Goal: Task Accomplishment & Management: Use online tool/utility

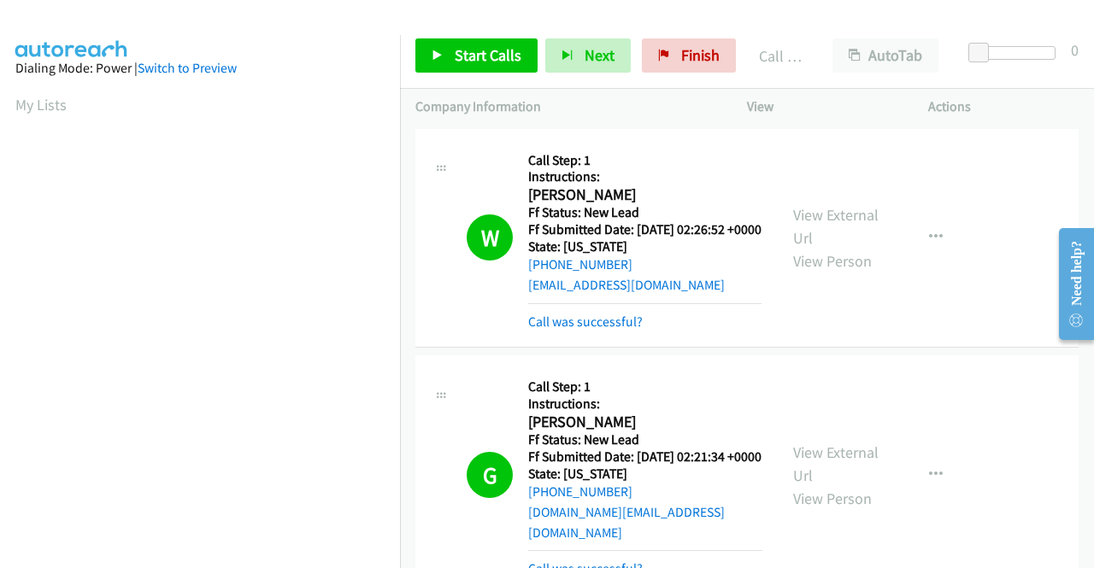
scroll to position [390, 0]
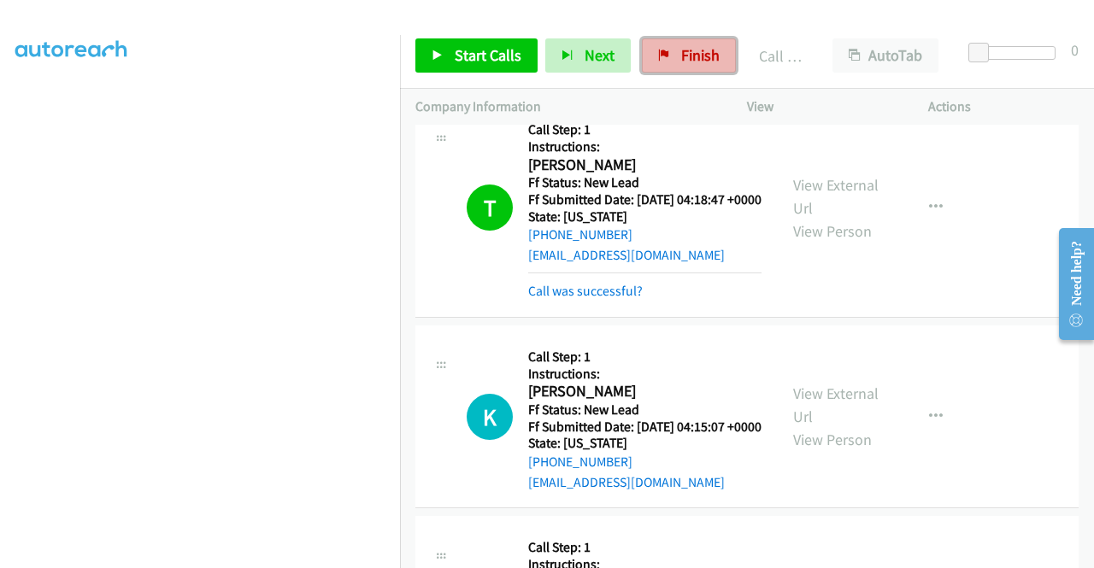
click at [699, 49] on span "Finish" at bounding box center [700, 55] width 38 height 20
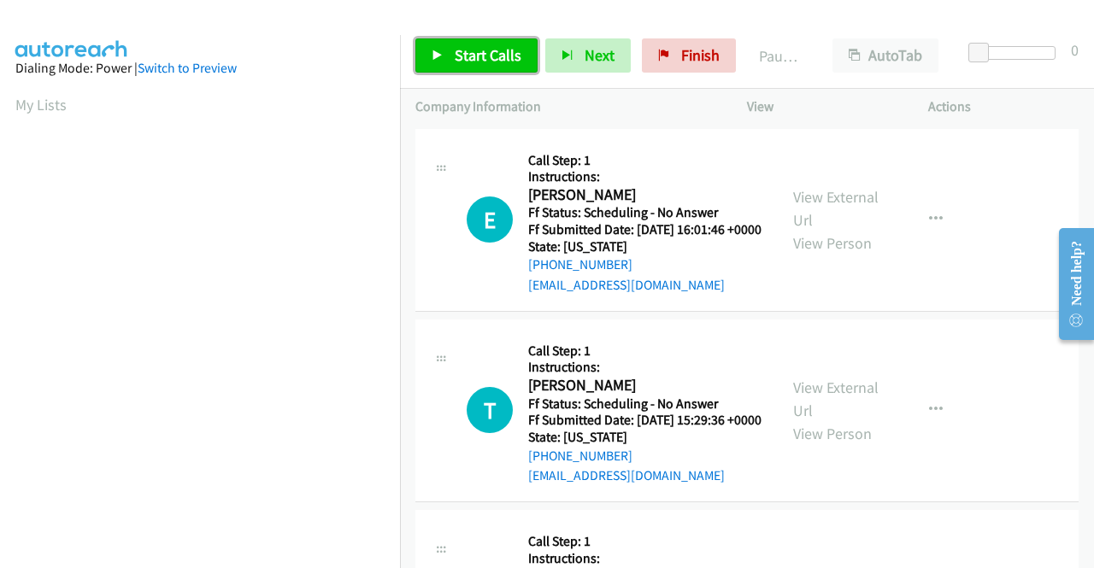
click at [475, 51] on span "Start Calls" at bounding box center [488, 55] width 67 height 20
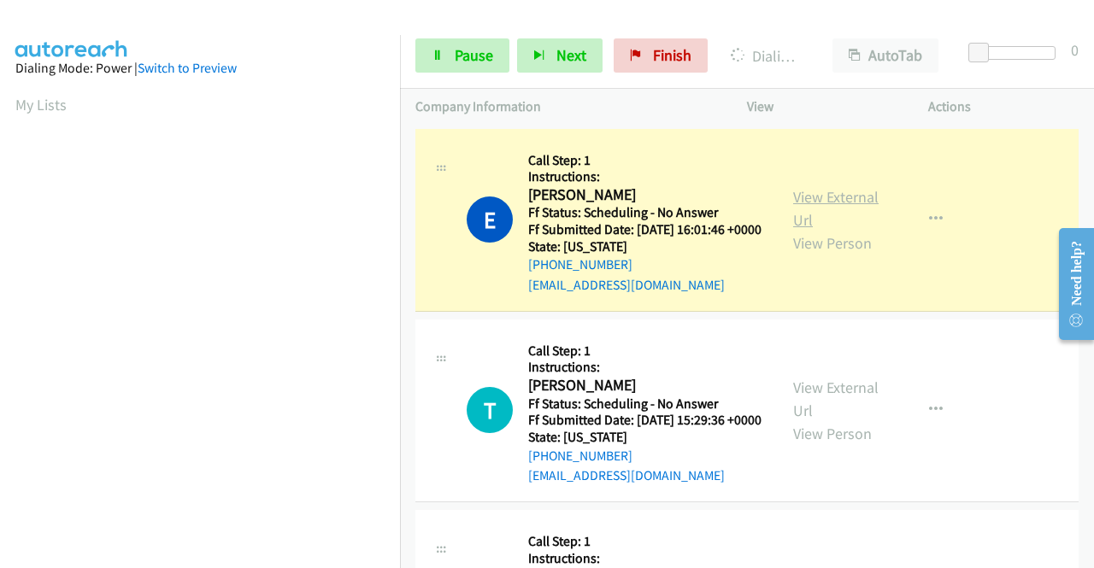
click at [833, 207] on link "View External Url" at bounding box center [835, 208] width 85 height 43
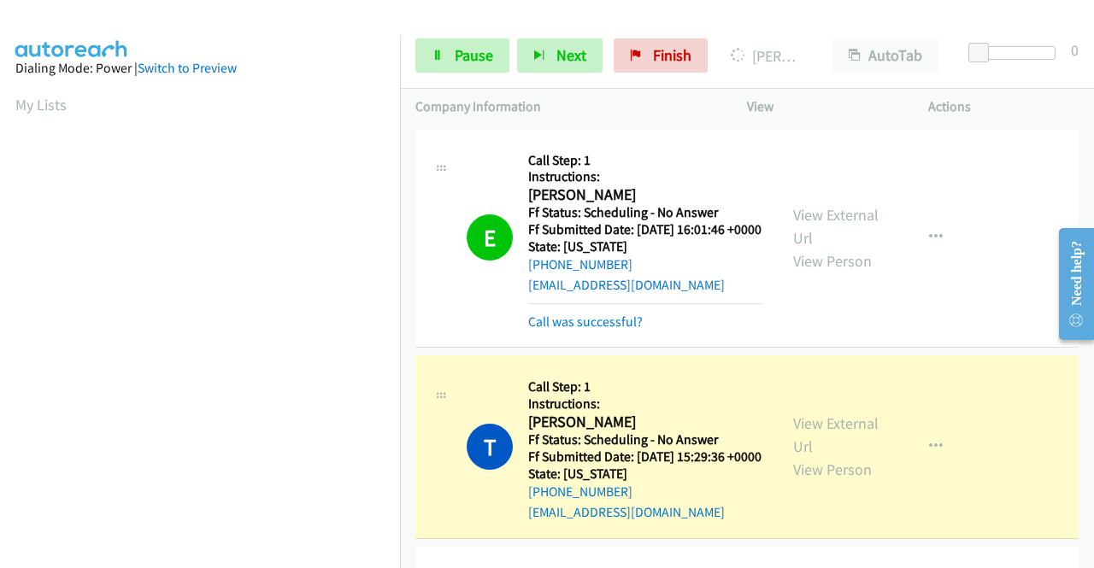
click at [824, 458] on div "View External Url View Person" at bounding box center [837, 446] width 89 height 69
click at [820, 456] on link "View External Url" at bounding box center [835, 435] width 85 height 43
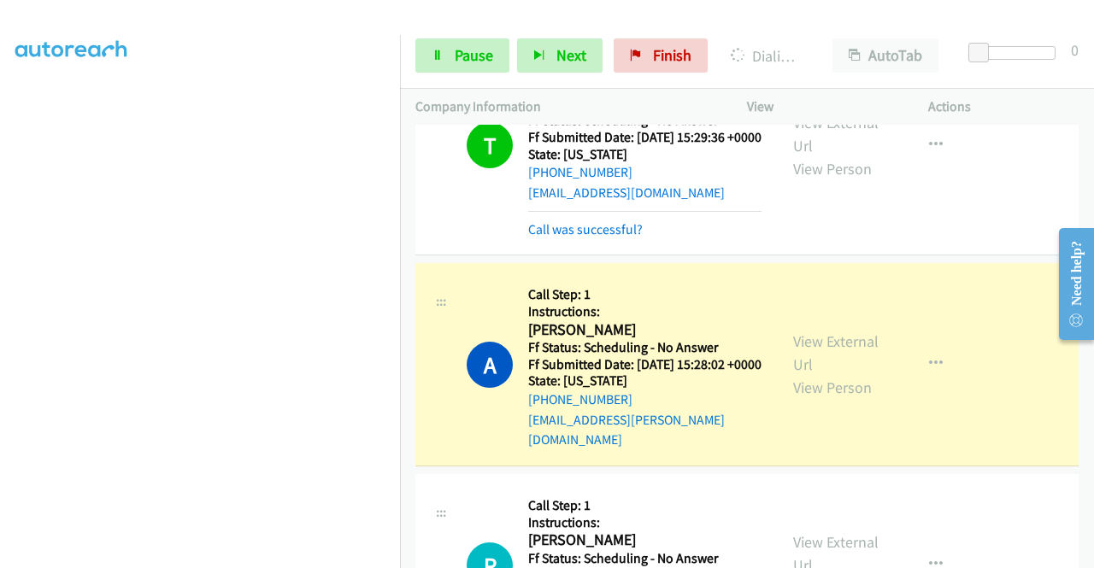
scroll to position [342, 0]
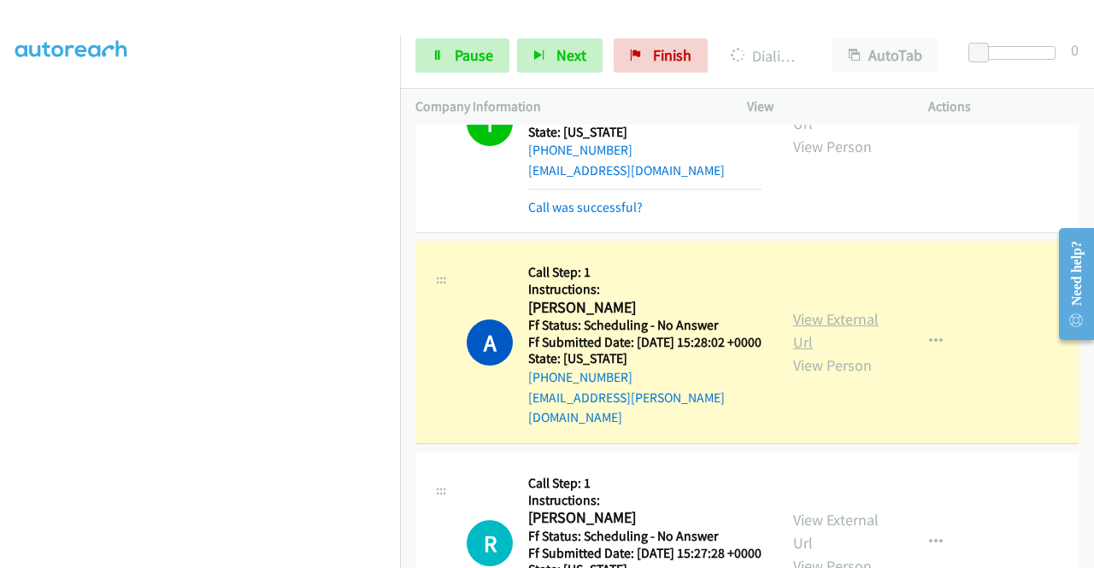
click at [808, 352] on link "View External Url" at bounding box center [835, 330] width 85 height 43
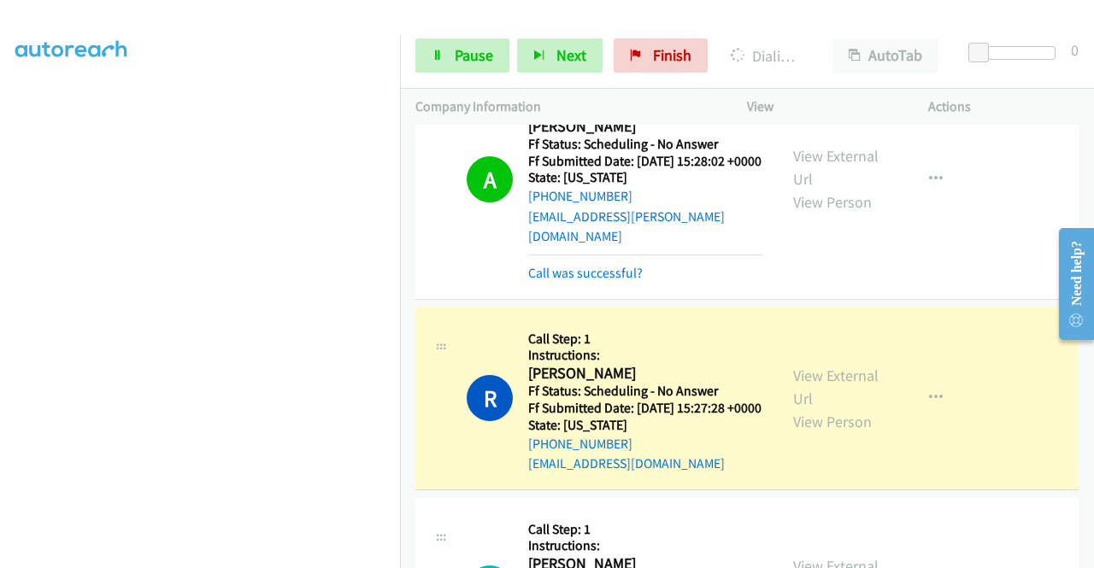
scroll to position [598, 0]
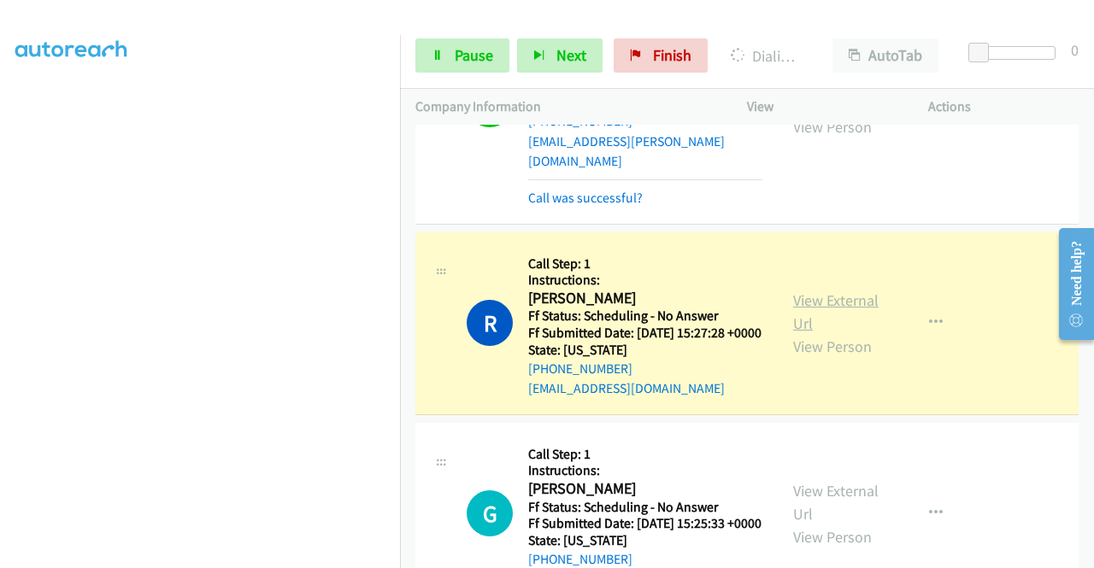
click at [814, 333] on link "View External Url" at bounding box center [835, 312] width 85 height 43
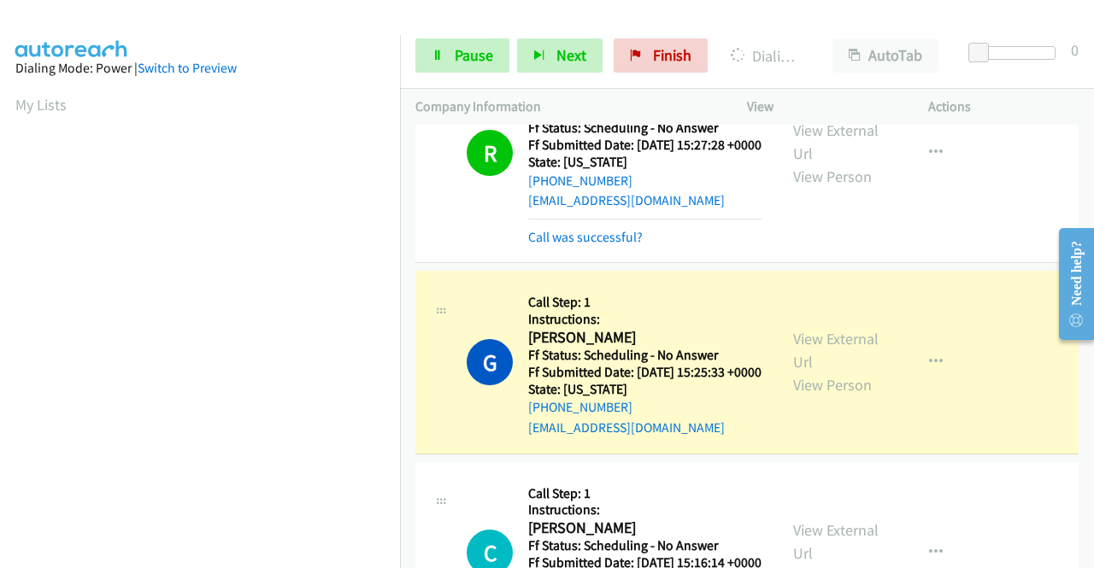
scroll to position [940, 0]
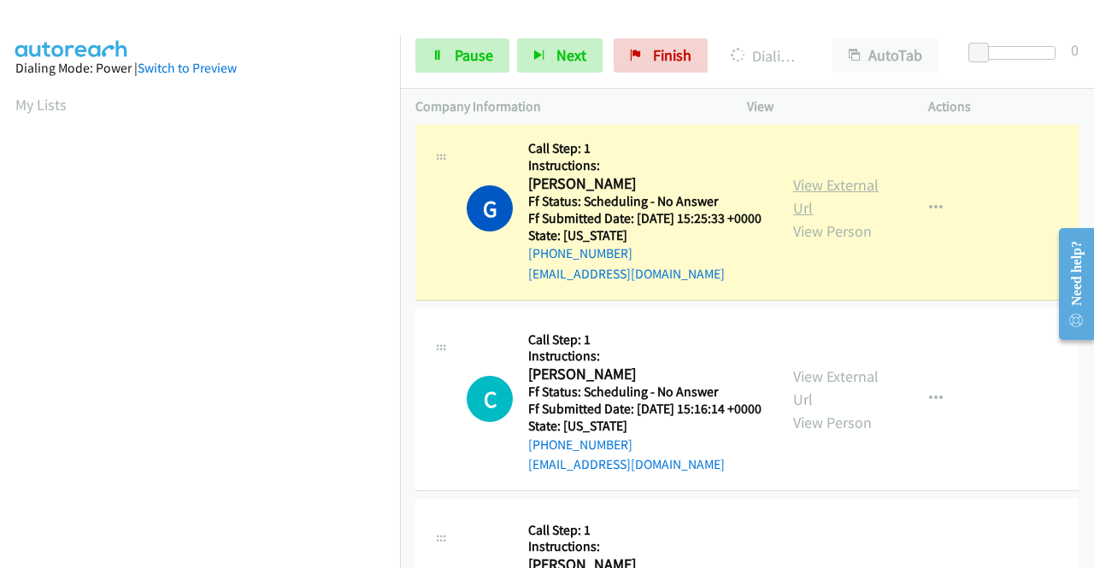
click at [796, 218] on link "View External Url" at bounding box center [835, 196] width 85 height 43
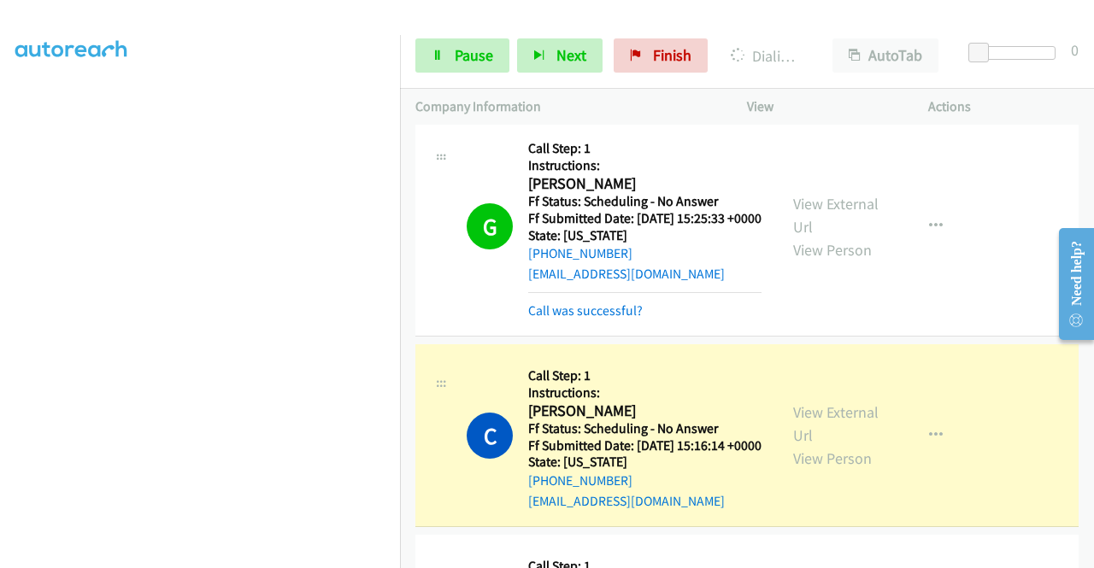
scroll to position [1196, 0]
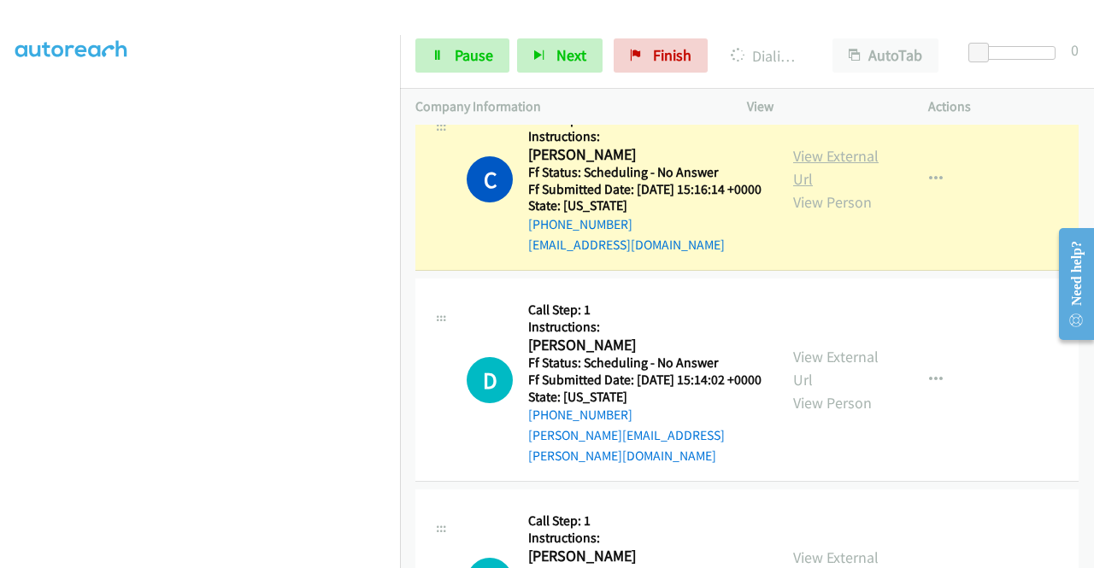
click at [838, 189] on link "View External Url" at bounding box center [835, 167] width 85 height 43
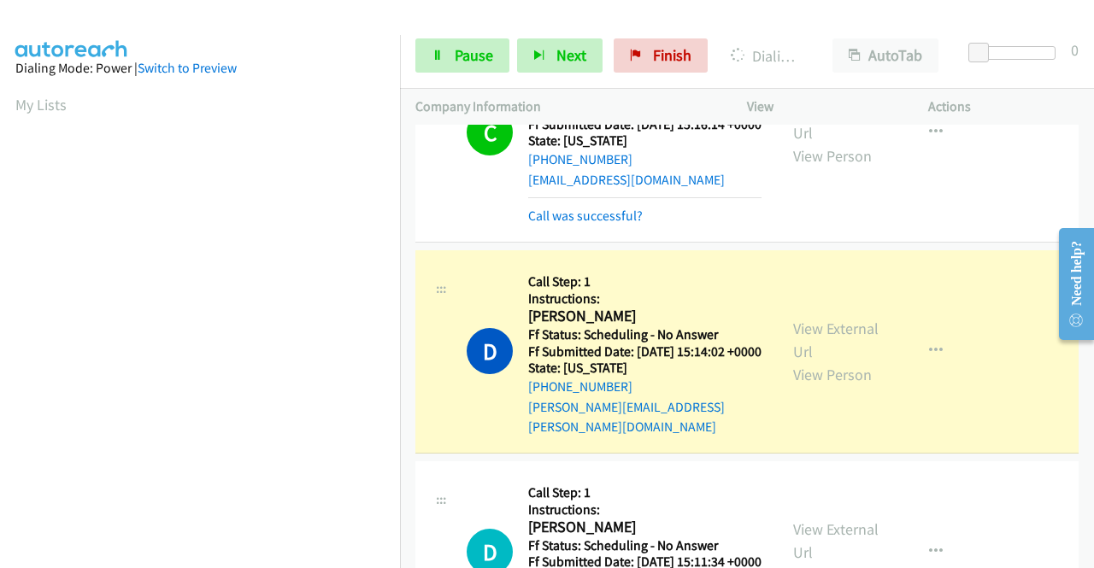
scroll to position [1367, 0]
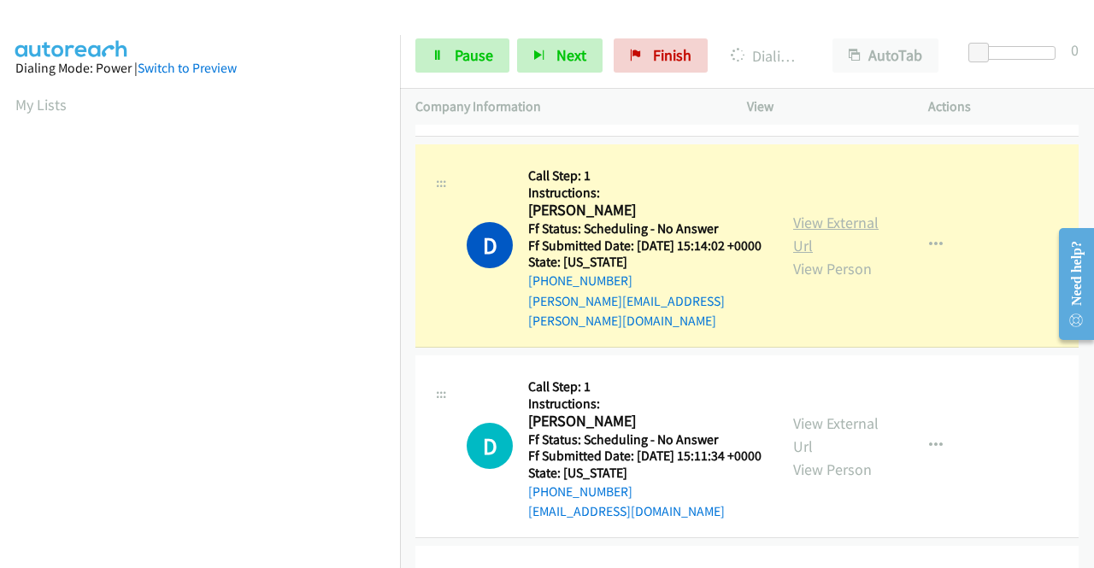
click at [817, 256] on link "View External Url" at bounding box center [835, 234] width 85 height 43
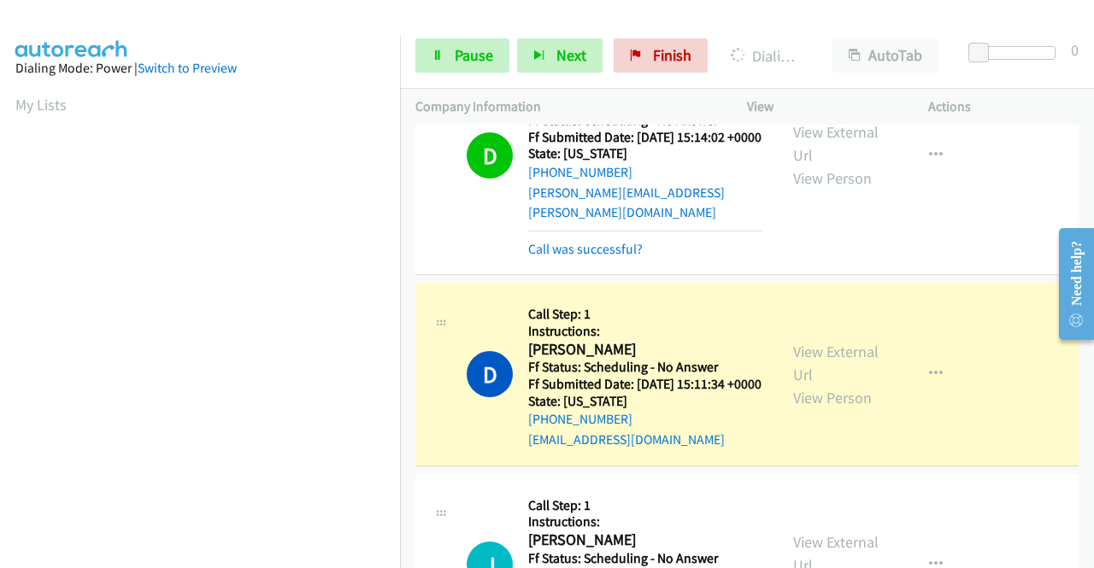
scroll to position [1538, 0]
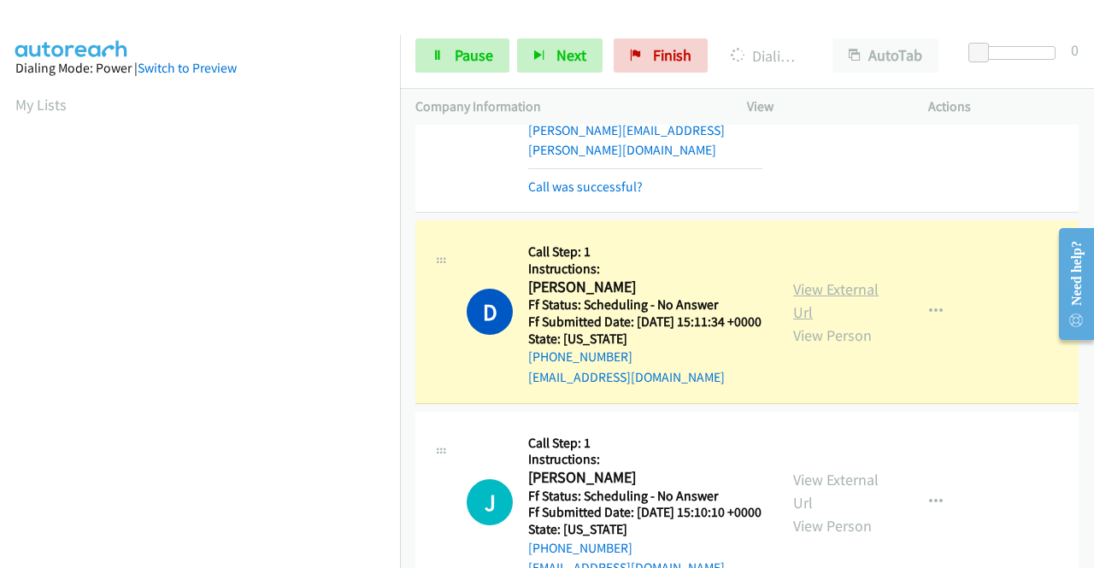
click at [827, 322] on link "View External Url" at bounding box center [835, 300] width 85 height 43
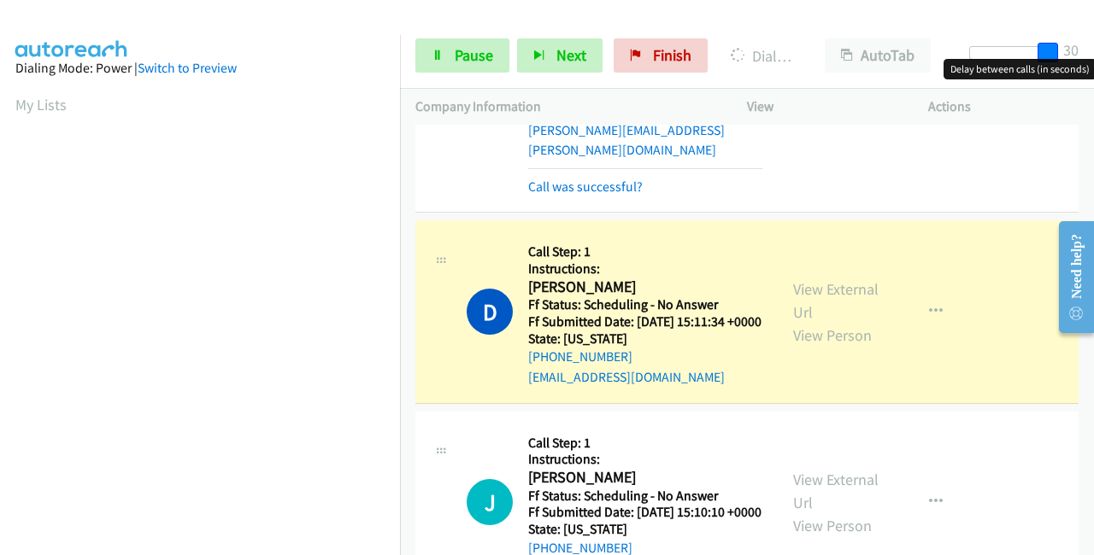
drag, startPoint x: 976, startPoint y: 50, endPoint x: 656, endPoint y: 104, distance: 324.1
click at [1093, 59] on body "Start Calls Pause Next Finish Dialing David Dominguez AutoTab AutoTab 30 Compan…" at bounding box center [547, 40] width 1094 height 81
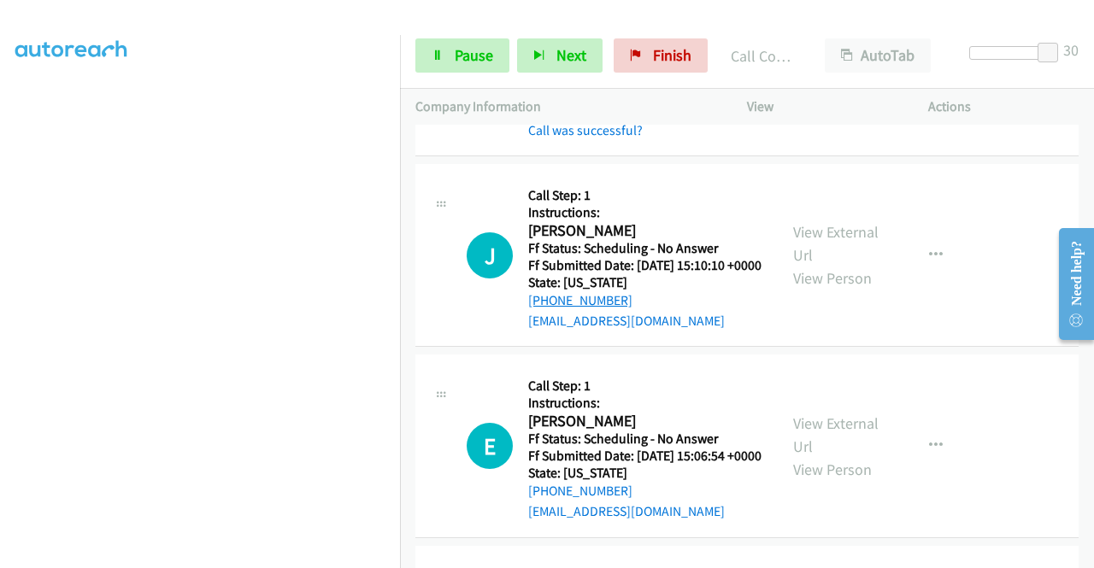
scroll to position [1880, 0]
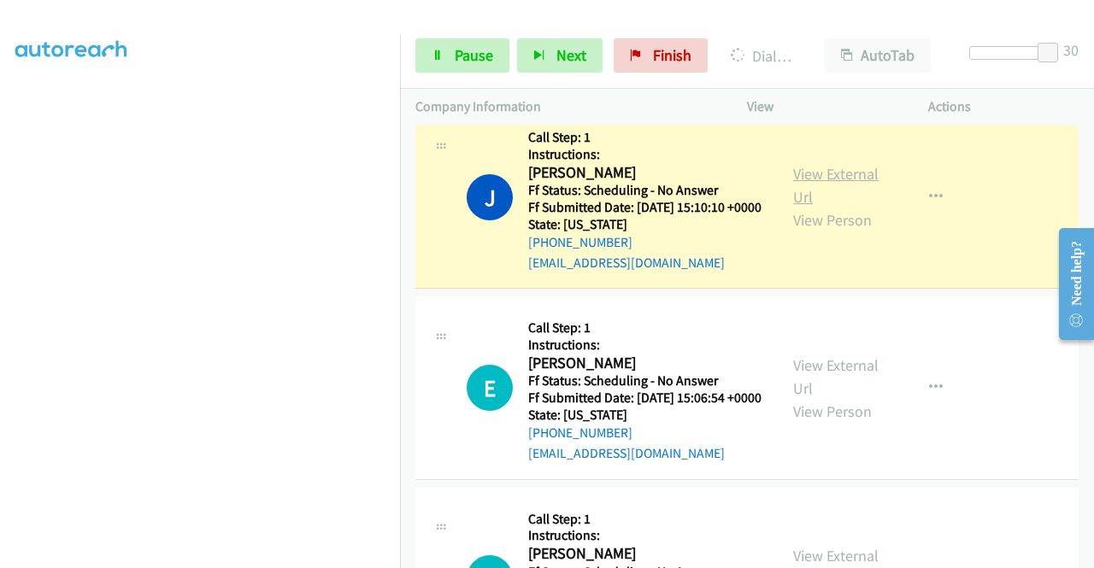
click at [833, 207] on link "View External Url" at bounding box center [835, 185] width 85 height 43
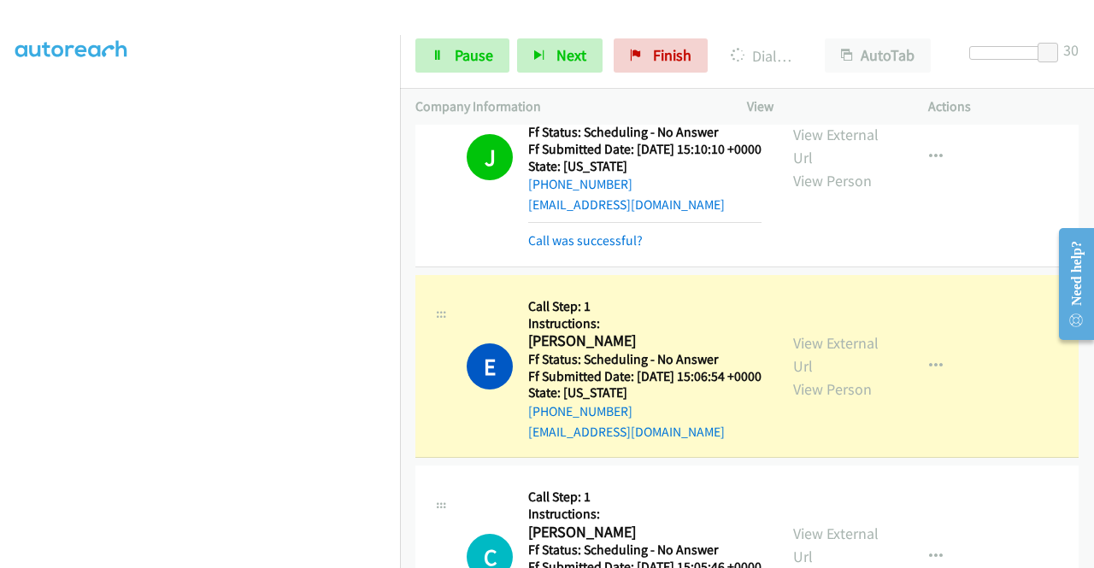
scroll to position [1966, 0]
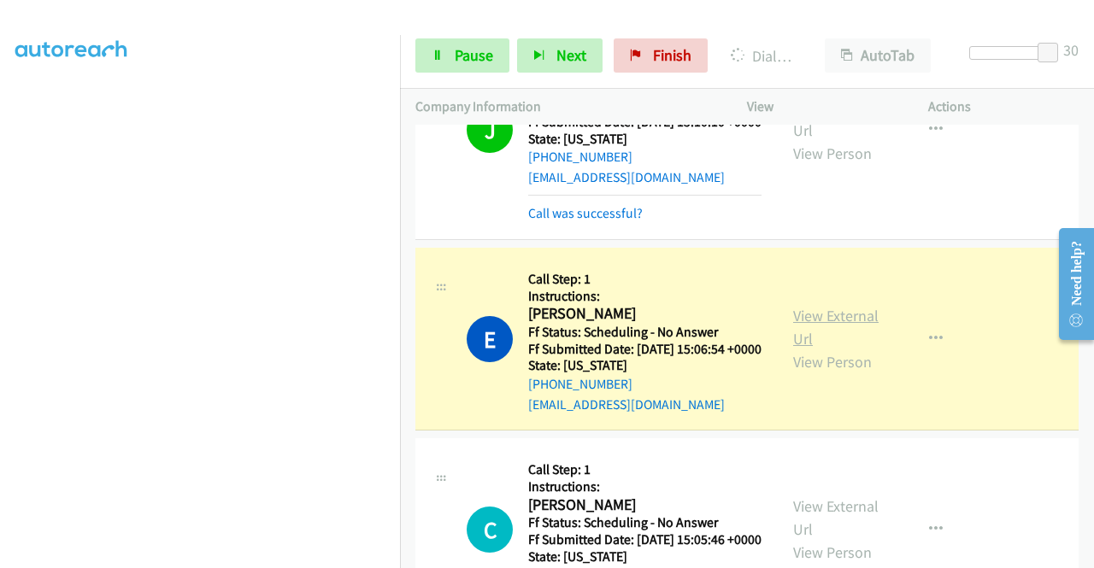
click at [820, 349] on link "View External Url" at bounding box center [835, 327] width 85 height 43
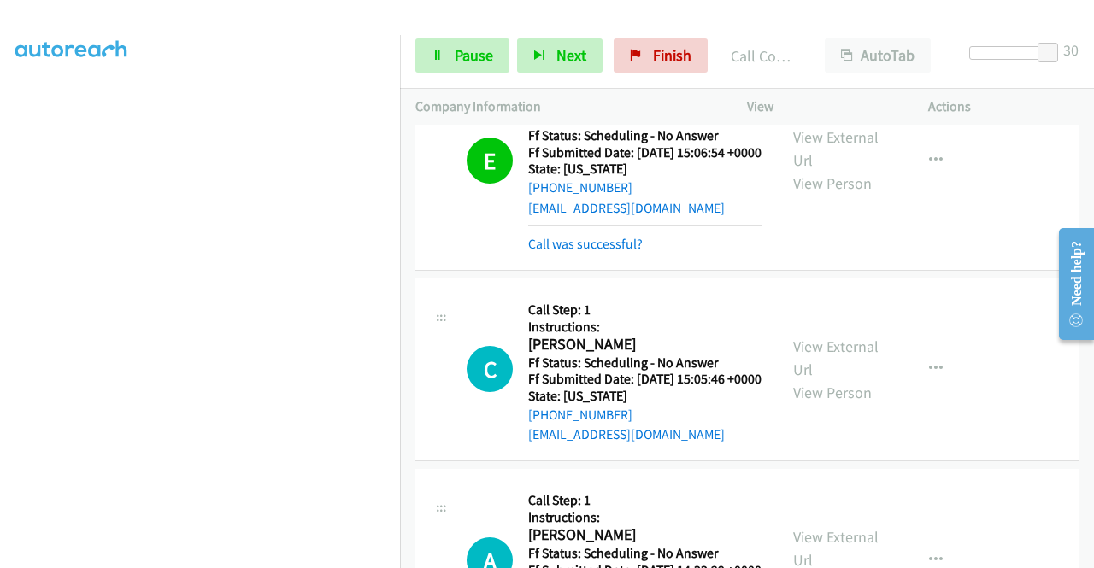
scroll to position [2307, 0]
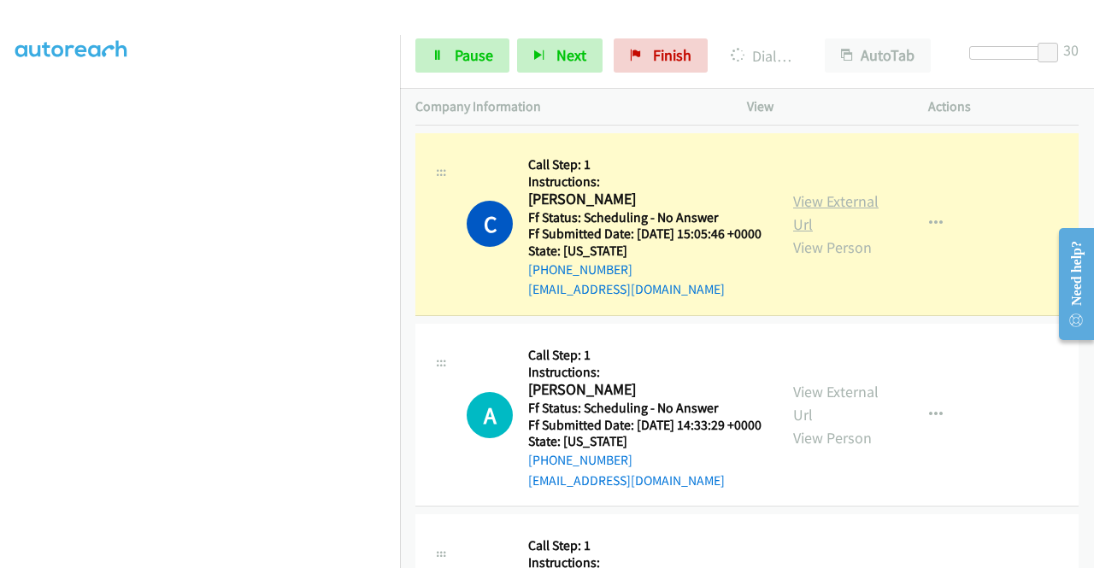
click at [812, 234] on link "View External Url" at bounding box center [835, 212] width 85 height 43
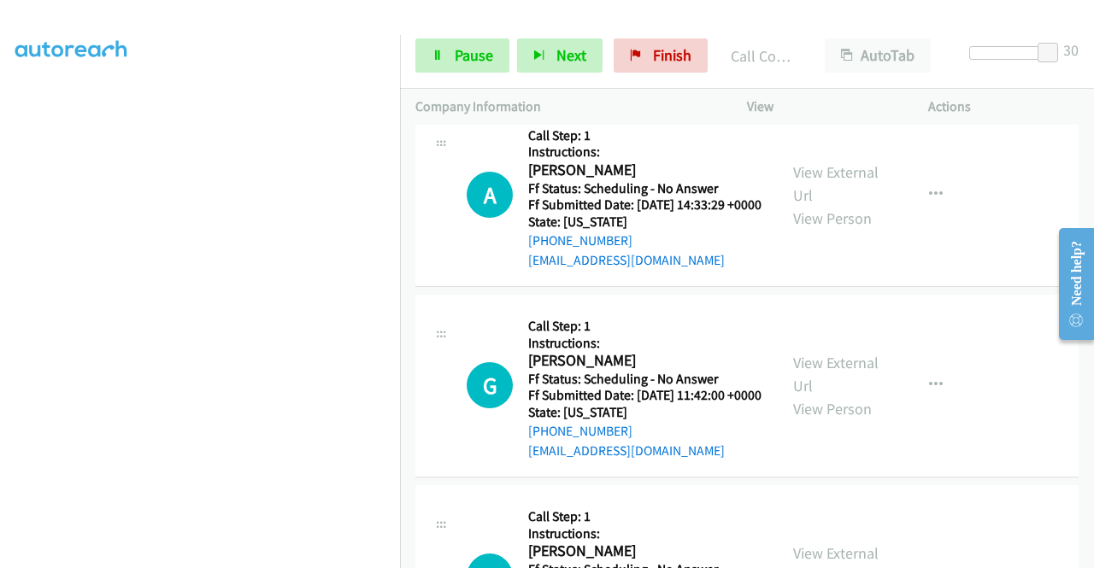
scroll to position [304, 0]
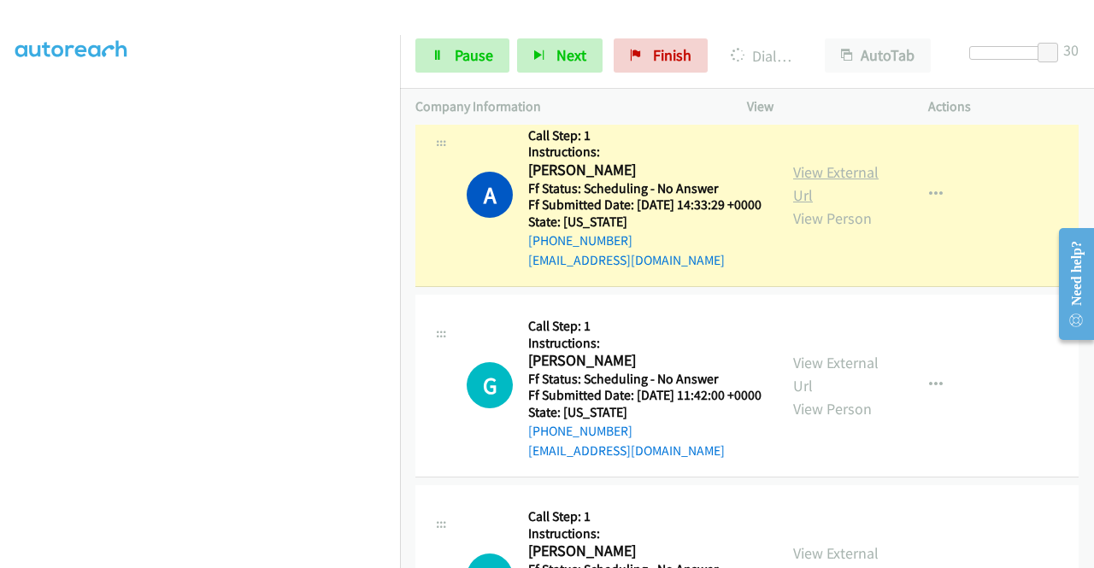
click at [834, 205] on link "View External Url" at bounding box center [835, 183] width 85 height 43
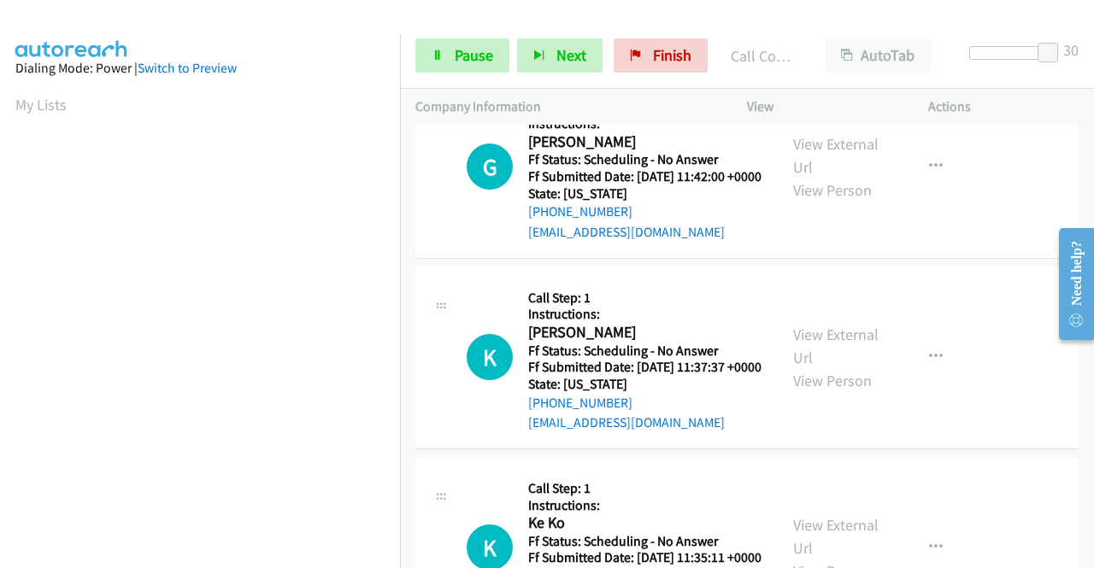
scroll to position [2820, 0]
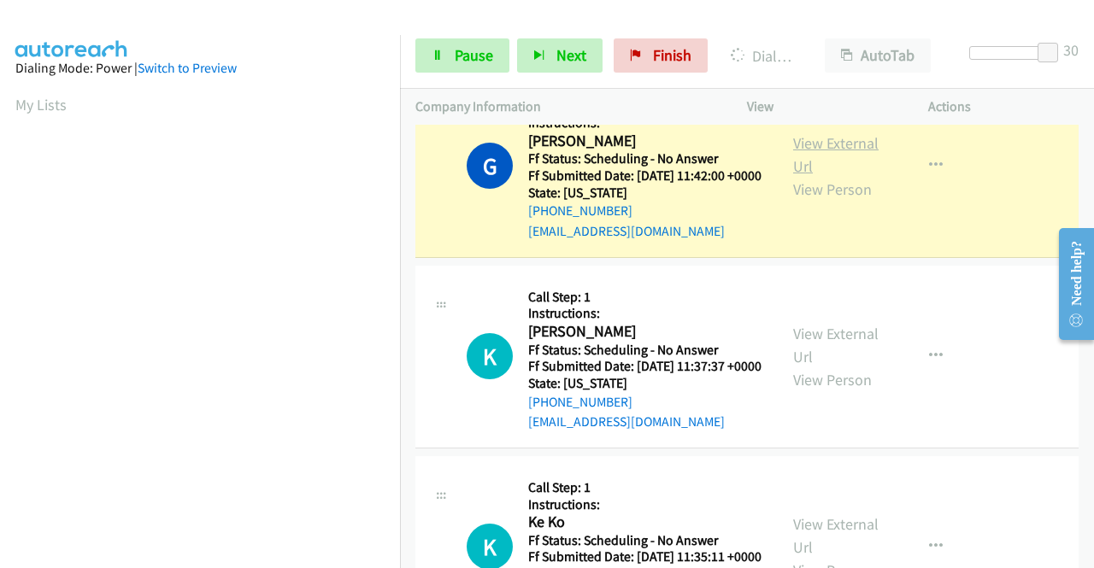
click at [832, 176] on link "View External Url" at bounding box center [835, 154] width 85 height 43
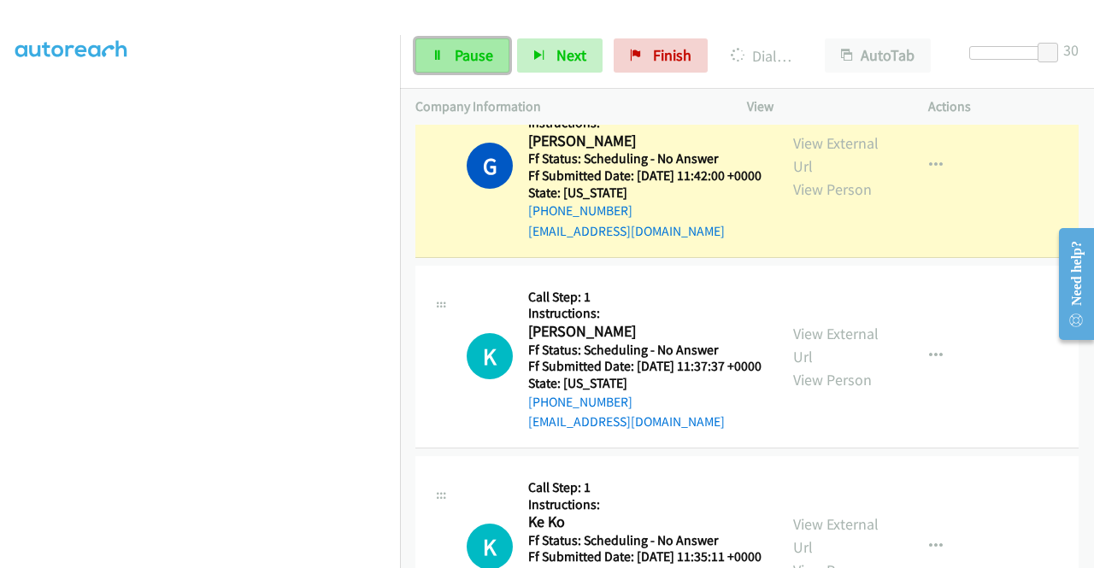
click at [468, 59] on span "Pause" at bounding box center [474, 55] width 38 height 20
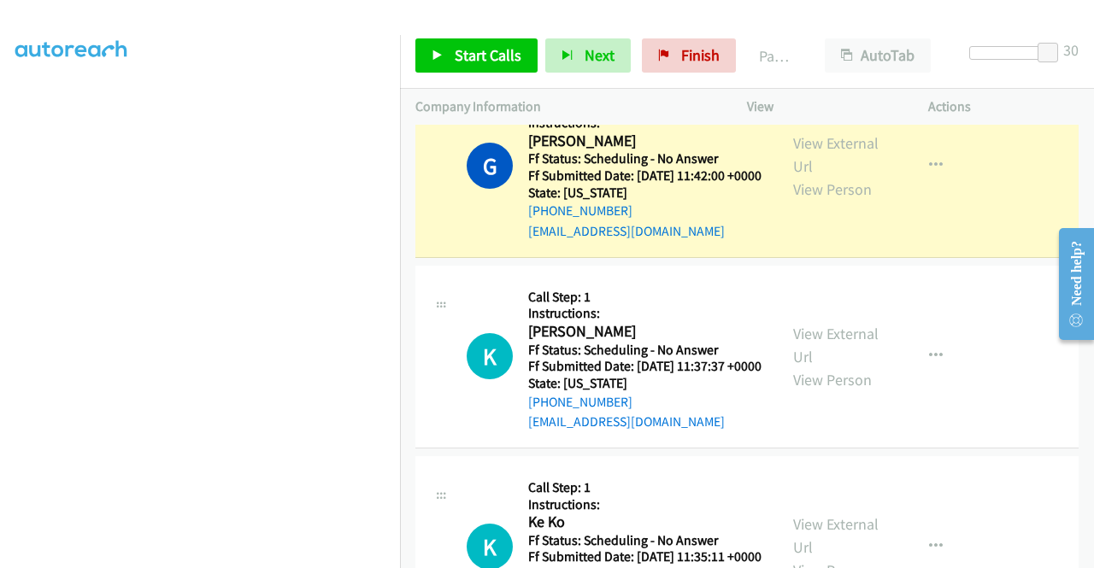
scroll to position [0, 0]
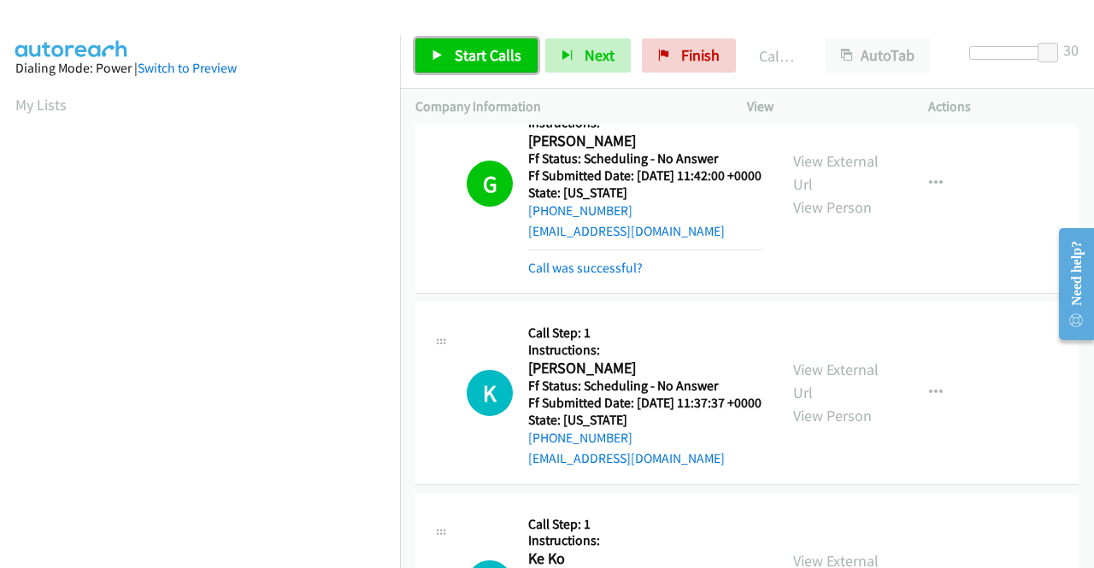
click at [439, 55] on icon at bounding box center [438, 56] width 12 height 12
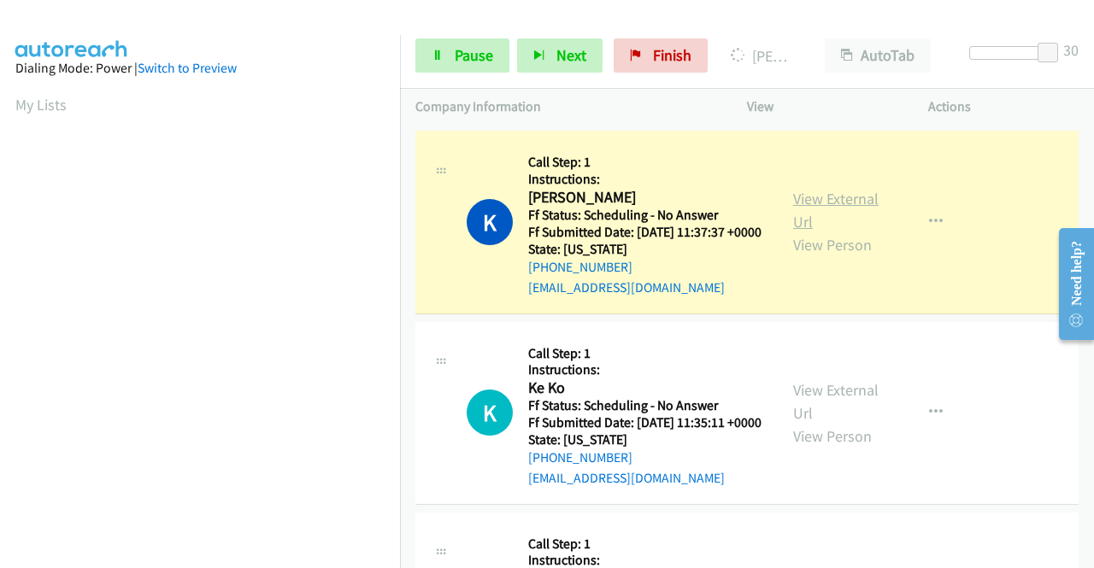
scroll to position [390, 0]
click at [832, 232] on link "View External Url" at bounding box center [835, 210] width 85 height 43
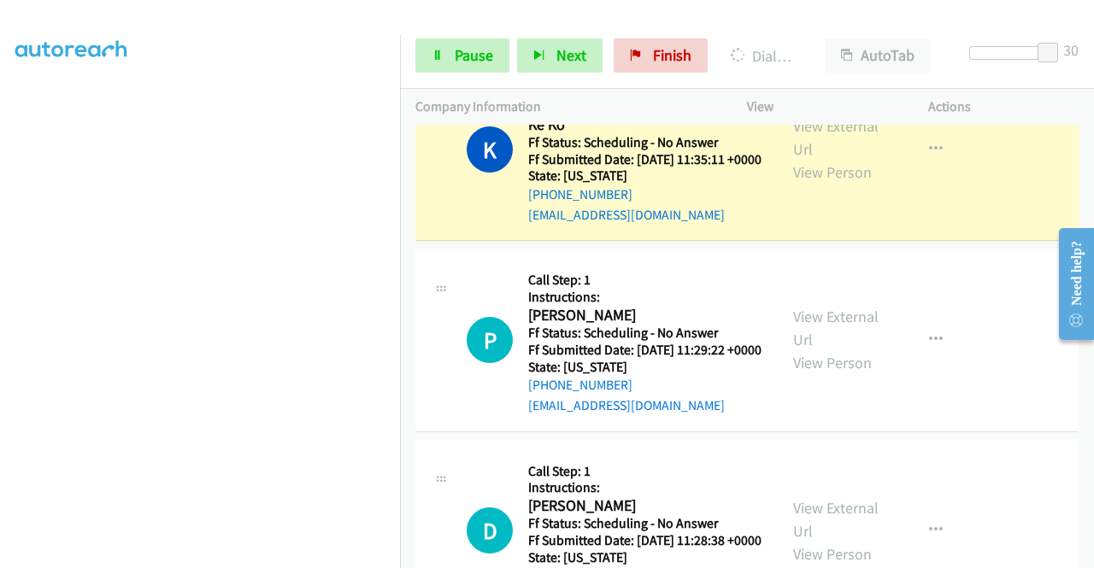
scroll to position [3418, 0]
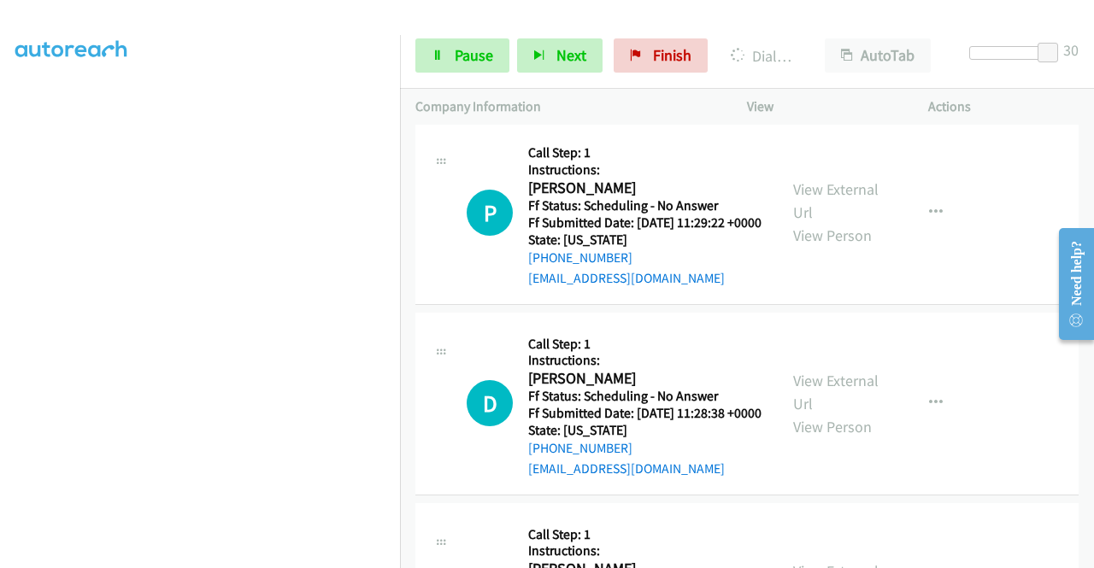
click at [812, 32] on link "View External Url" at bounding box center [835, 10] width 85 height 43
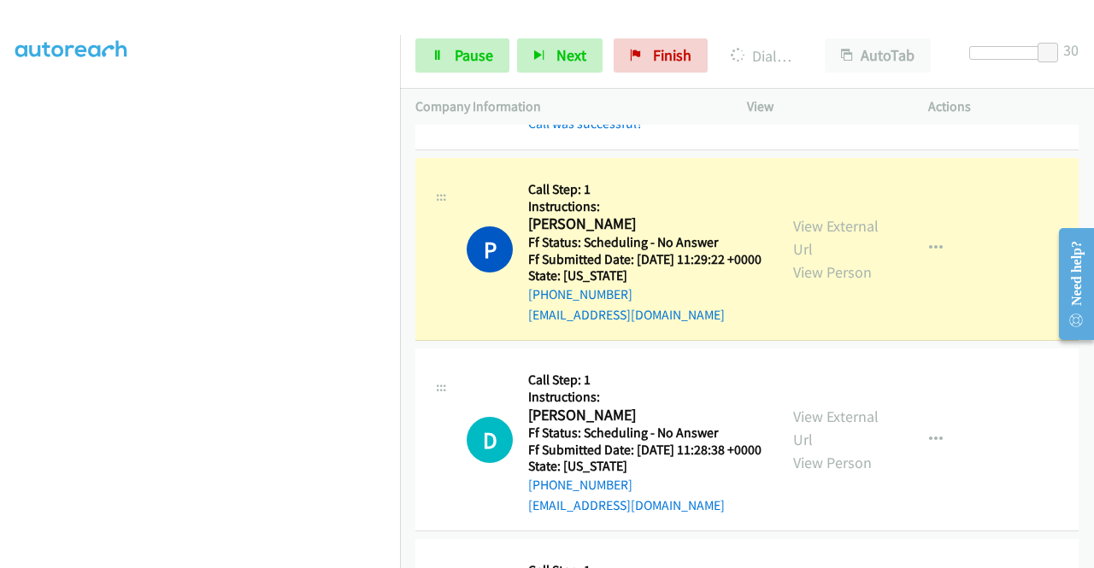
scroll to position [0, 0]
click at [802, 259] on link "View External Url" at bounding box center [835, 237] width 85 height 43
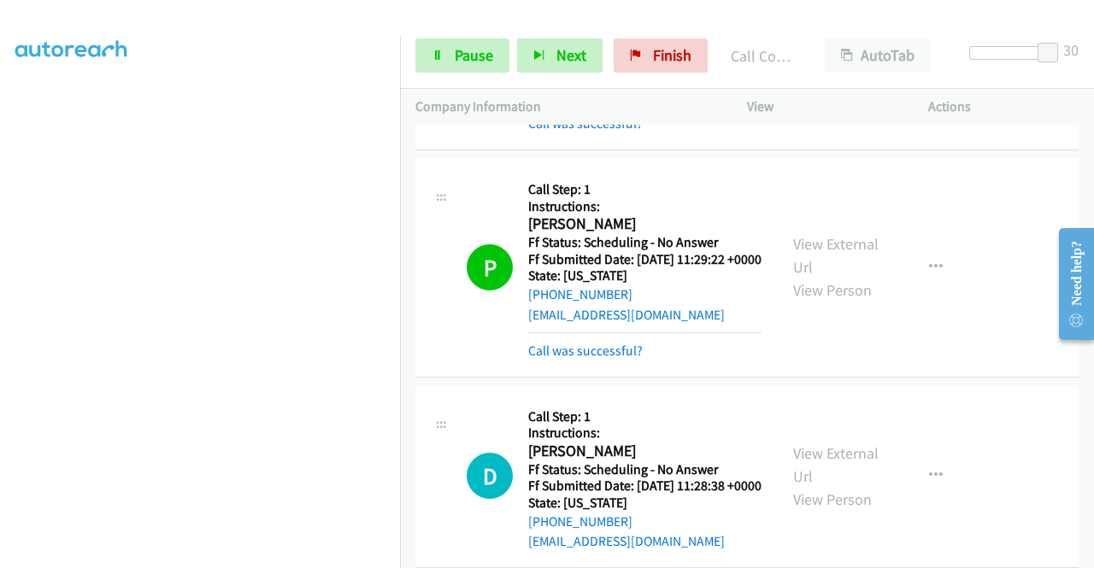
scroll to position [3760, 0]
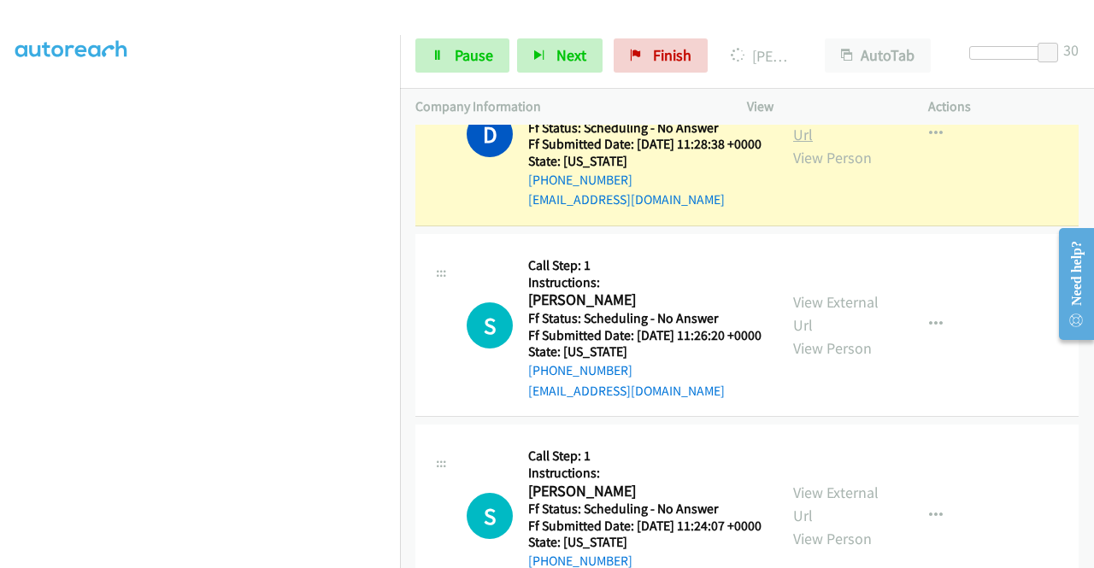
click at [825, 144] on link "View External Url" at bounding box center [835, 123] width 85 height 43
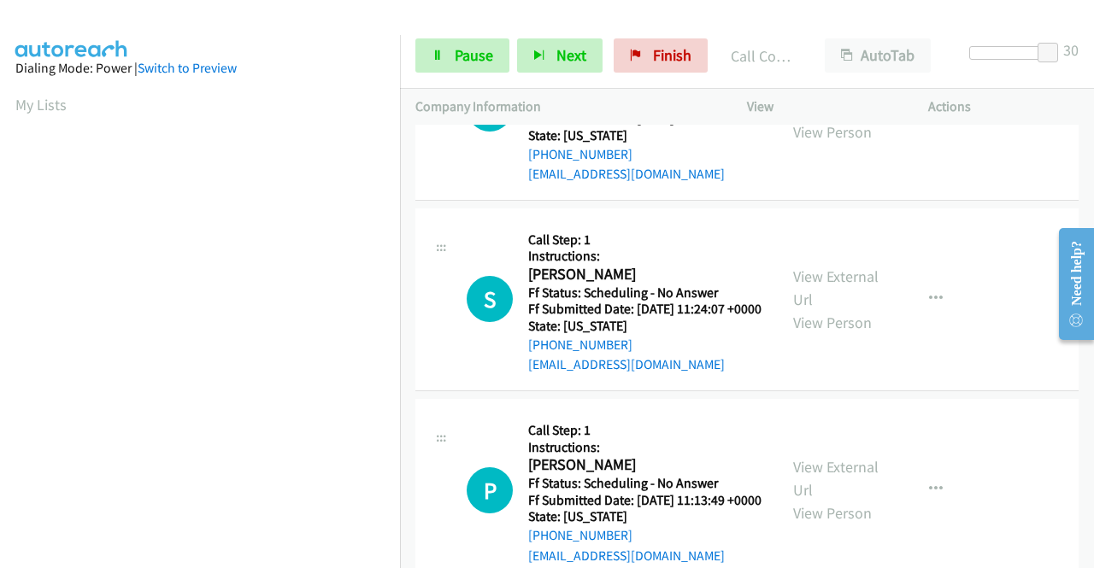
scroll to position [4102, 0]
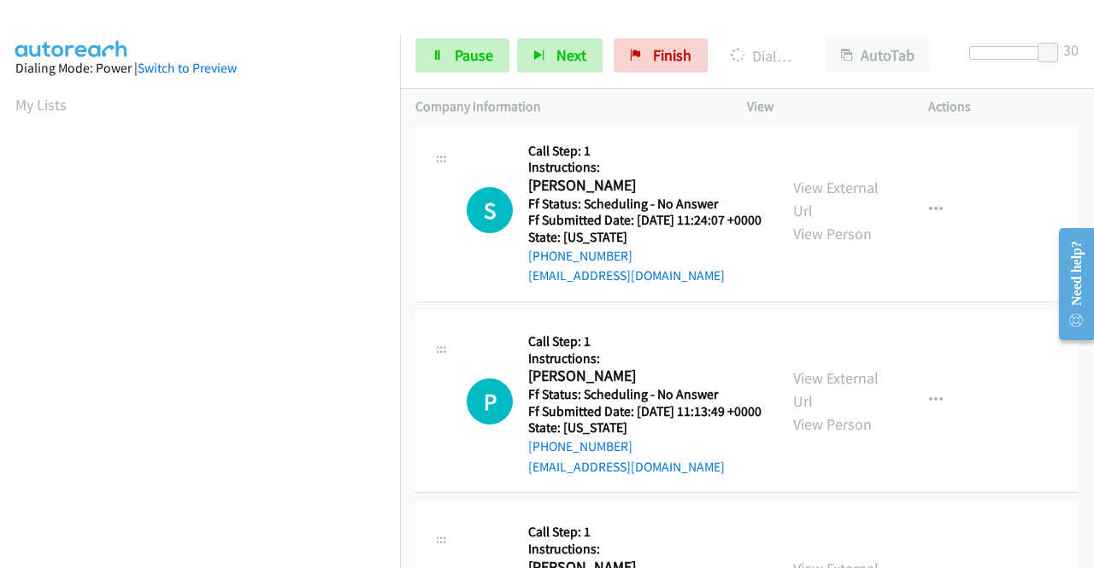
click at [830, 30] on link "View External Url" at bounding box center [835, 8] width 85 height 43
click at [450, 62] on link "Pause" at bounding box center [462, 55] width 94 height 34
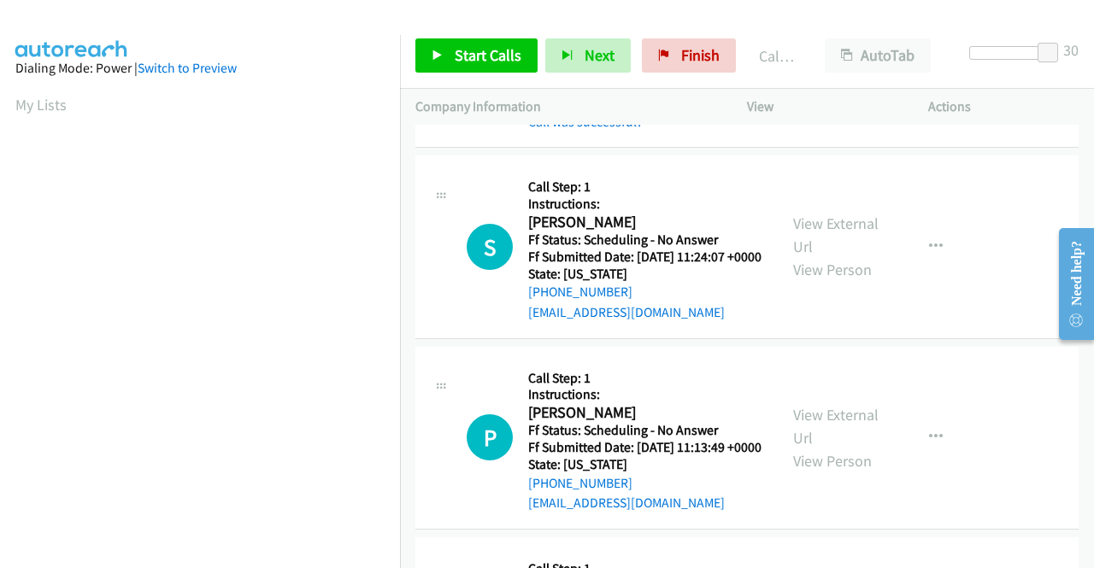
scroll to position [390, 0]
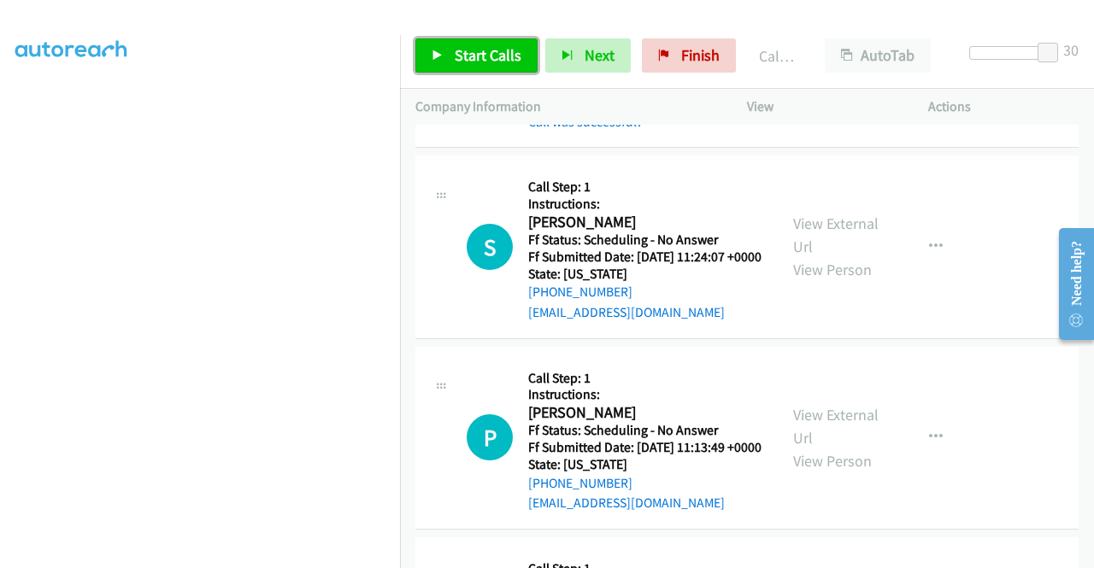
click at [434, 61] on link "Start Calls" at bounding box center [476, 55] width 122 height 34
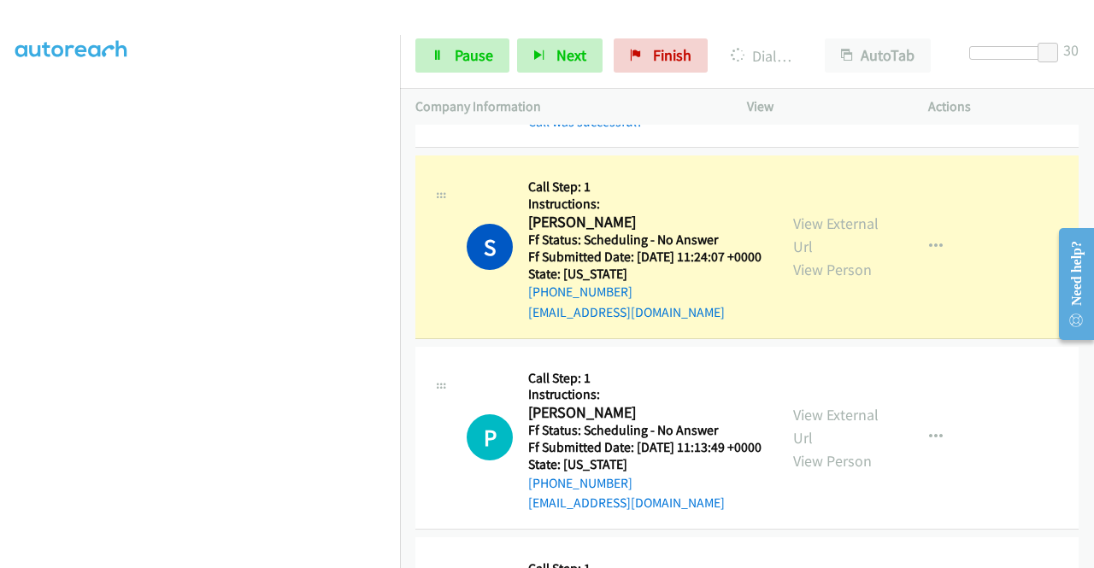
scroll to position [0, 0]
click at [838, 256] on link "View External Url" at bounding box center [835, 235] width 85 height 43
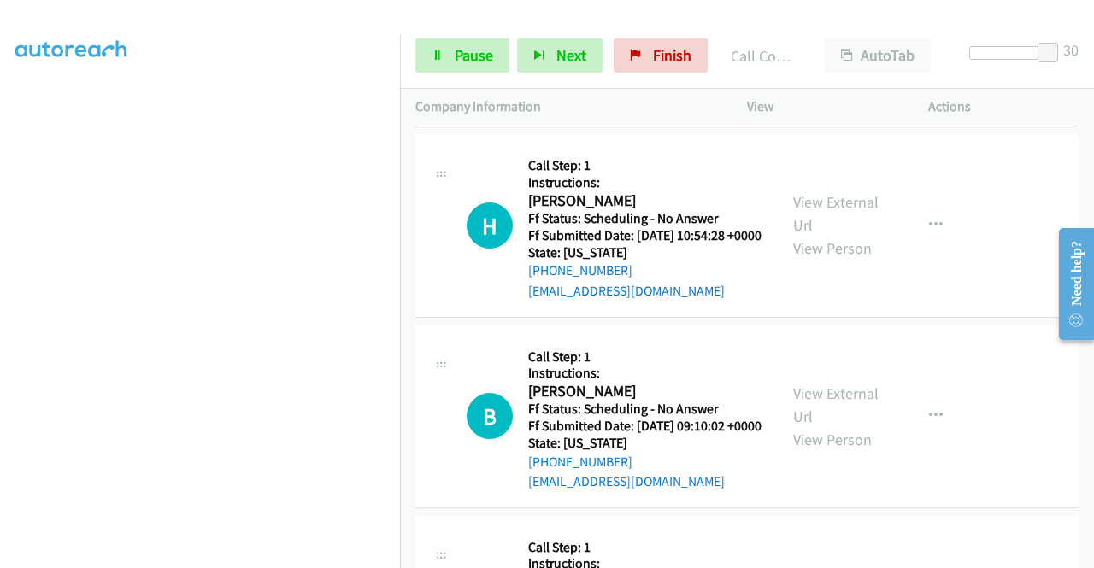
scroll to position [4615, 0]
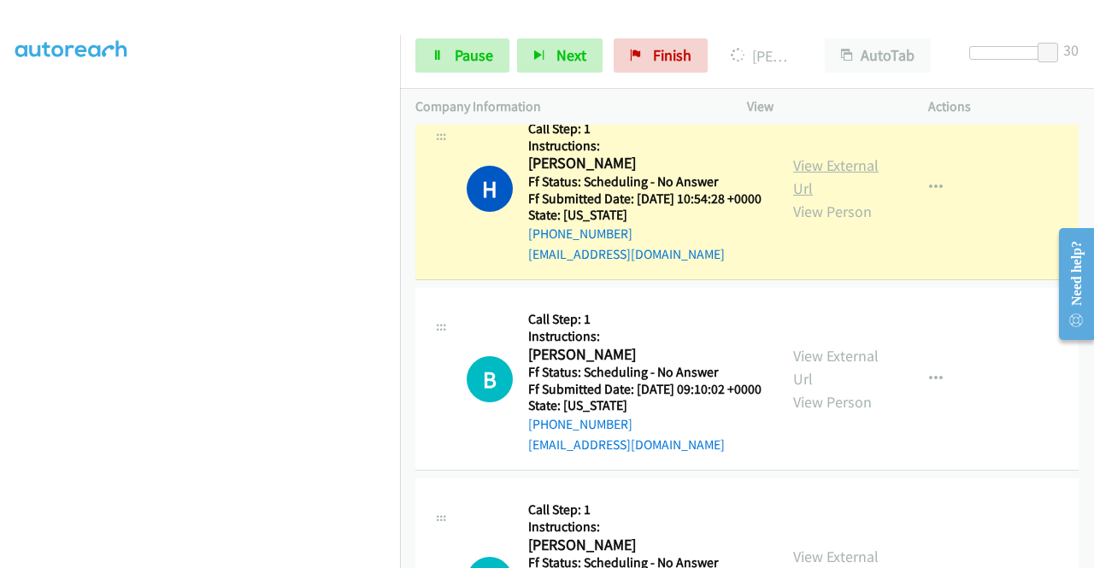
click at [861, 198] on link "View External Url" at bounding box center [835, 177] width 85 height 43
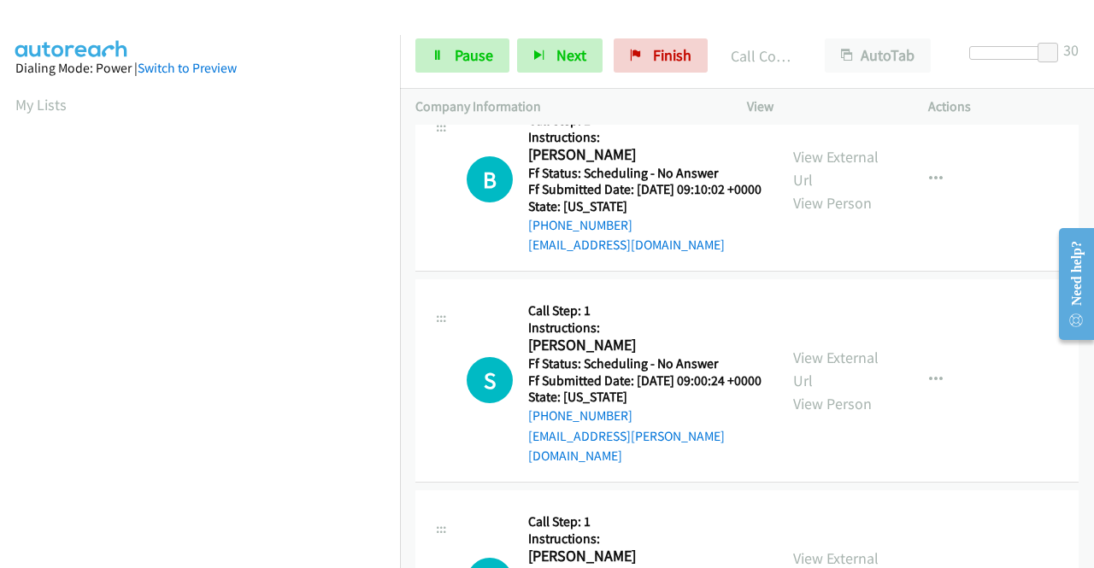
scroll to position [4871, 0]
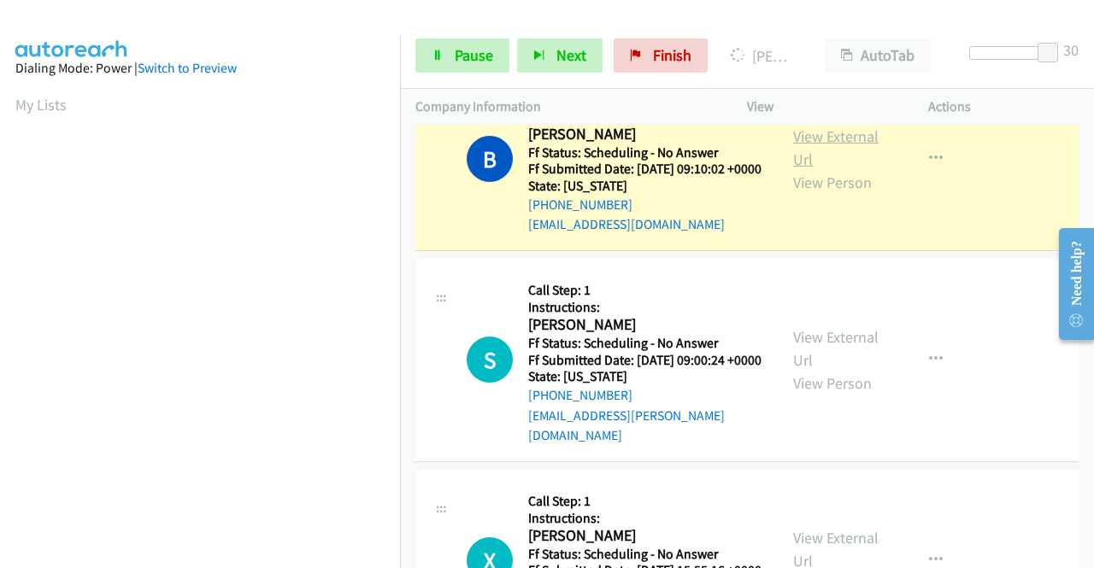
click at [834, 169] on link "View External Url" at bounding box center [835, 147] width 85 height 43
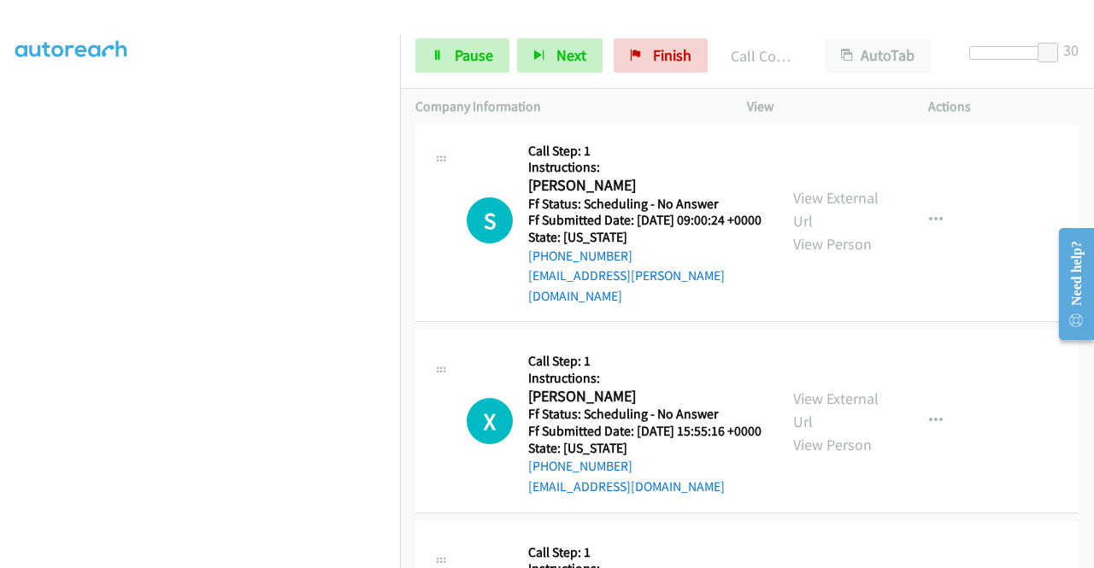
scroll to position [5128, 0]
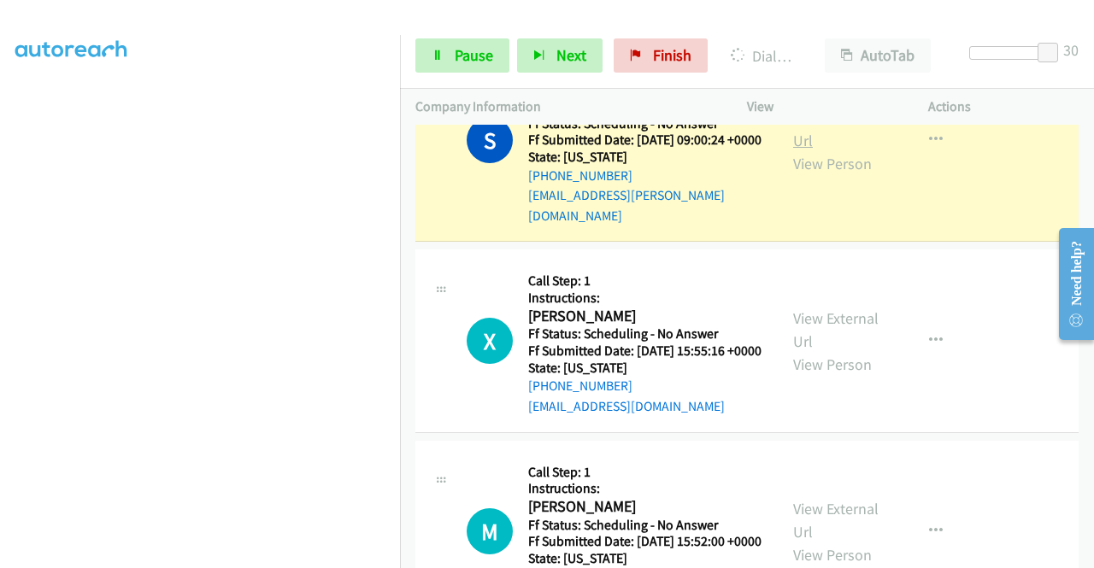
click at [808, 150] on link "View External Url" at bounding box center [835, 129] width 85 height 43
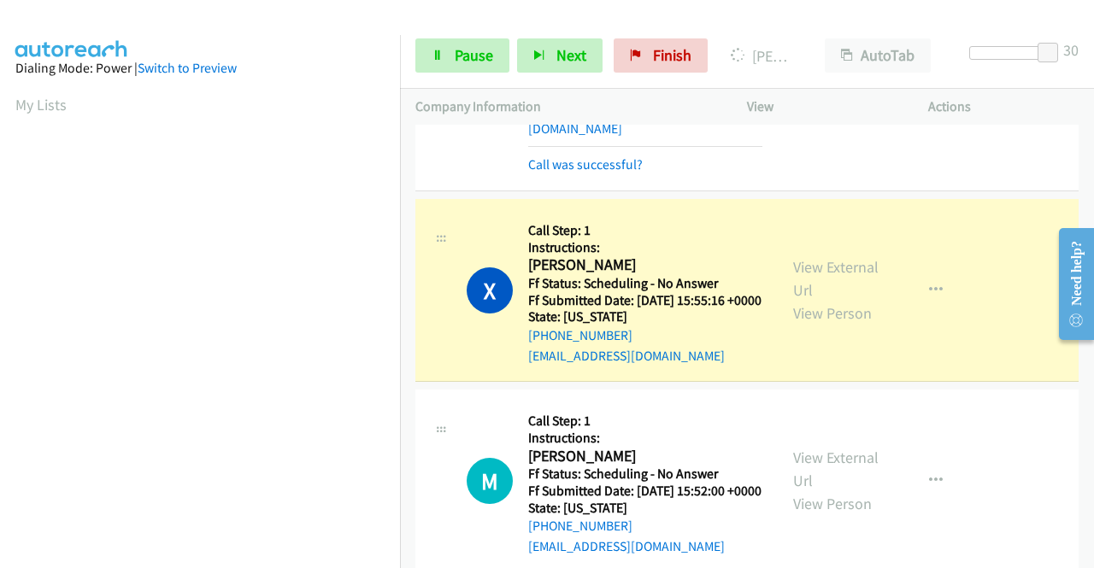
scroll to position [5384, 0]
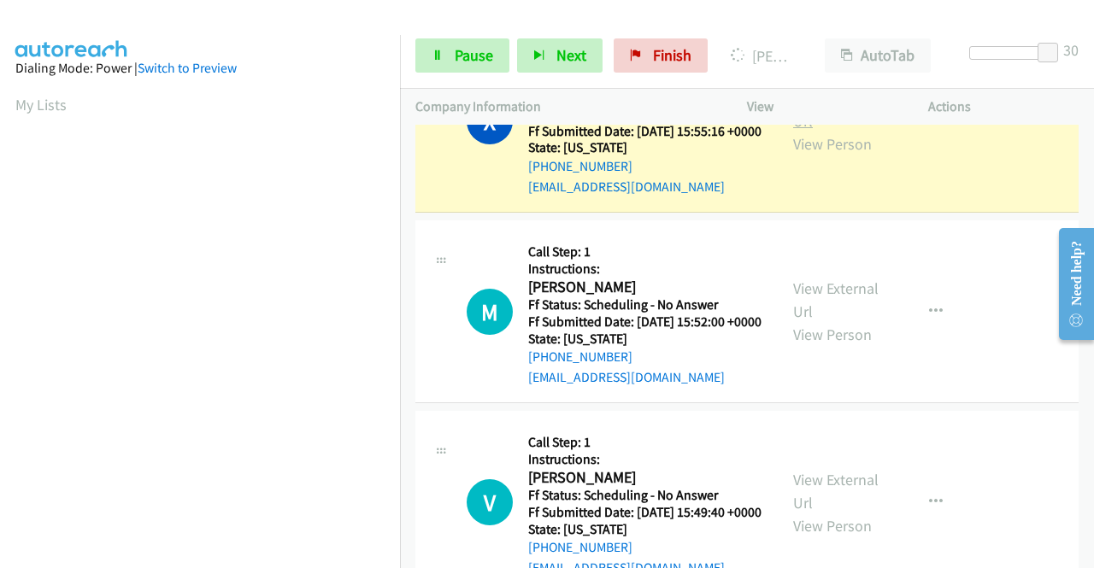
click at [824, 131] on link "View External Url" at bounding box center [835, 109] width 85 height 43
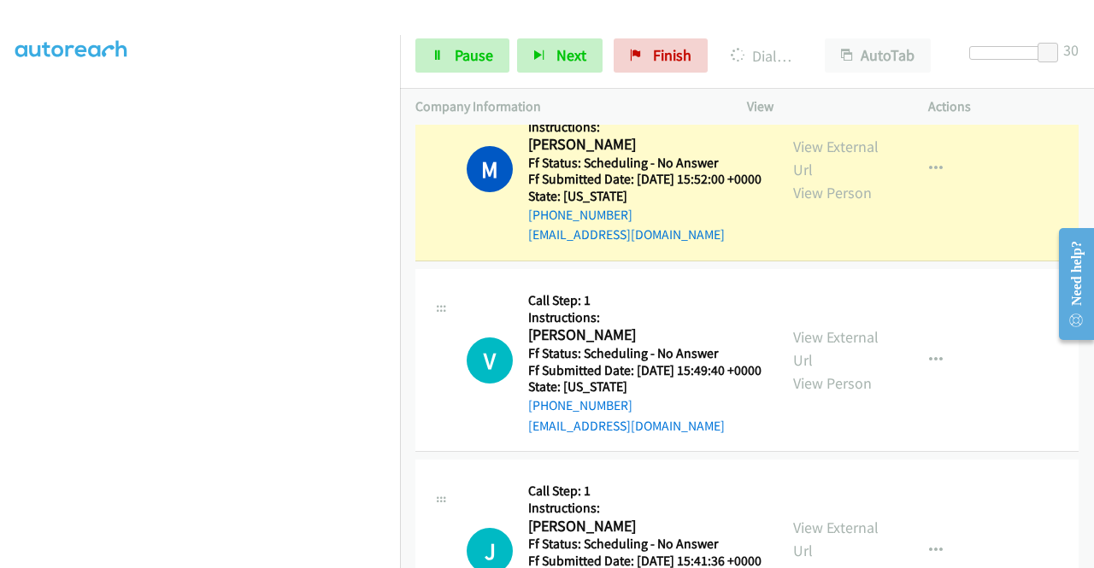
scroll to position [5726, 0]
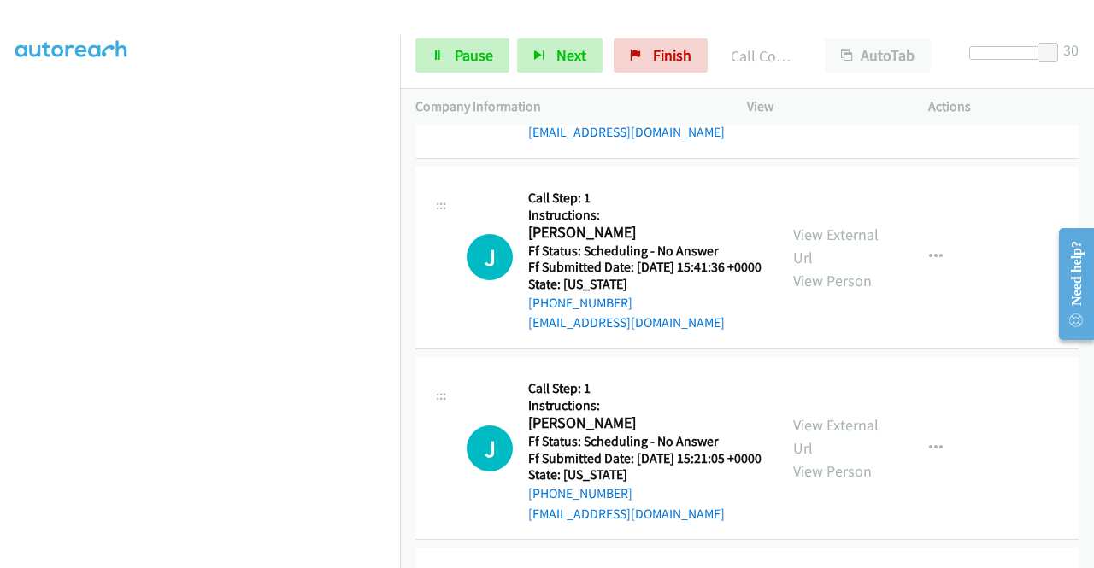
scroll to position [5897, 0]
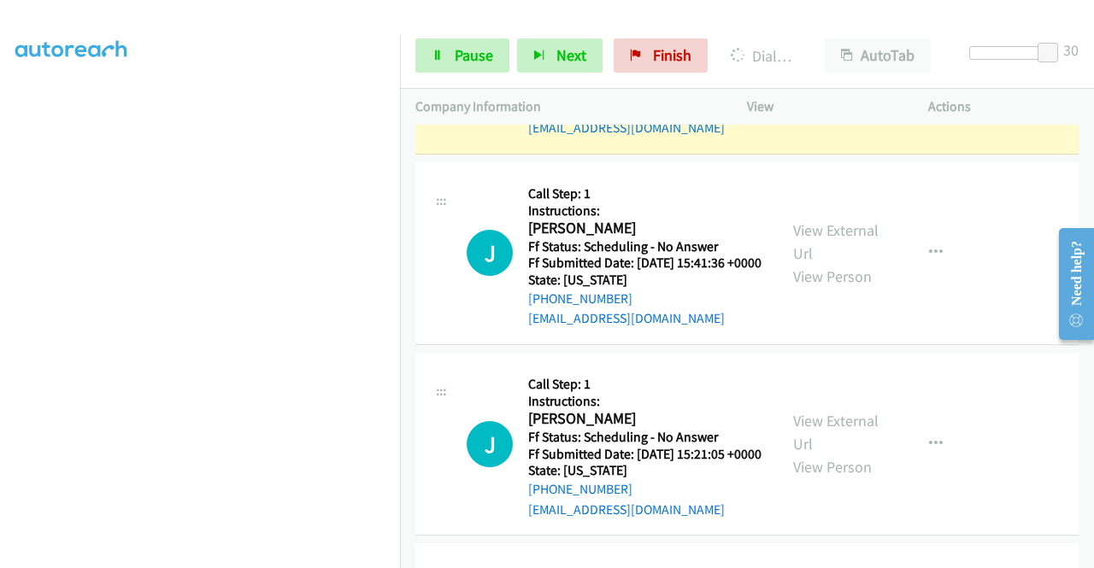
click at [173, 558] on section at bounding box center [199, 163] width 369 height 818
click at [815, 73] on link "View External Url" at bounding box center [835, 51] width 85 height 43
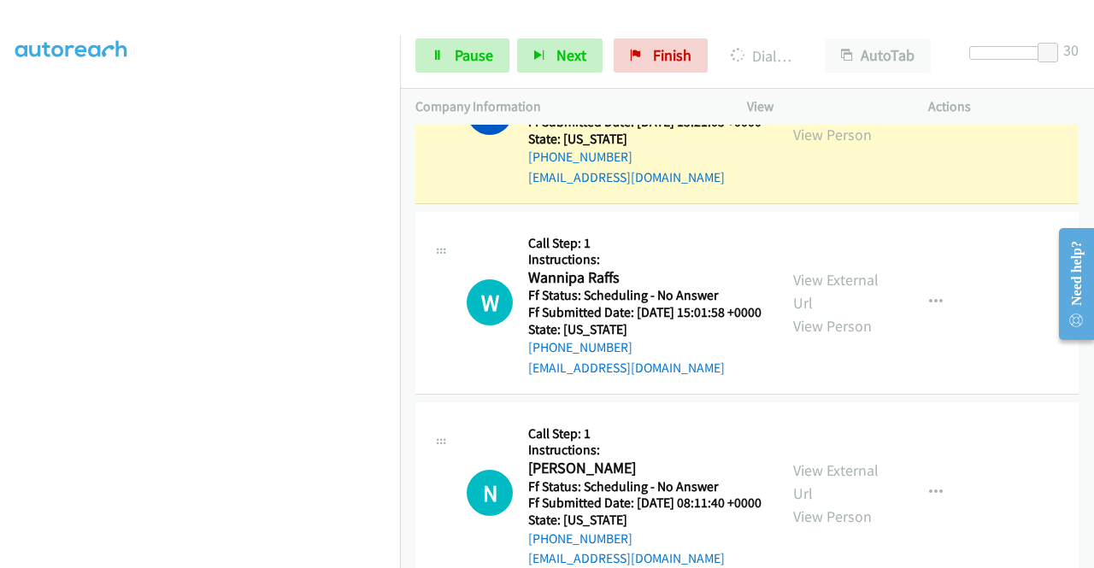
scroll to position [6410, 0]
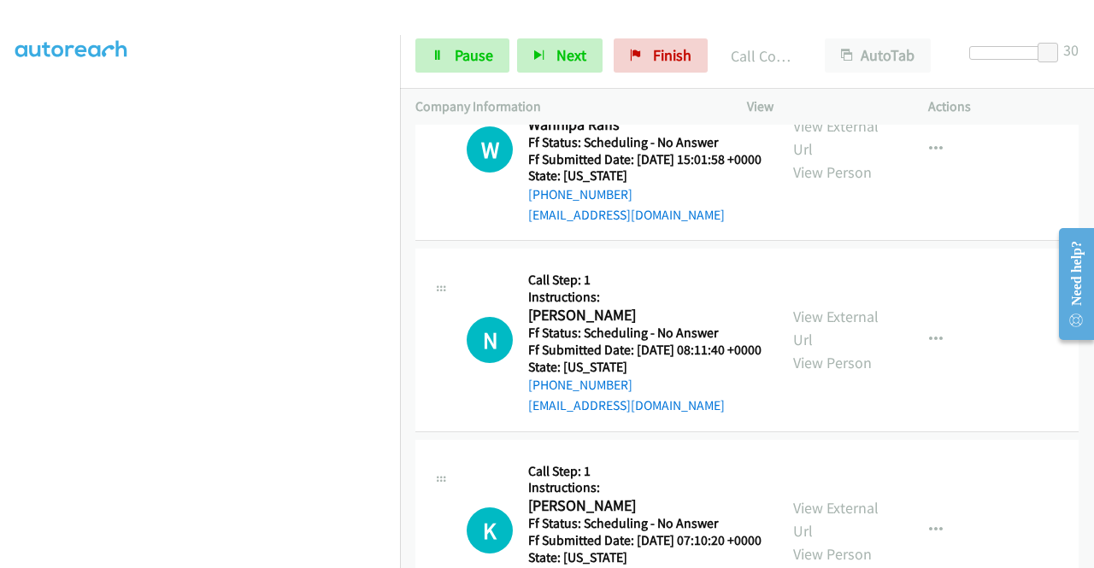
scroll to position [6666, 0]
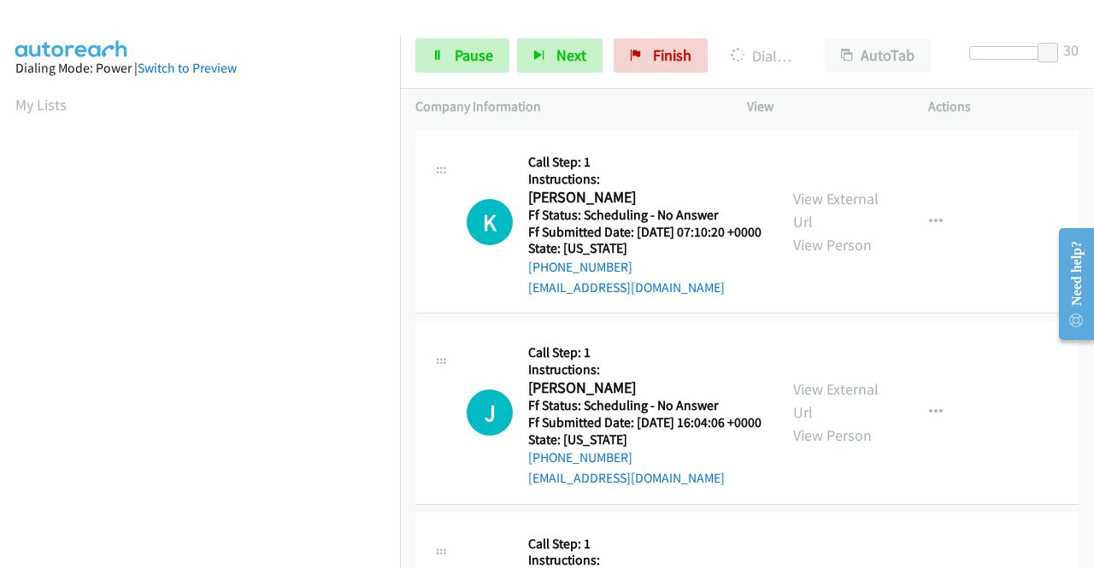
scroll to position [390, 0]
click at [807, 41] on link "View External Url" at bounding box center [835, 19] width 85 height 43
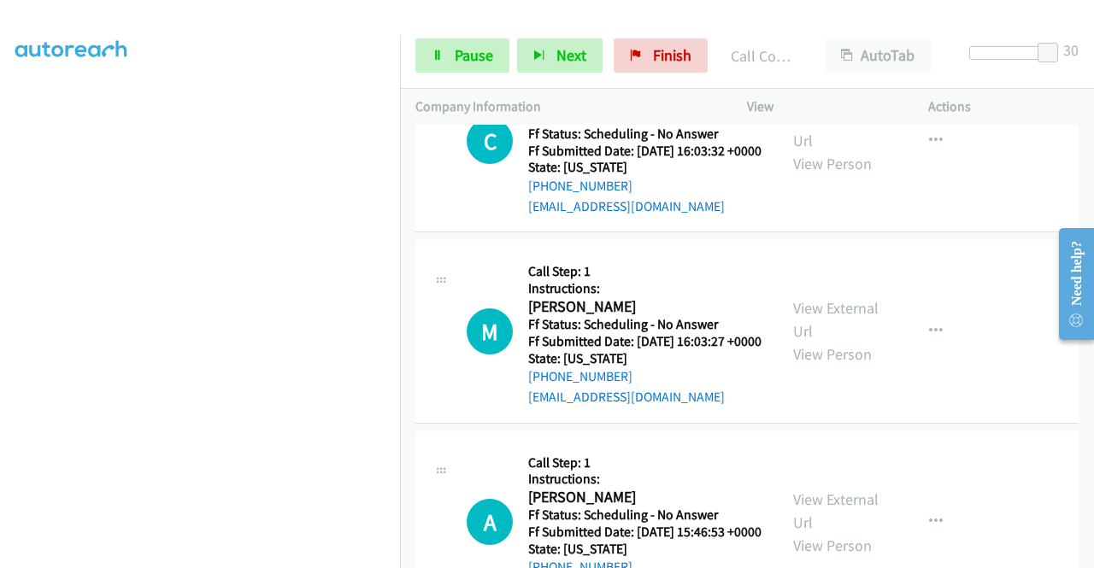
scroll to position [7350, 0]
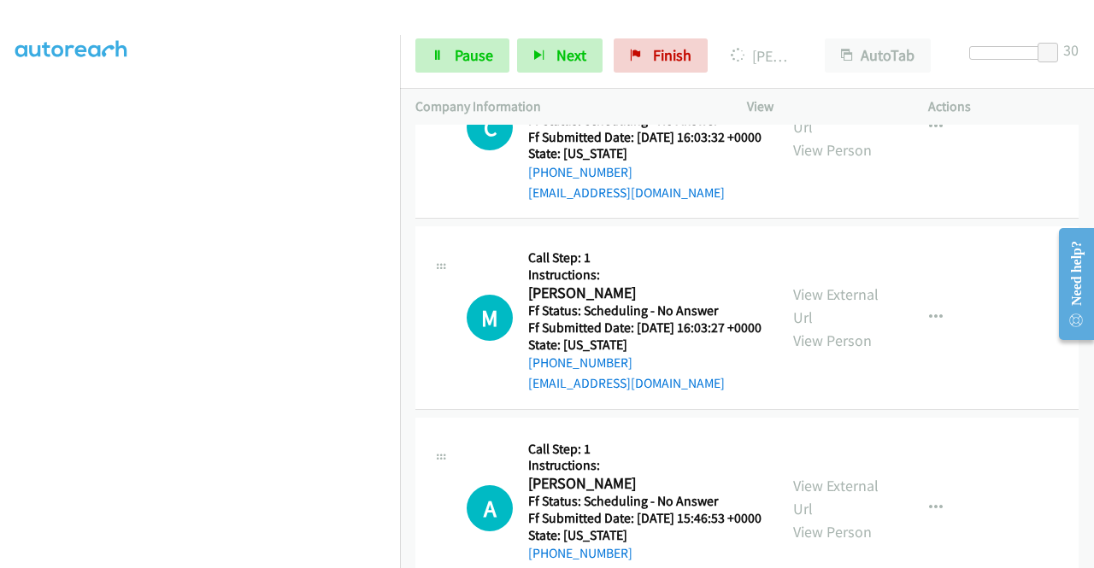
drag, startPoint x: 437, startPoint y: 45, endPoint x: 412, endPoint y: 67, distance: 32.7
click at [437, 46] on link "Pause" at bounding box center [462, 55] width 94 height 34
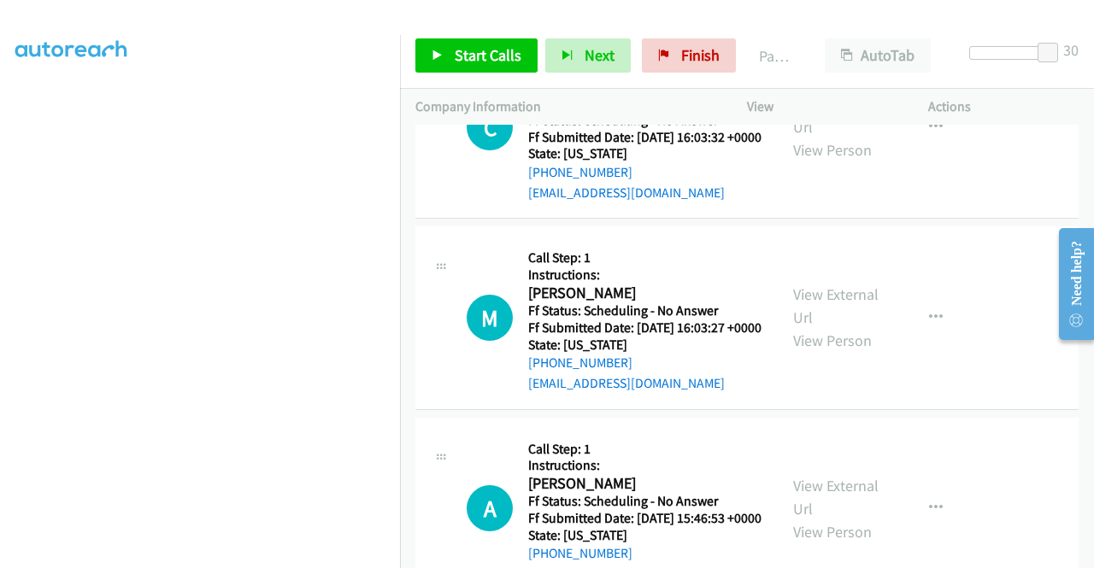
scroll to position [0, 0]
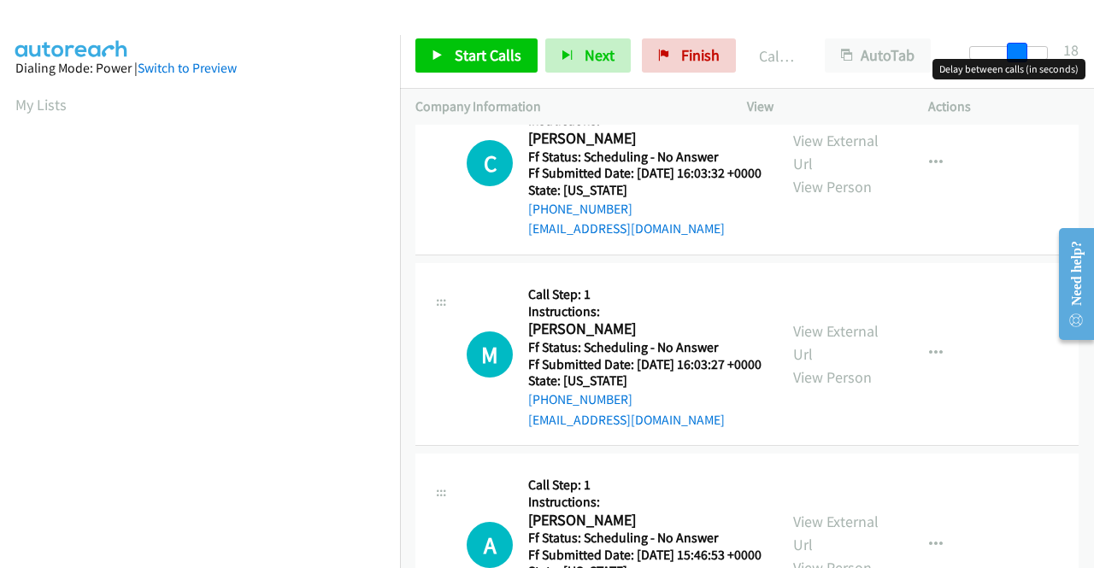
drag, startPoint x: 1053, startPoint y: 45, endPoint x: 810, endPoint y: 46, distance: 242.7
click at [901, 48] on div "Start Calls Pause Next Finish Call Completed AutoTab AutoTab 18" at bounding box center [747, 56] width 694 height 66
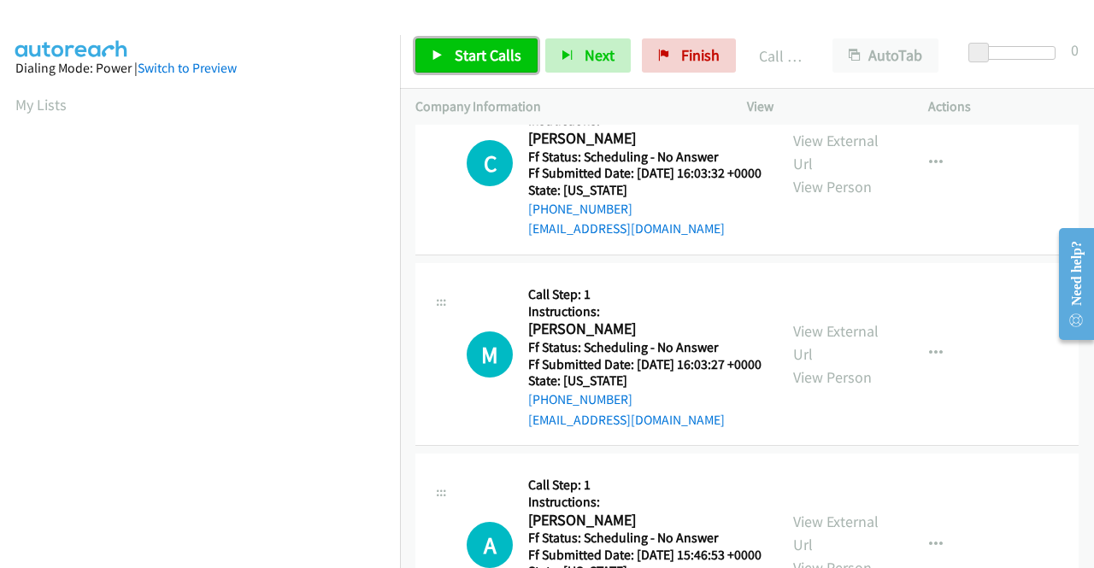
click at [473, 56] on span "Start Calls" at bounding box center [488, 55] width 67 height 20
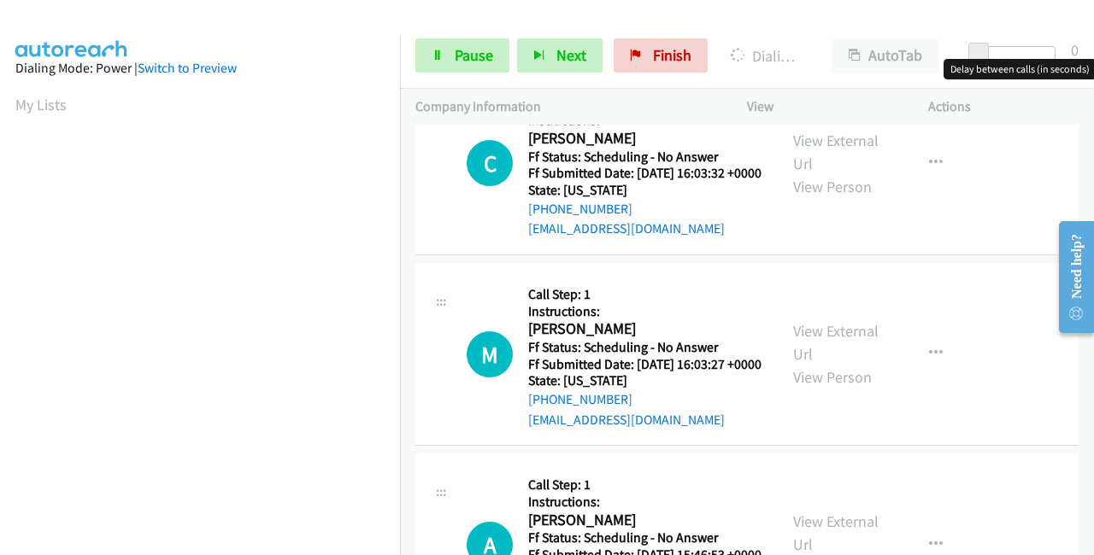
drag, startPoint x: 977, startPoint y: 45, endPoint x: 1093, endPoint y: 49, distance: 116.3
click at [1093, 50] on div "Start Calls Pause Next Finish Dialing Julie Anderson AutoTab AutoTab 0" at bounding box center [747, 56] width 694 height 66
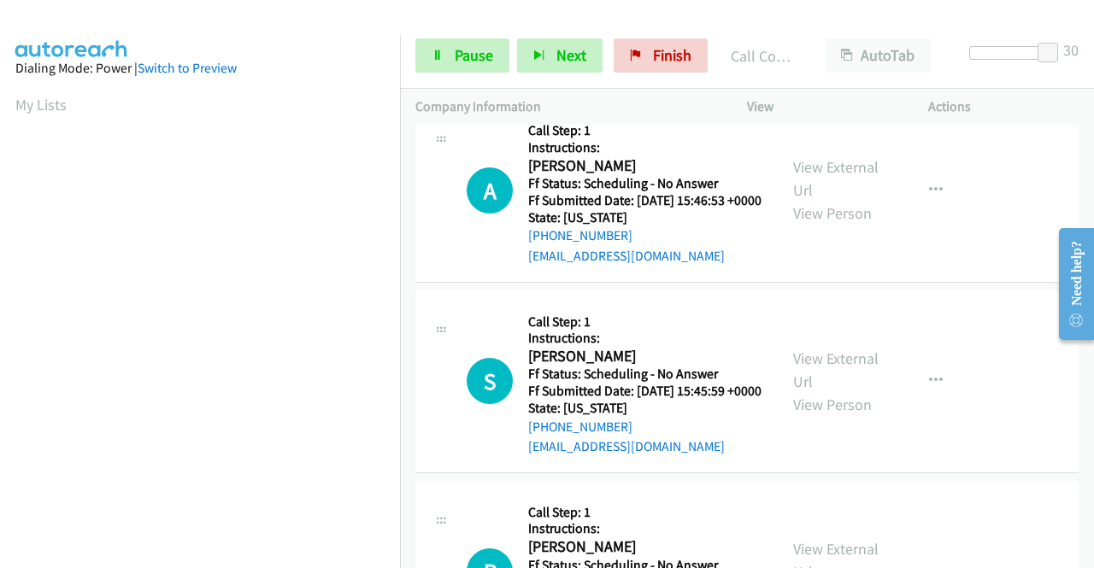
scroll to position [390, 0]
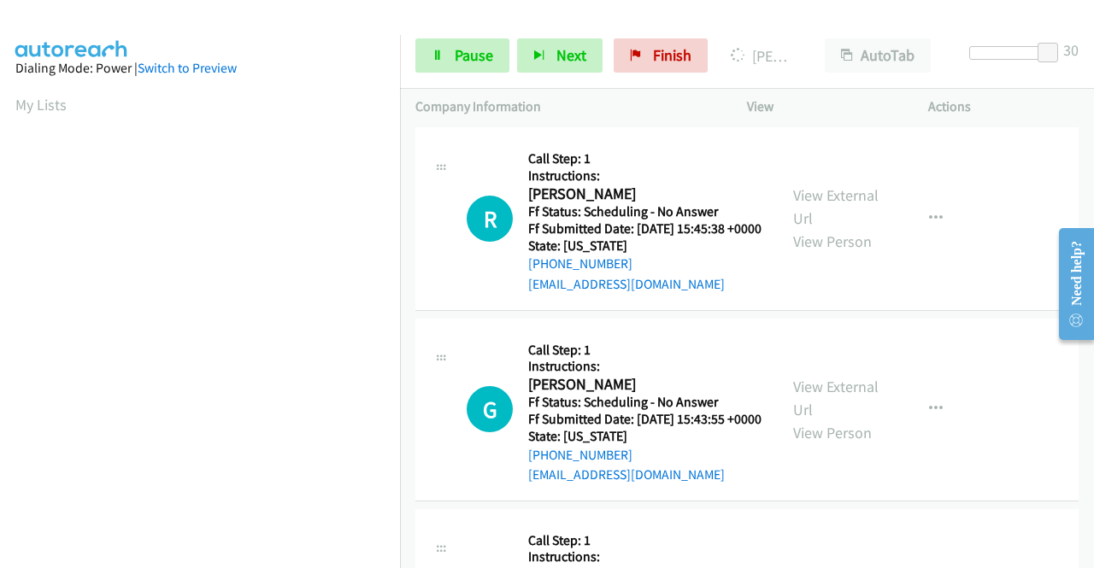
scroll to position [8204, 0]
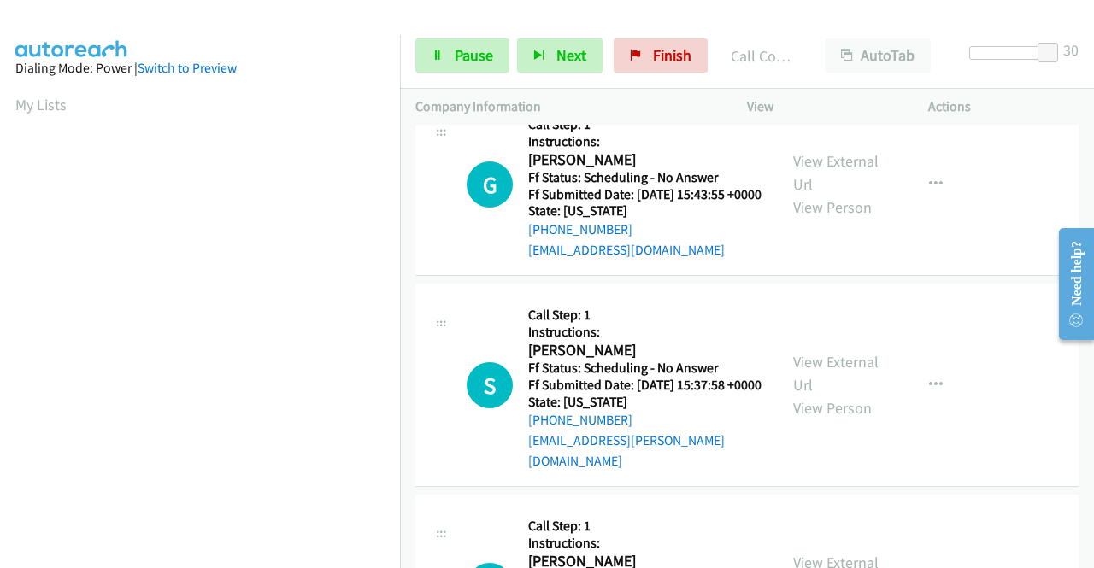
scroll to position [8461, 0]
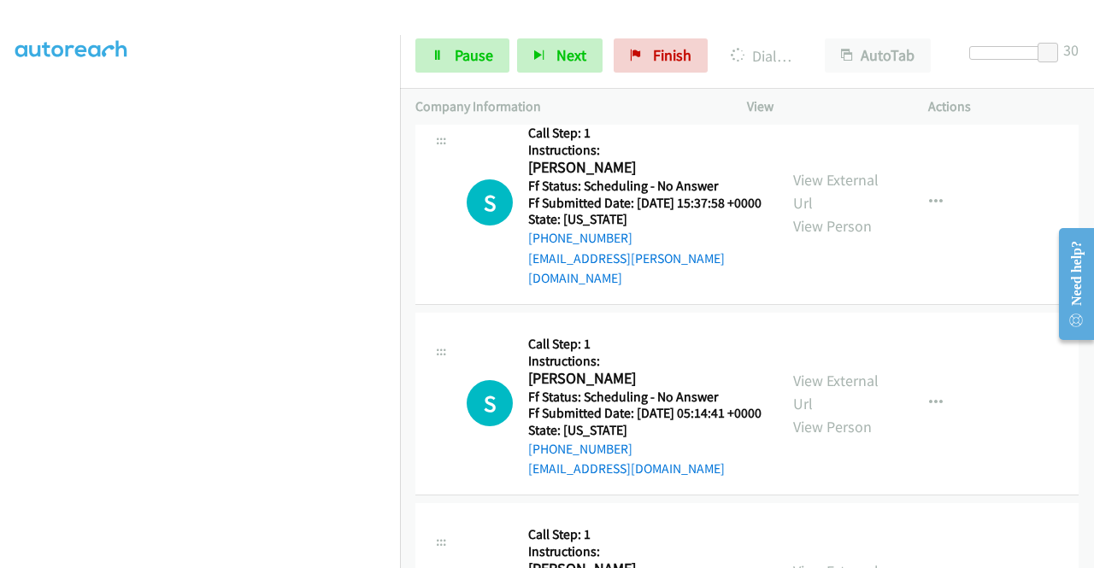
scroll to position [8649, 0]
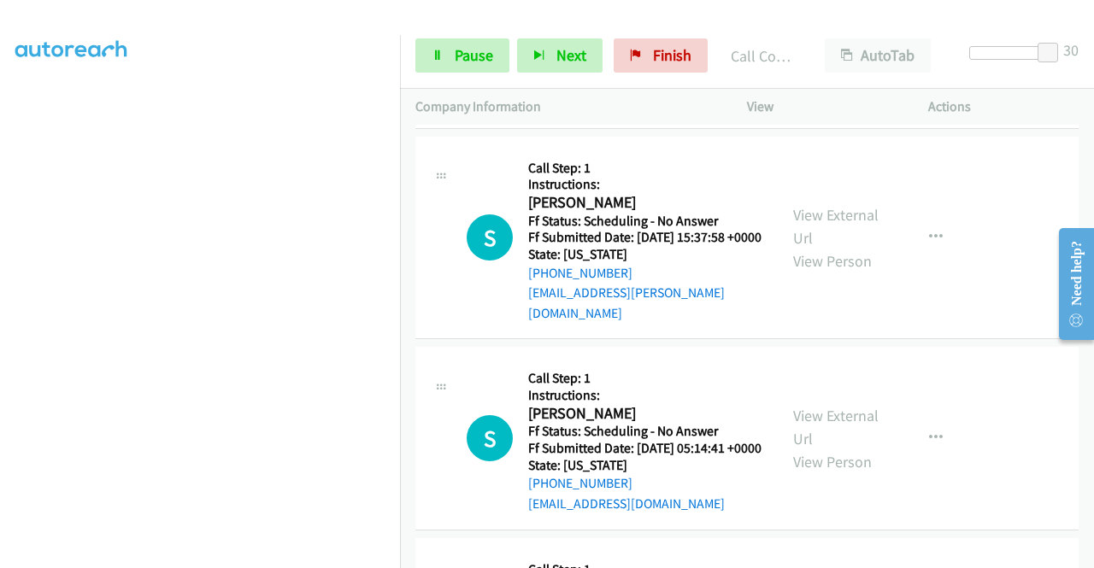
drag, startPoint x: 567, startPoint y: 20, endPoint x: 516, endPoint y: 30, distance: 51.5
click at [565, 19] on div at bounding box center [539, 33] width 1079 height 66
click at [461, 47] on span "Pause" at bounding box center [474, 55] width 38 height 20
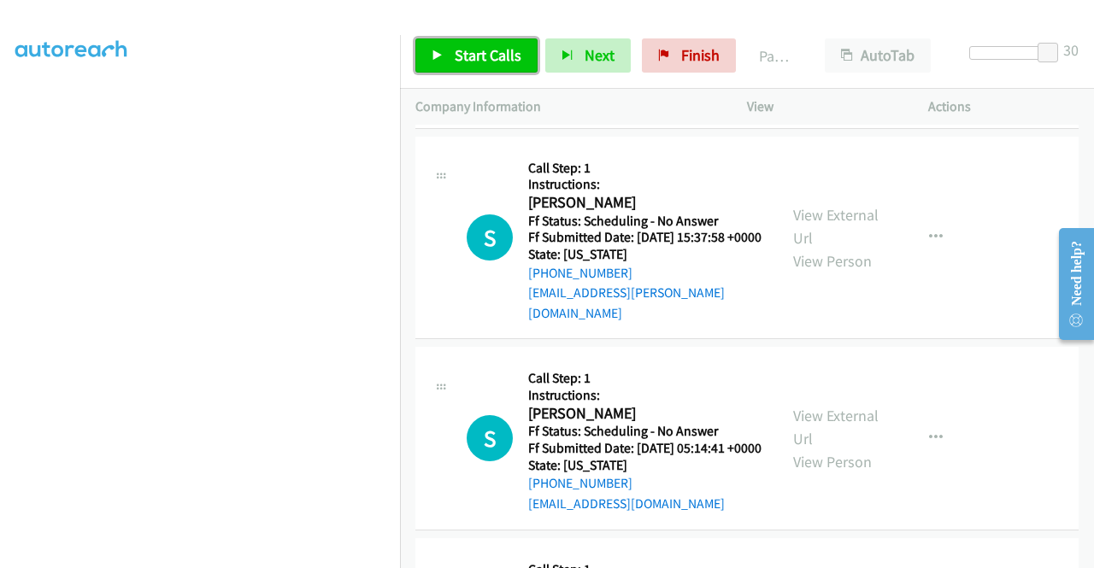
click at [477, 50] on span "Start Calls" at bounding box center [488, 55] width 67 height 20
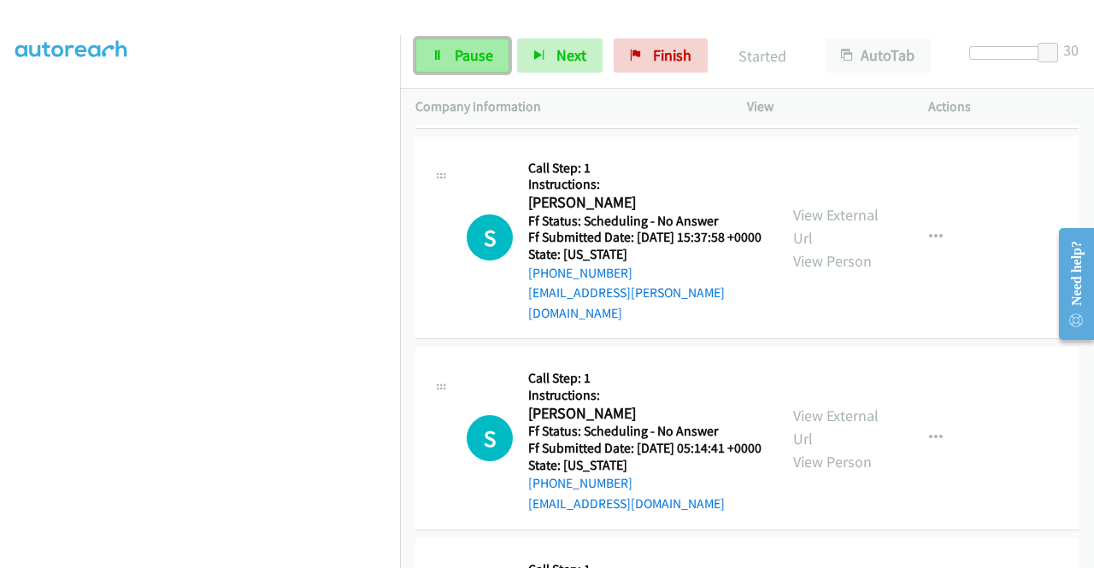
click at [448, 49] on link "Pause" at bounding box center [462, 55] width 94 height 34
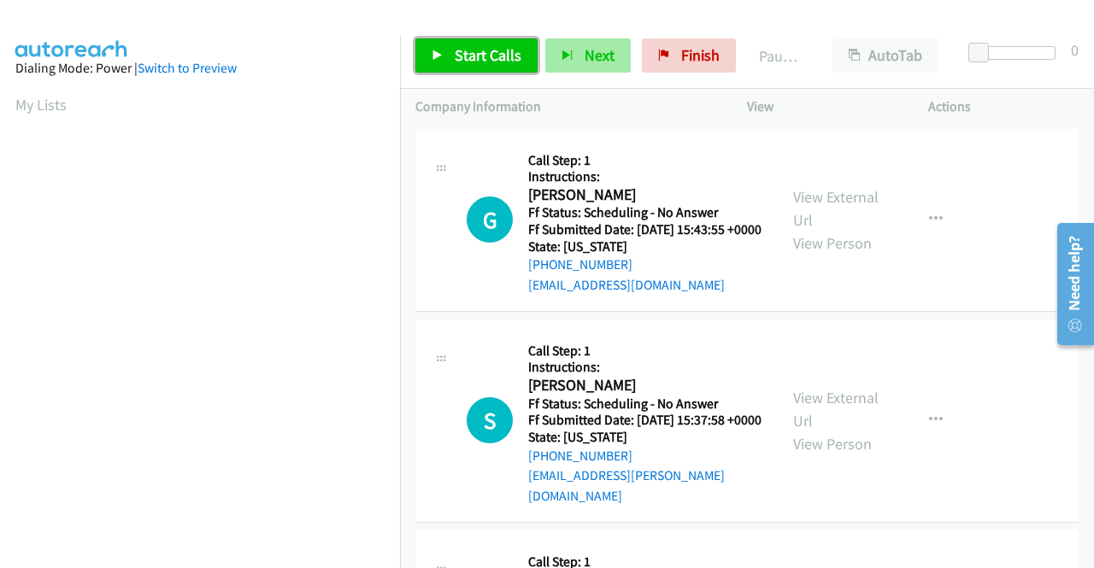
drag, startPoint x: 493, startPoint y: 43, endPoint x: 566, endPoint y: 65, distance: 76.0
click at [494, 43] on link "Start Calls" at bounding box center [476, 55] width 122 height 34
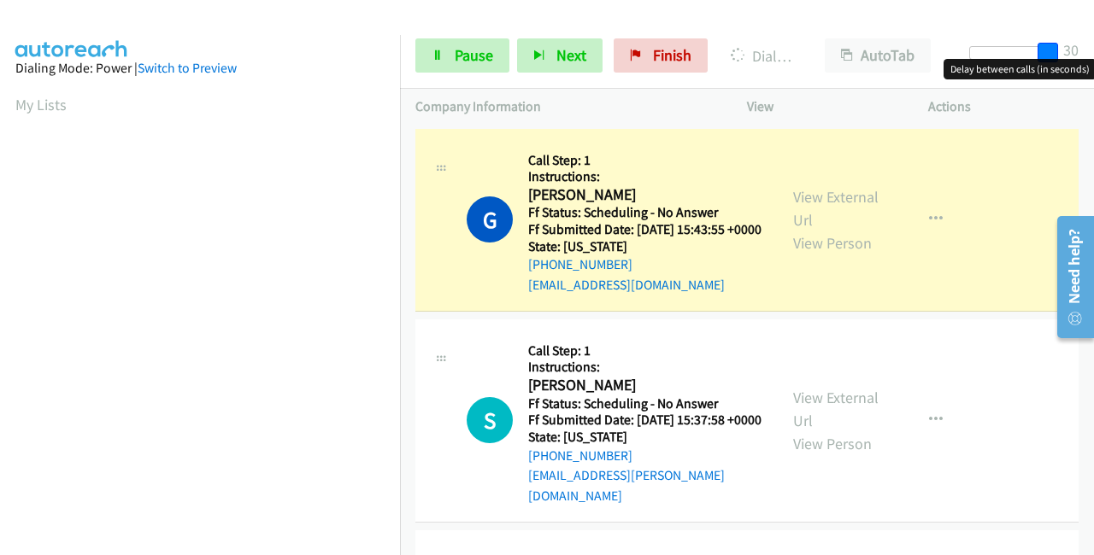
click at [1082, 54] on div "Start Calls Pause Next Finish Dialing Gi Gi M Richards AutoTab AutoTab 30" at bounding box center [747, 56] width 694 height 66
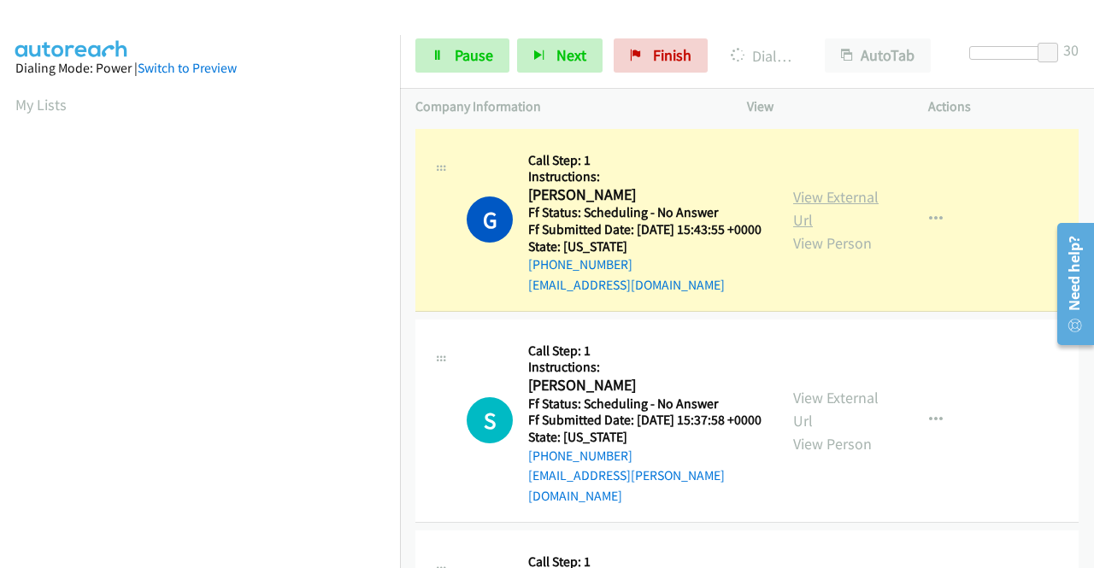
click at [818, 197] on link "View External Url" at bounding box center [835, 208] width 85 height 43
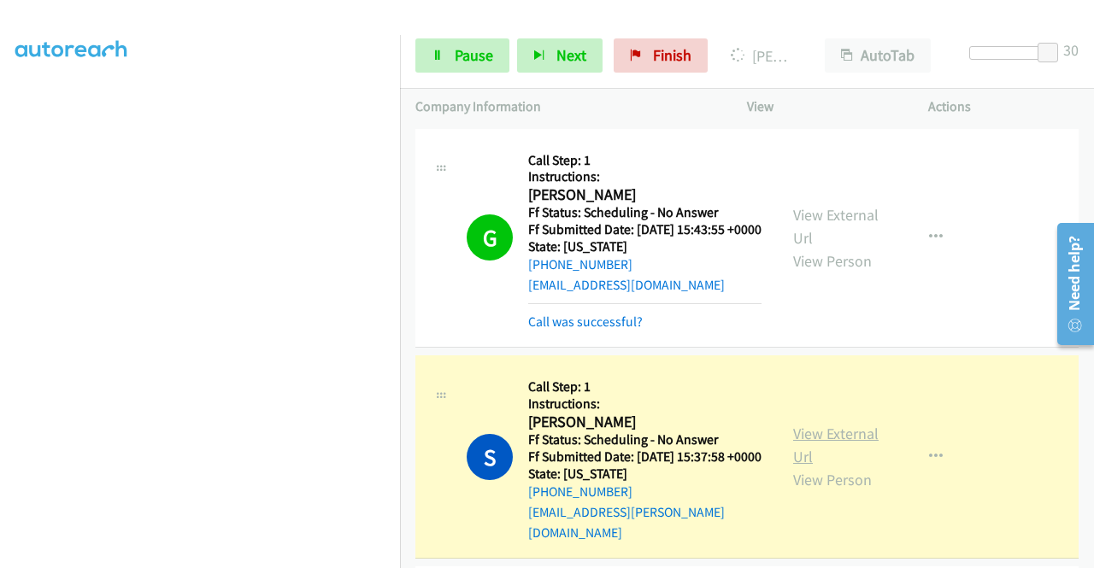
click at [838, 451] on link "View External Url" at bounding box center [835, 445] width 85 height 43
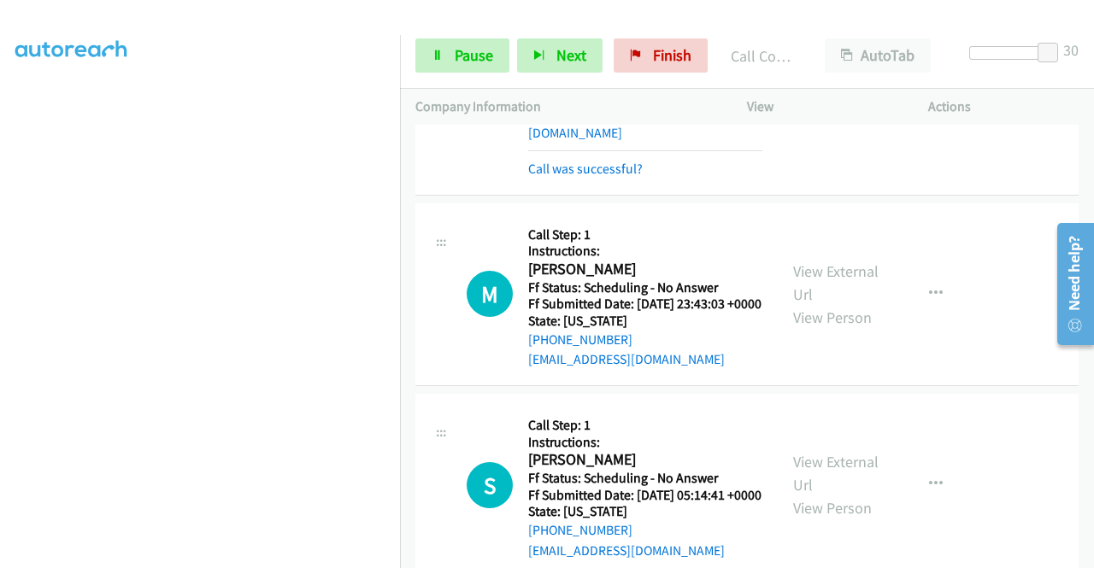
scroll to position [427, 0]
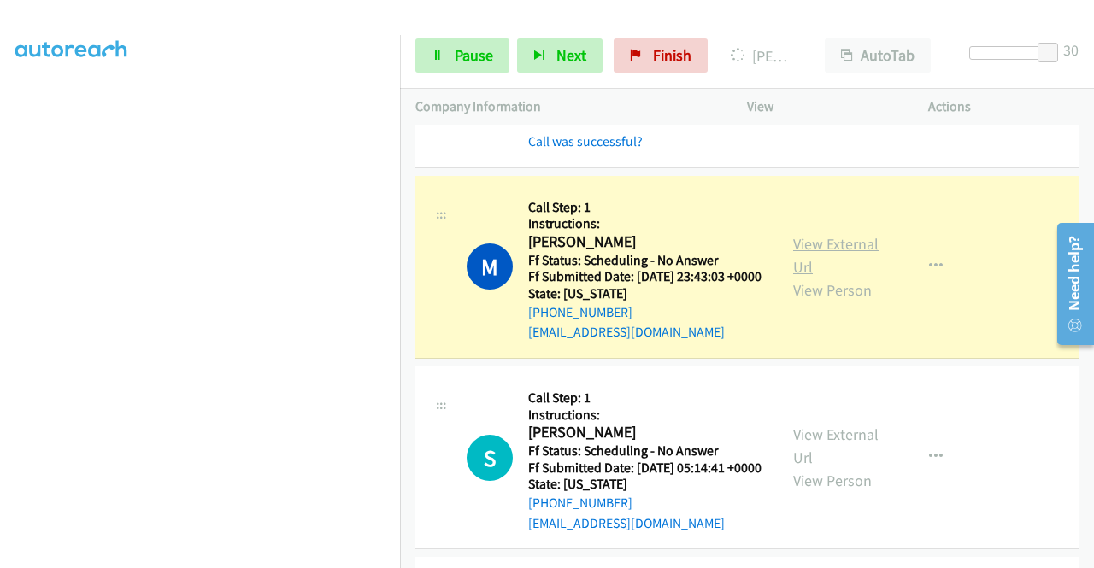
click at [793, 269] on link "View External Url" at bounding box center [835, 255] width 85 height 43
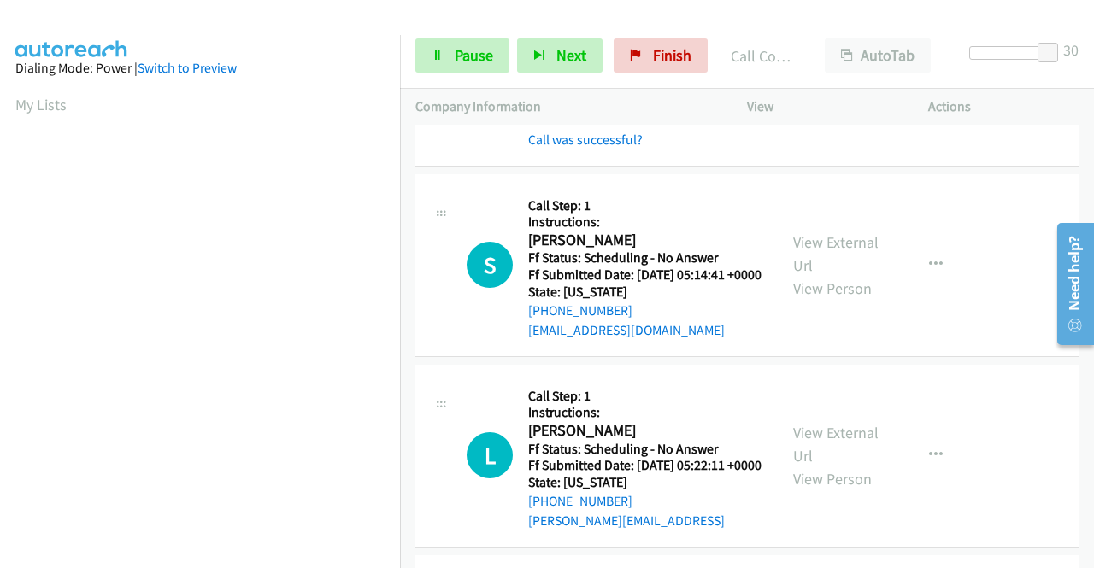
scroll to position [684, 0]
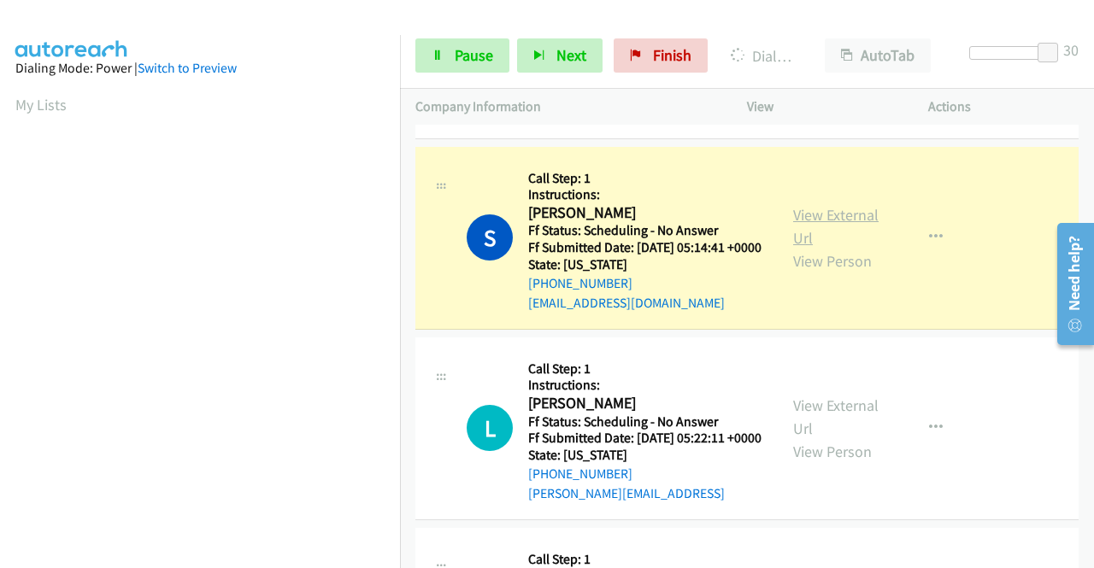
click at [824, 248] on link "View External Url" at bounding box center [835, 226] width 85 height 43
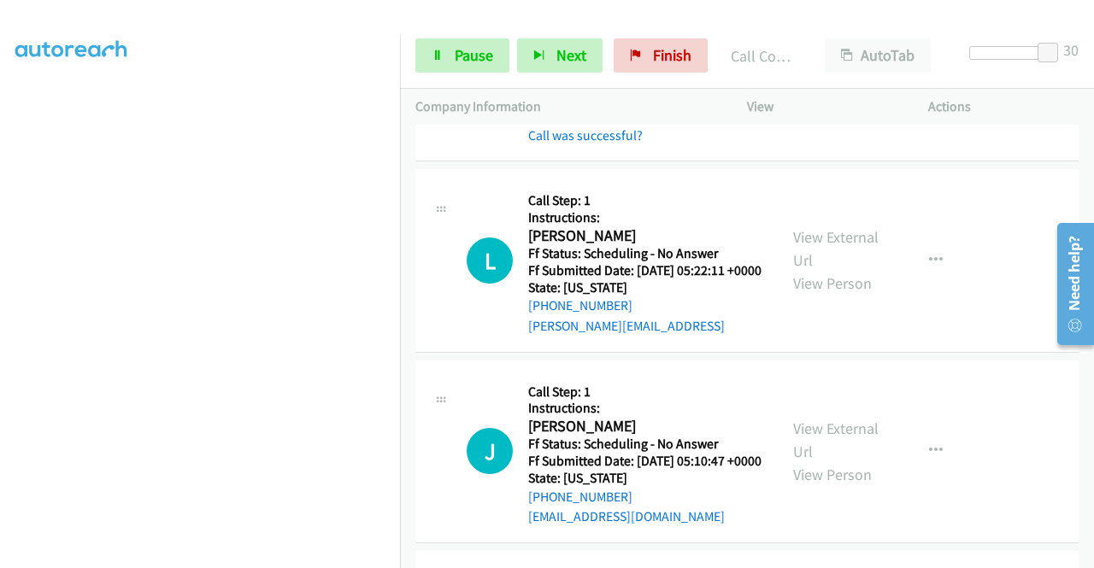
scroll to position [940, 0]
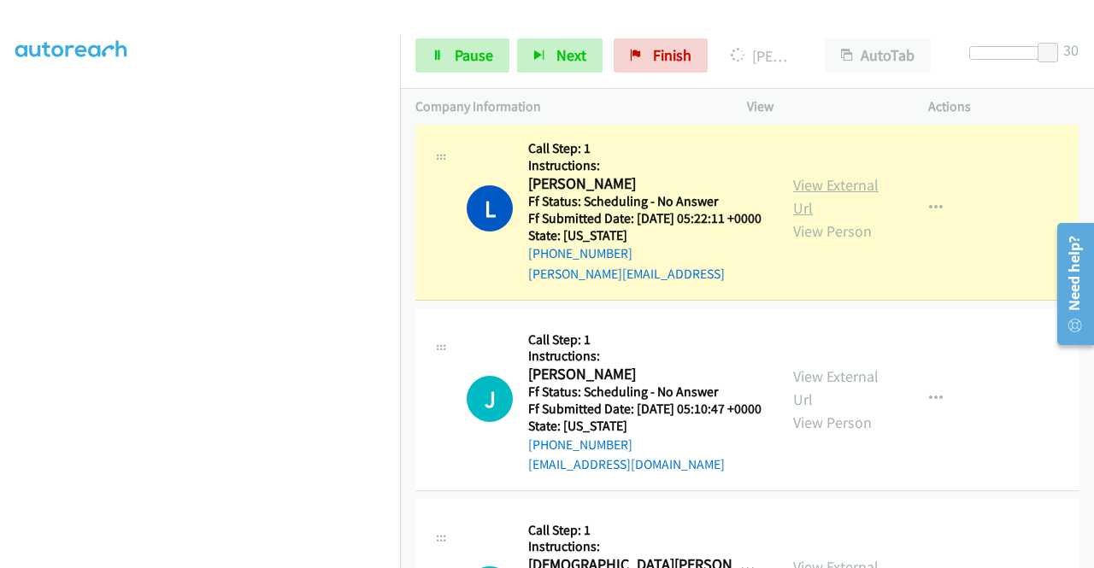
click at [855, 218] on link "View External Url" at bounding box center [835, 196] width 85 height 43
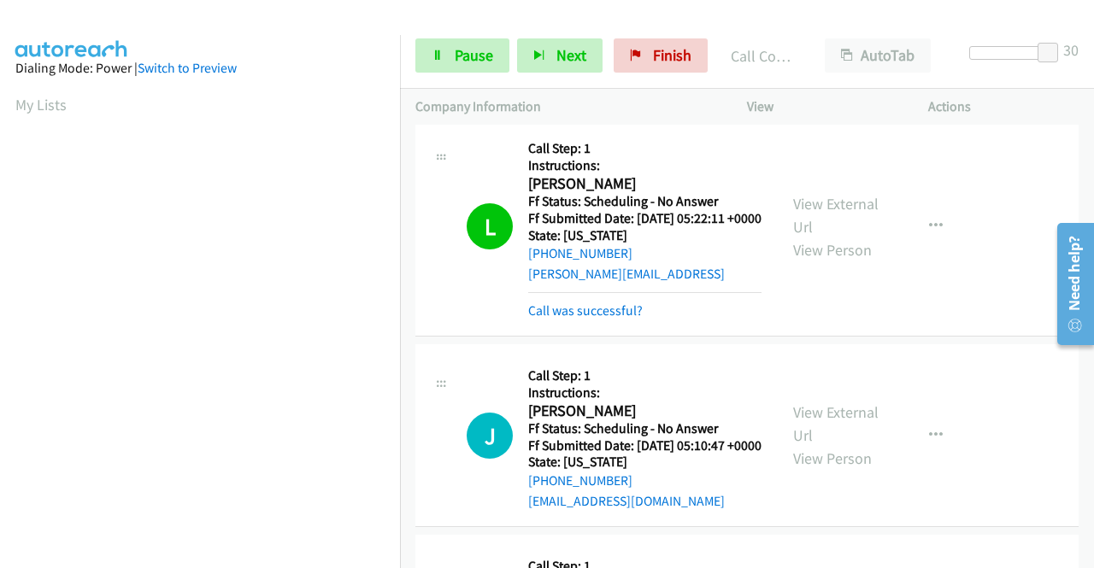
scroll to position [390, 0]
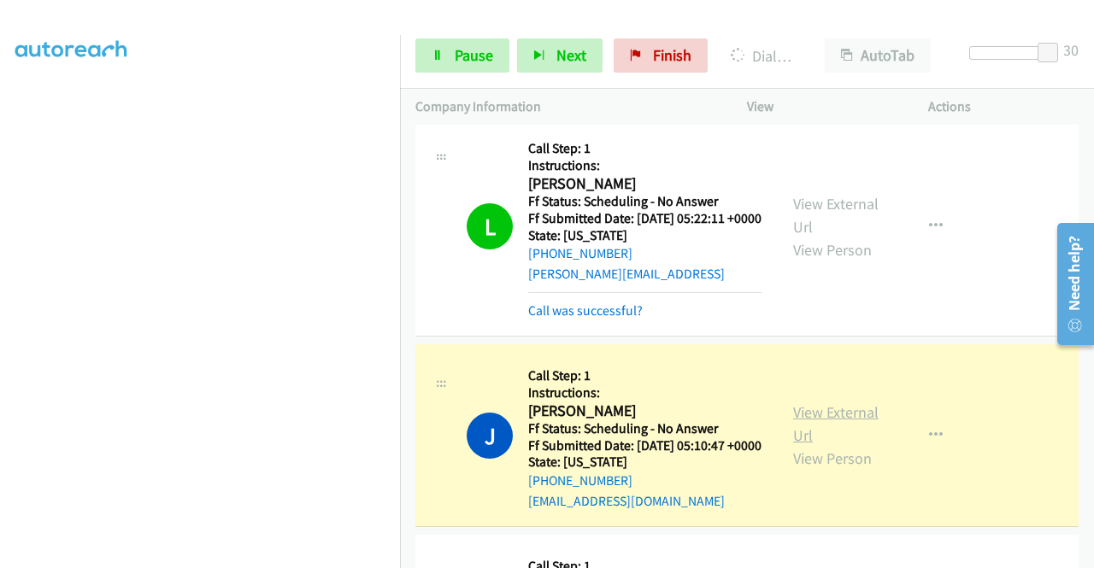
click at [815, 445] on link "View External Url" at bounding box center [835, 424] width 85 height 43
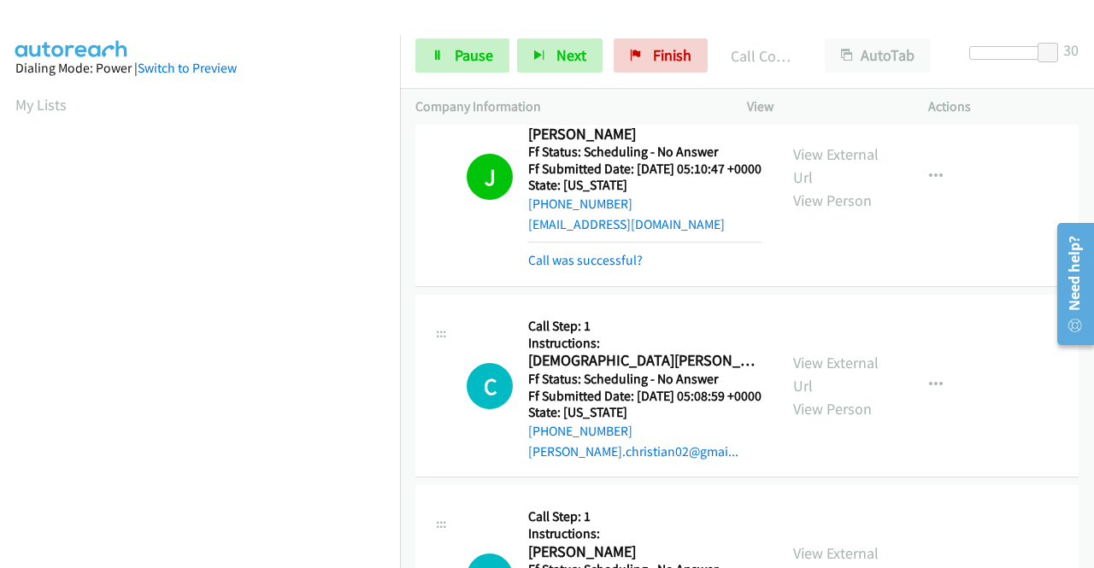
scroll to position [1282, 0]
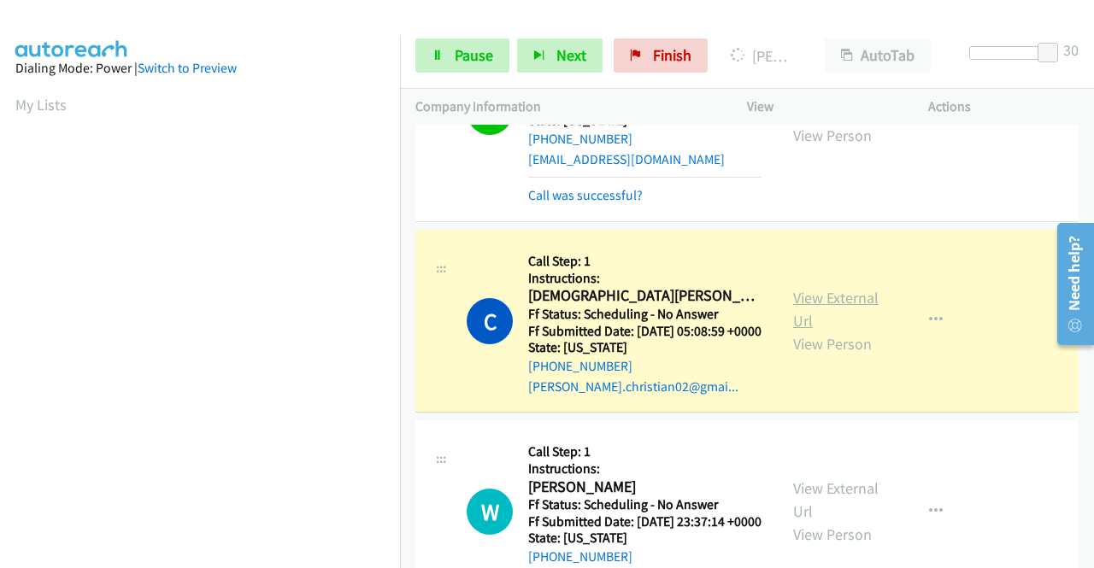
click at [795, 331] on link "View External Url" at bounding box center [835, 309] width 85 height 43
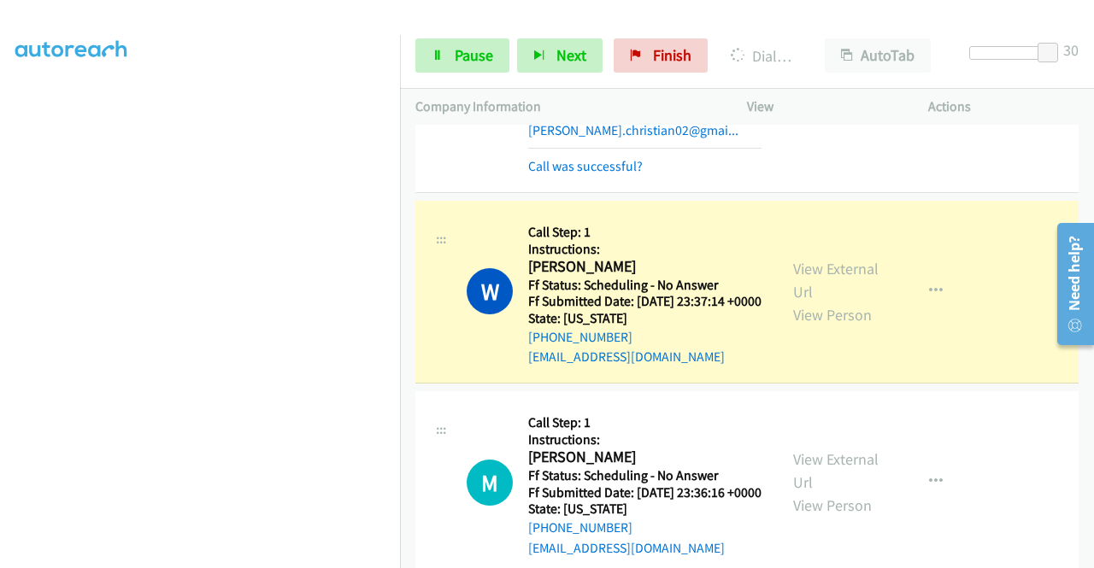
scroll to position [390, 0]
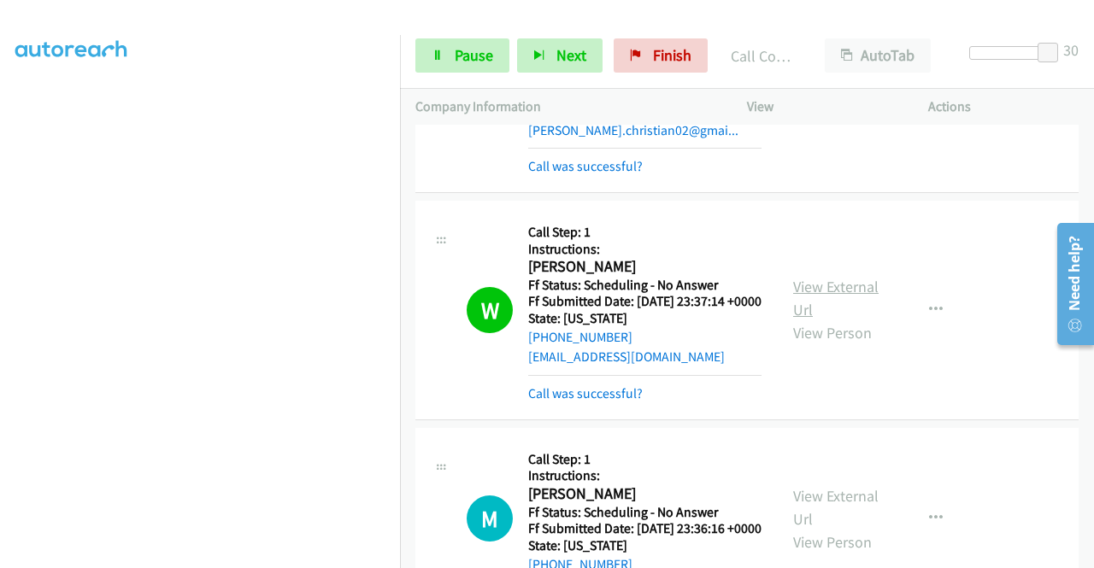
click at [844, 320] on link "View External Url" at bounding box center [835, 298] width 85 height 43
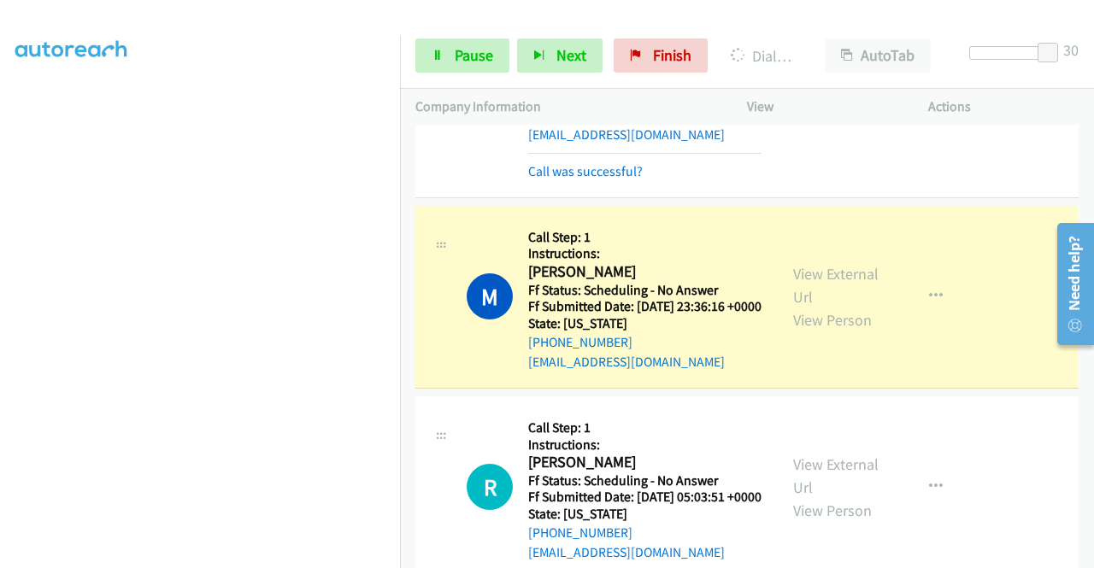
scroll to position [1880, 0]
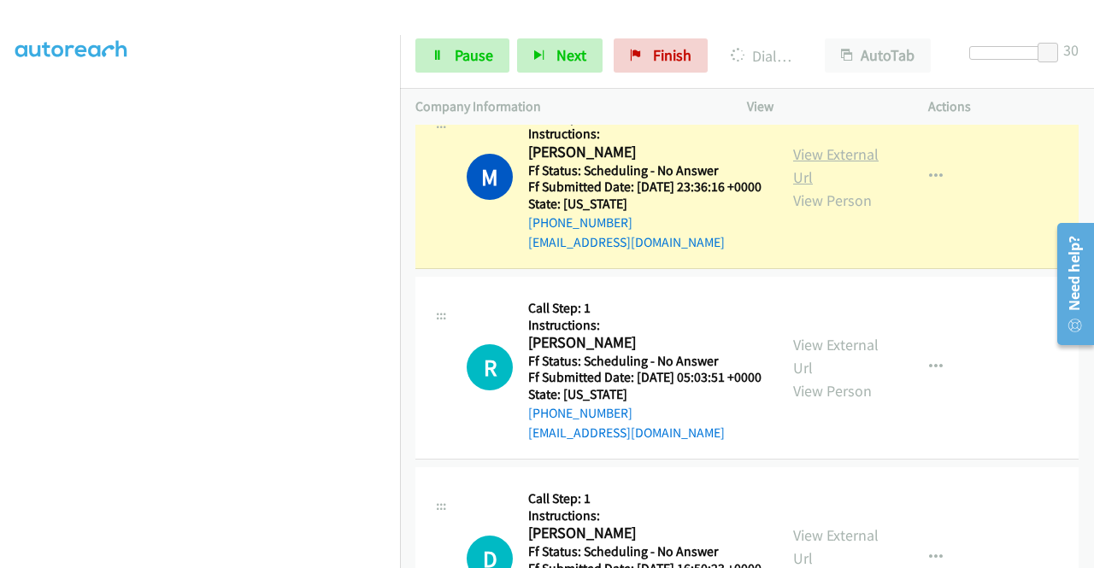
click at [822, 187] on link "View External Url" at bounding box center [835, 165] width 85 height 43
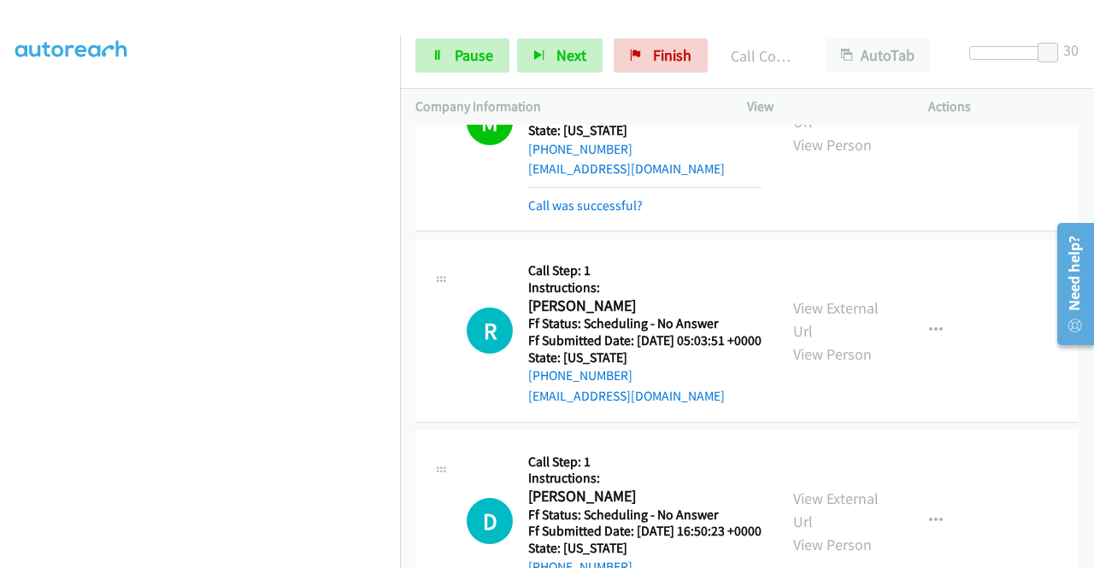
scroll to position [2051, 0]
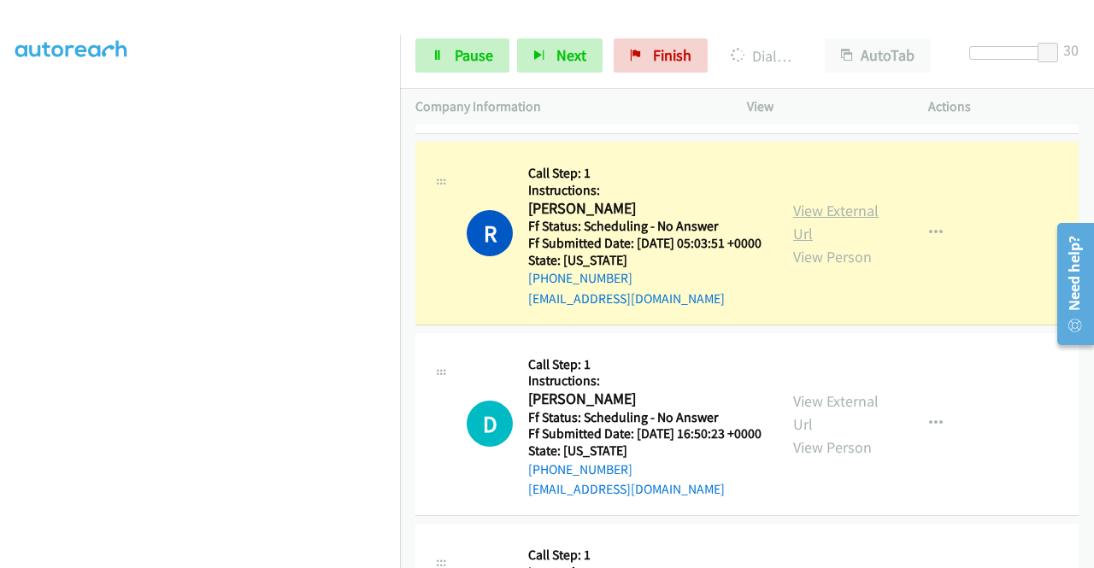
click at [839, 244] on link "View External Url" at bounding box center [835, 222] width 85 height 43
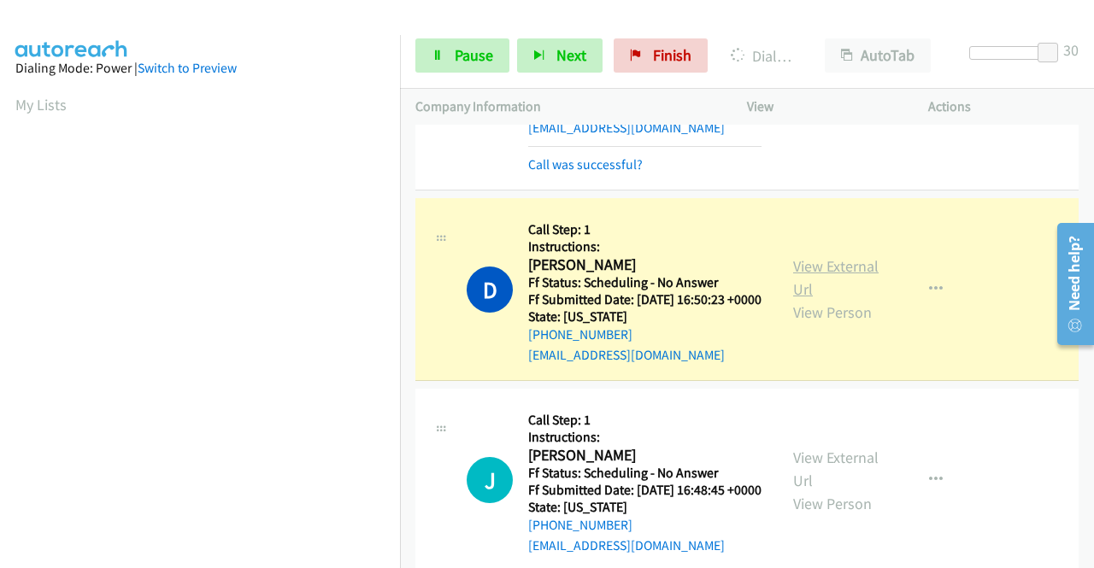
scroll to position [390, 0]
click at [836, 299] on link "View External Url" at bounding box center [835, 277] width 85 height 43
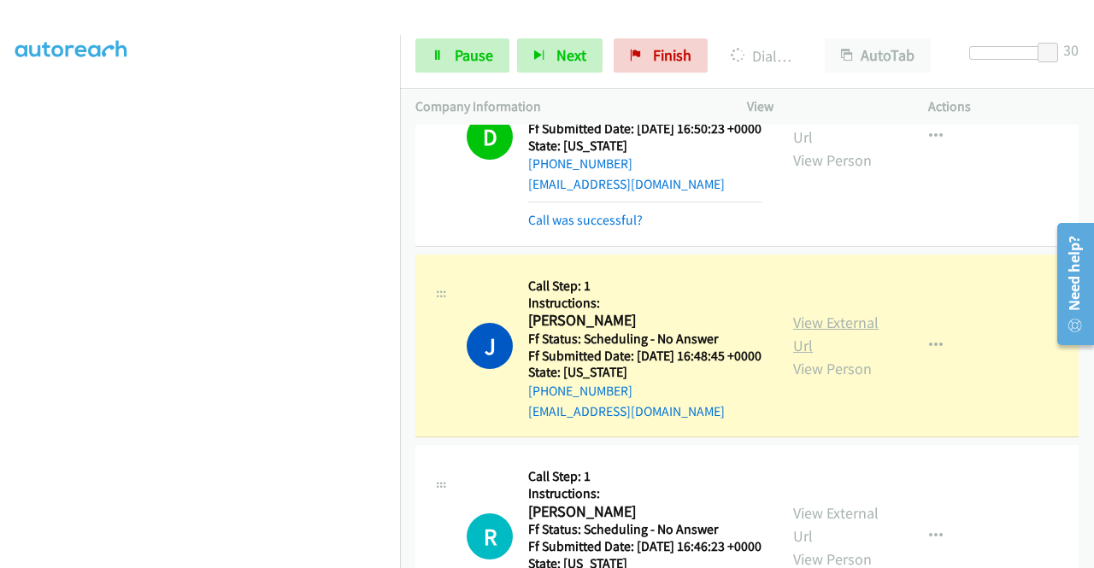
click at [796, 356] on link "View External Url" at bounding box center [835, 334] width 85 height 43
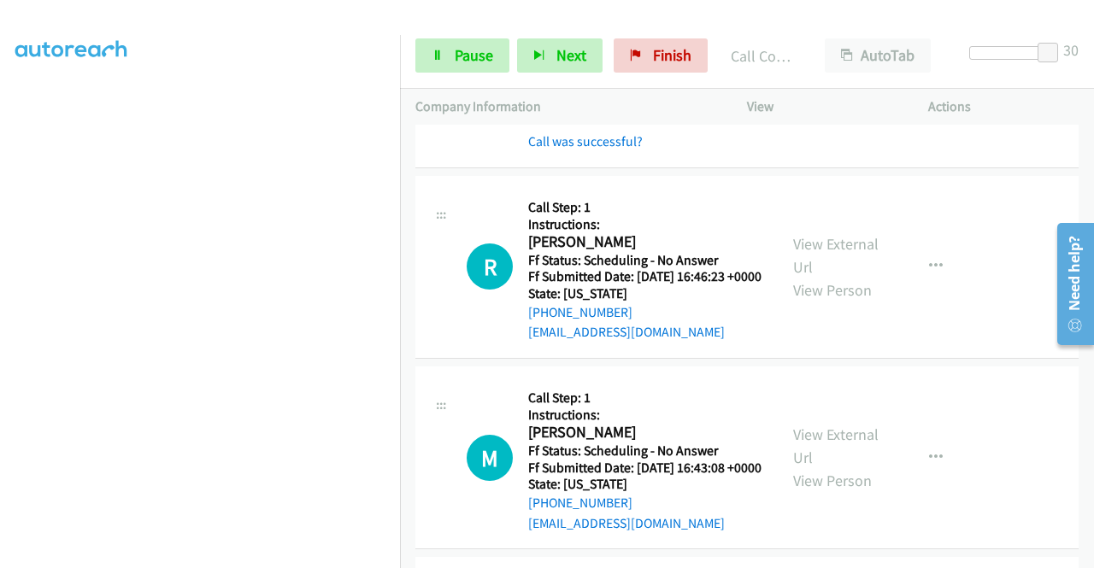
scroll to position [2735, 0]
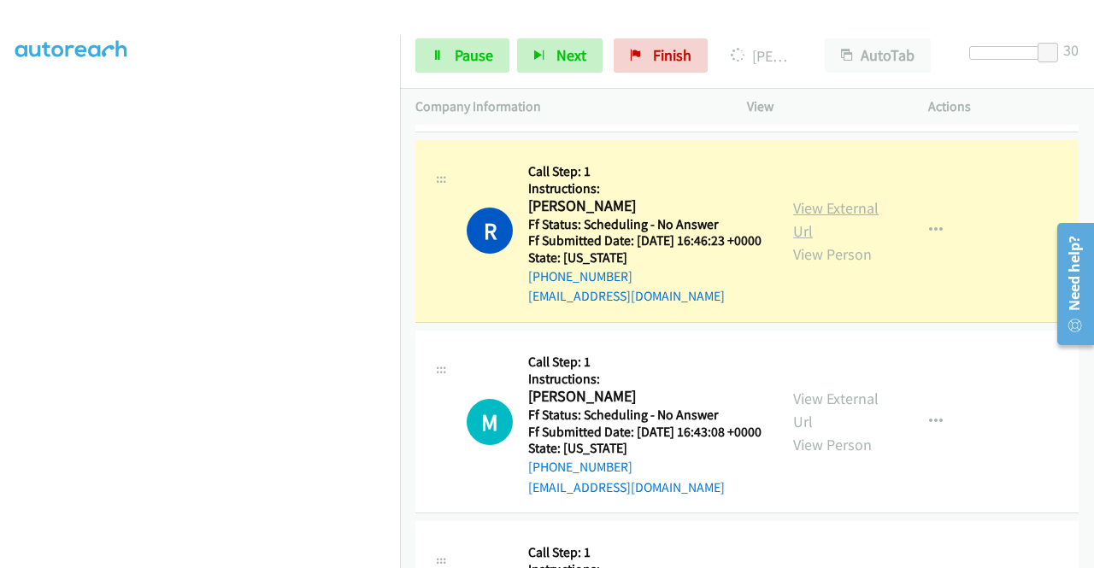
click at [849, 241] on link "View External Url" at bounding box center [835, 219] width 85 height 43
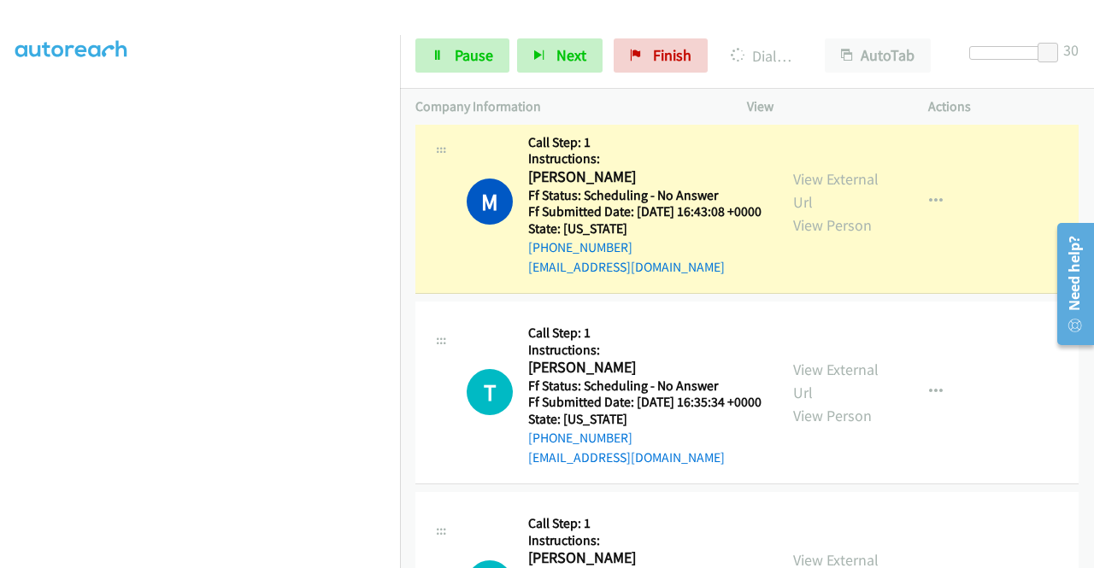
scroll to position [0, 0]
click at [856, 212] on link "View External Url" at bounding box center [835, 190] width 85 height 43
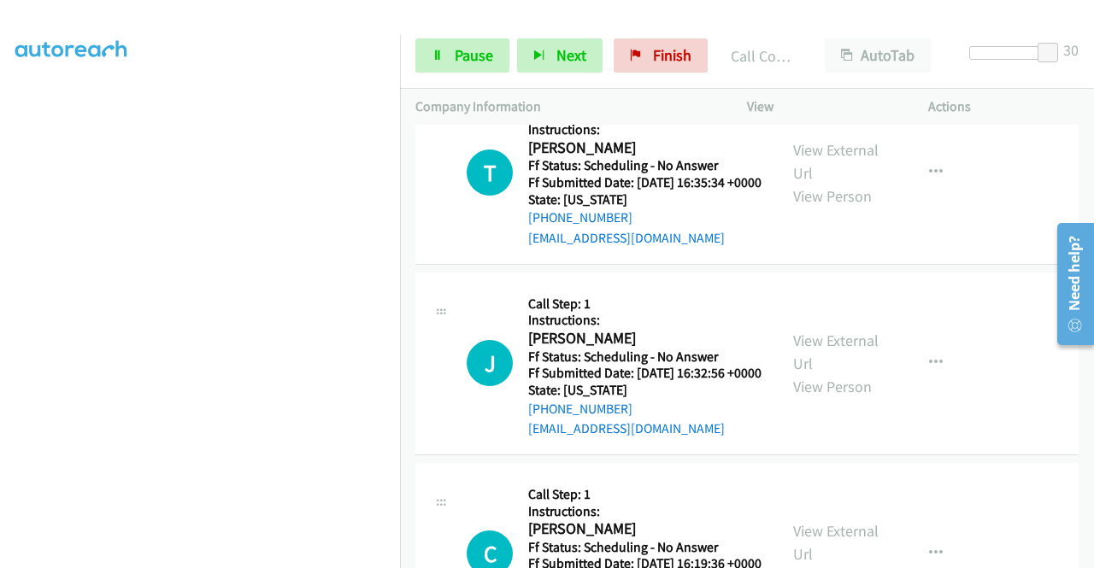
scroll to position [304, 0]
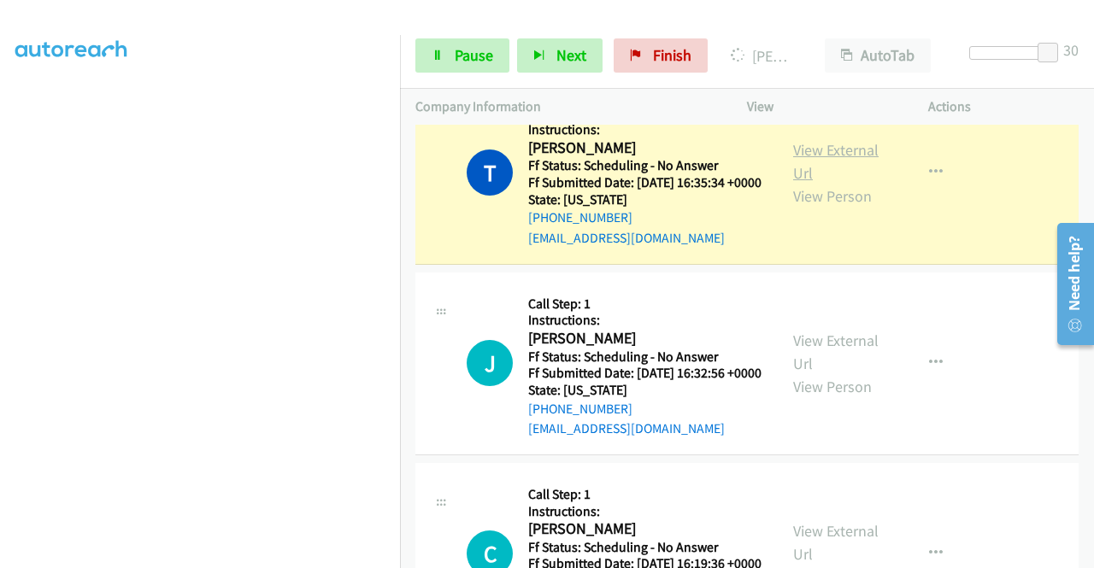
click at [856, 183] on link "View External Url" at bounding box center [835, 161] width 85 height 43
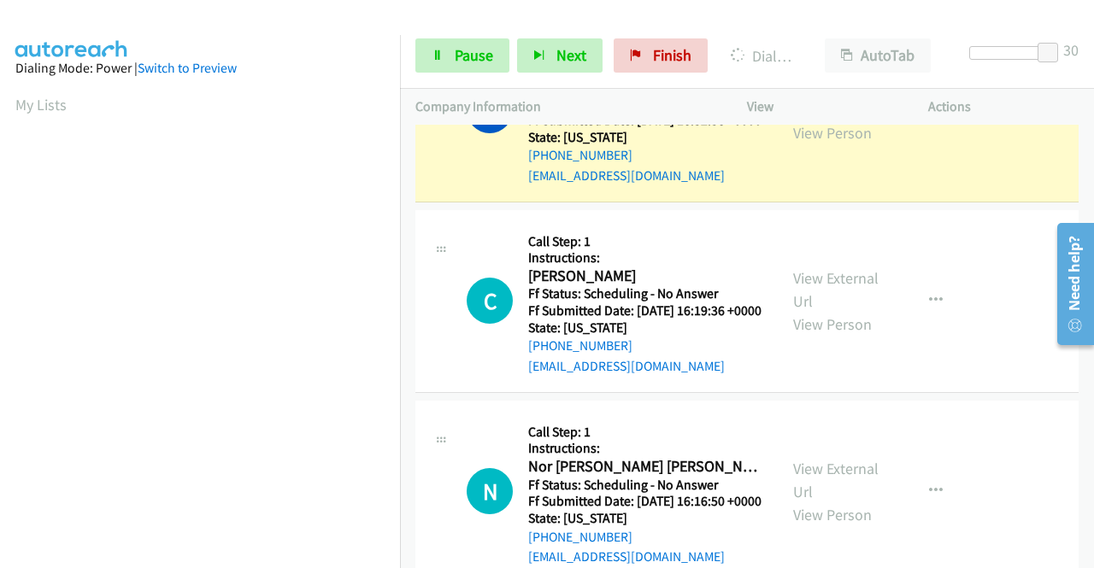
scroll to position [3589, 0]
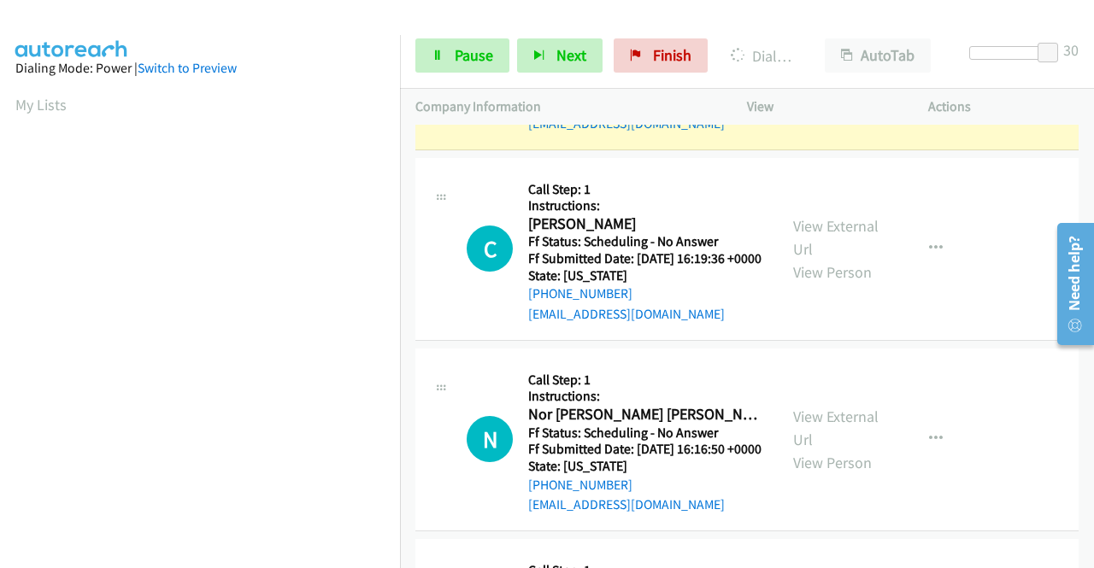
click at [808, 68] on link "View External Url" at bounding box center [835, 46] width 85 height 43
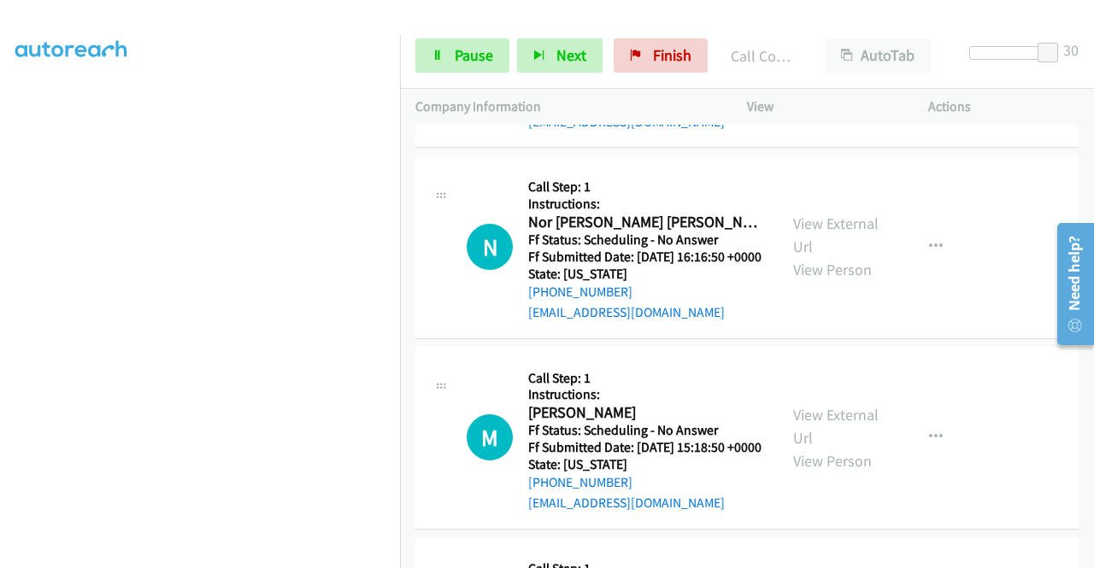
scroll to position [3846, 0]
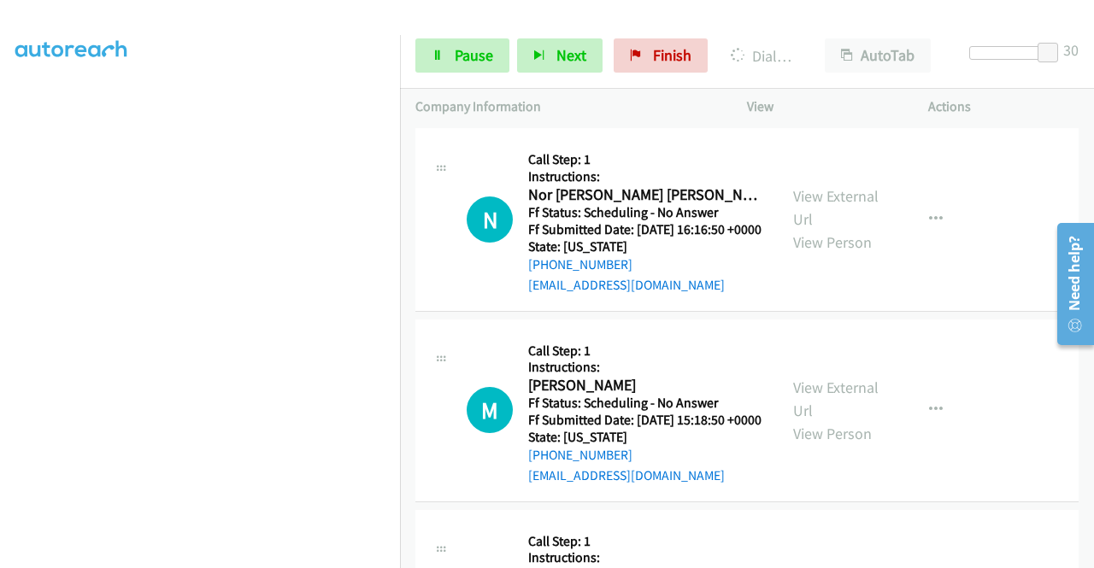
click at [843, 38] on link "View External Url" at bounding box center [835, 17] width 85 height 43
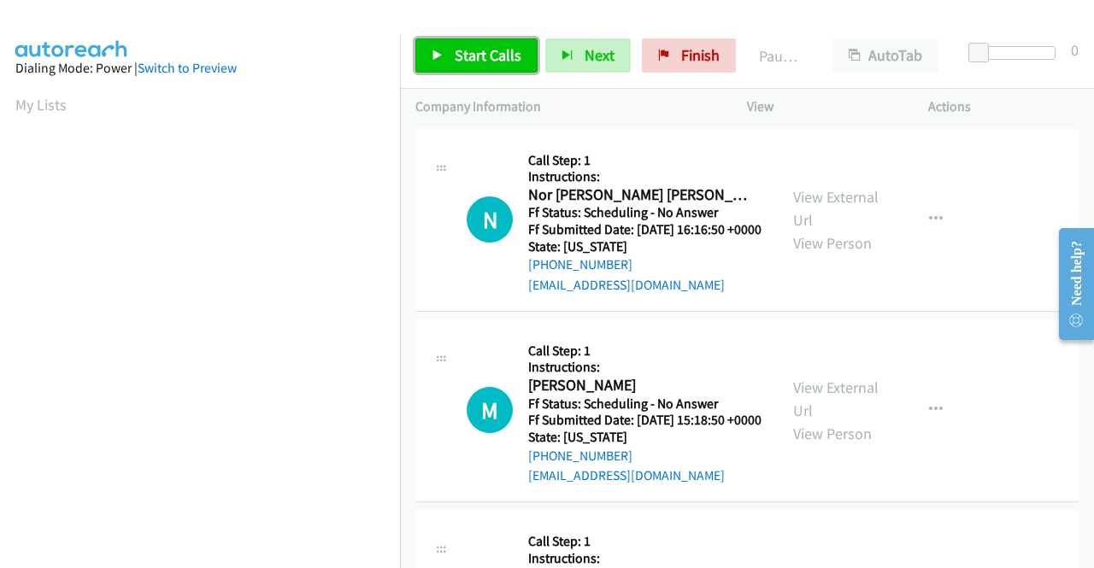
click at [478, 59] on span "Start Calls" at bounding box center [488, 55] width 67 height 20
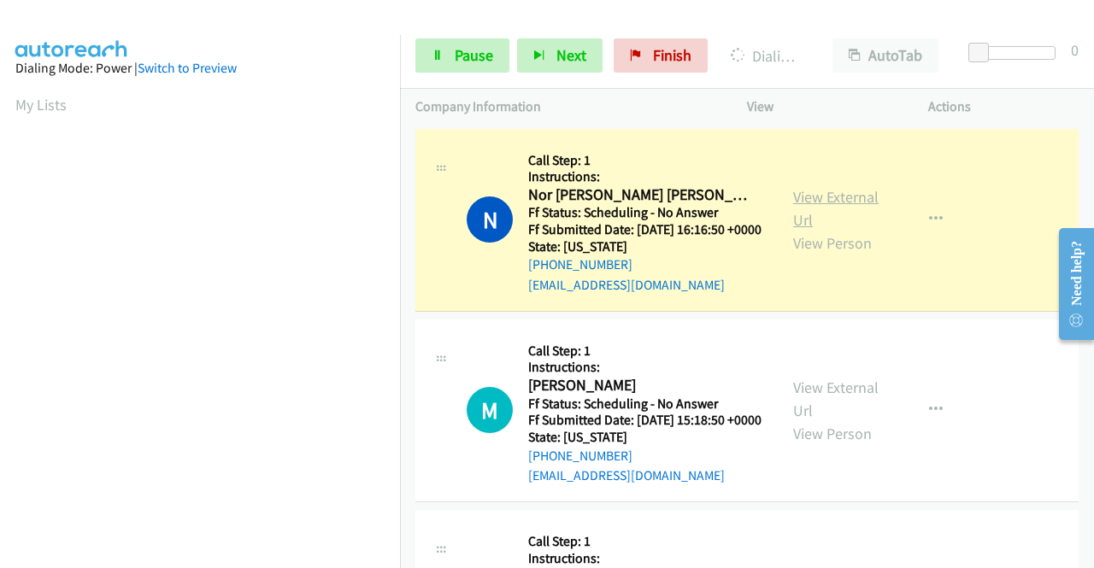
click at [798, 211] on link "View External Url" at bounding box center [835, 208] width 85 height 43
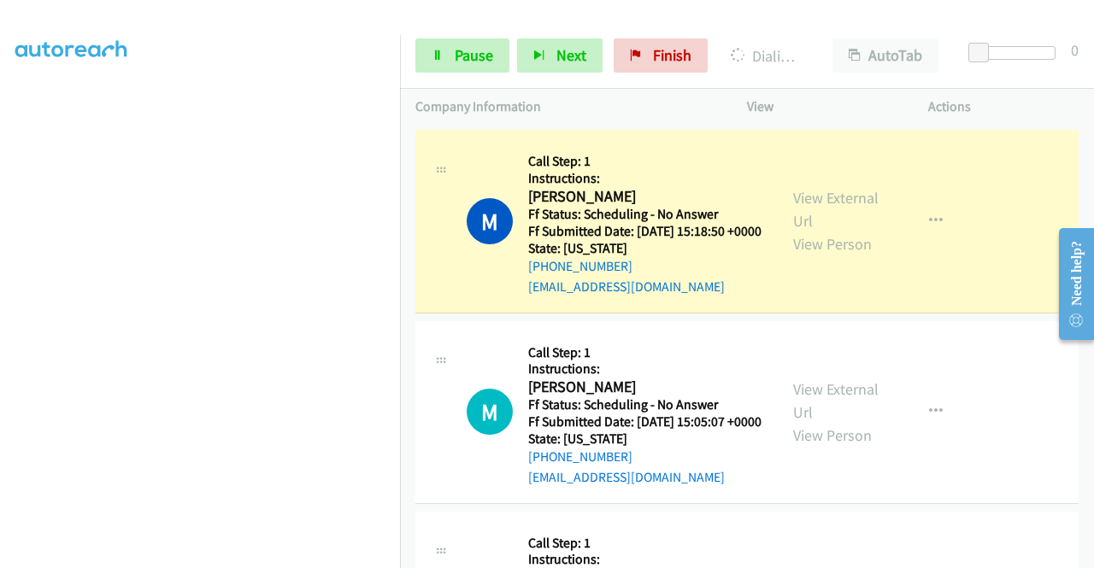
scroll to position [256, 0]
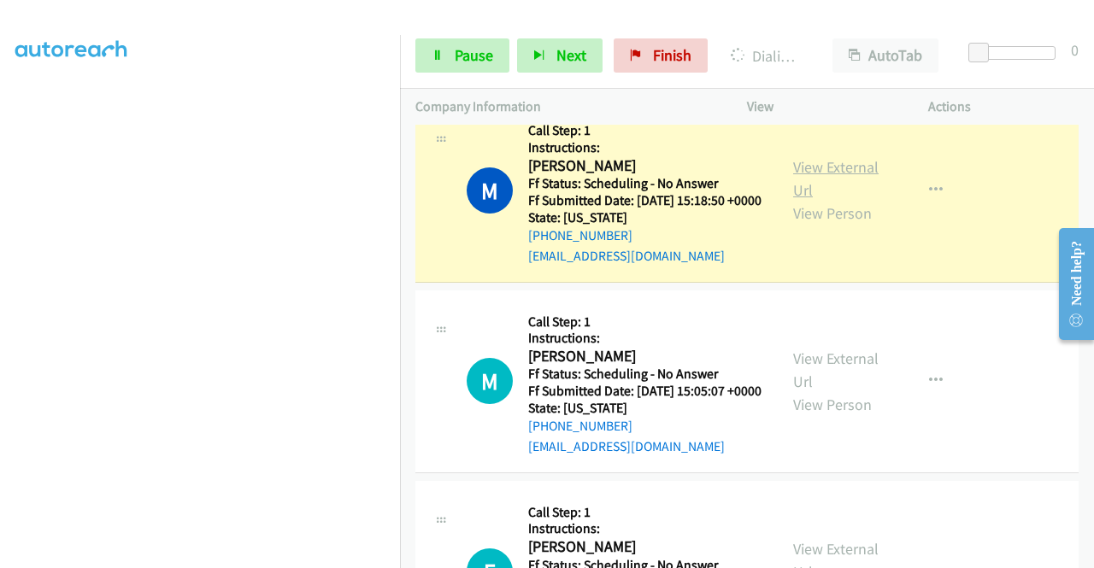
click at [840, 199] on link "View External Url" at bounding box center [835, 178] width 85 height 43
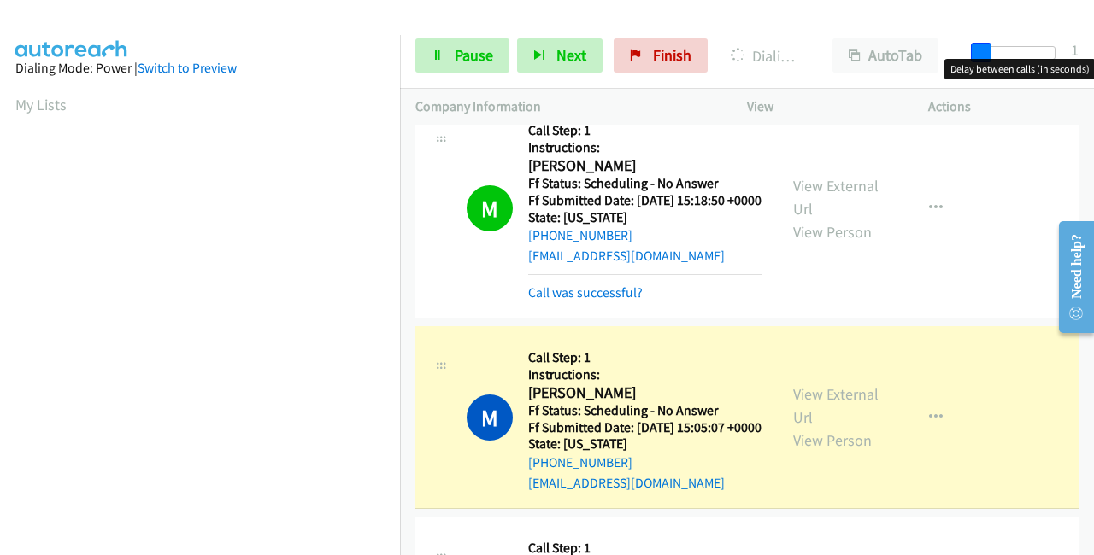
drag, startPoint x: 979, startPoint y: 50, endPoint x: 1080, endPoint y: 60, distance: 101.3
click at [1080, 60] on body "Start Calls Pause Next Finish Dialing Michele De Cesare AutoTab AutoTab 1 Compa…" at bounding box center [547, 40] width 1094 height 81
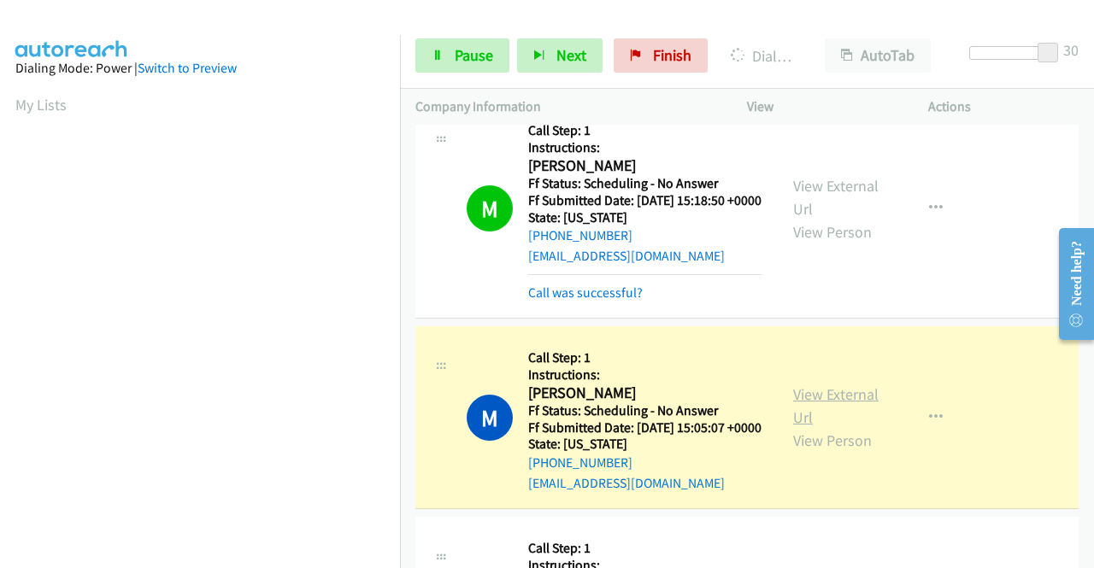
click at [805, 427] on link "View External Url" at bounding box center [835, 406] width 85 height 43
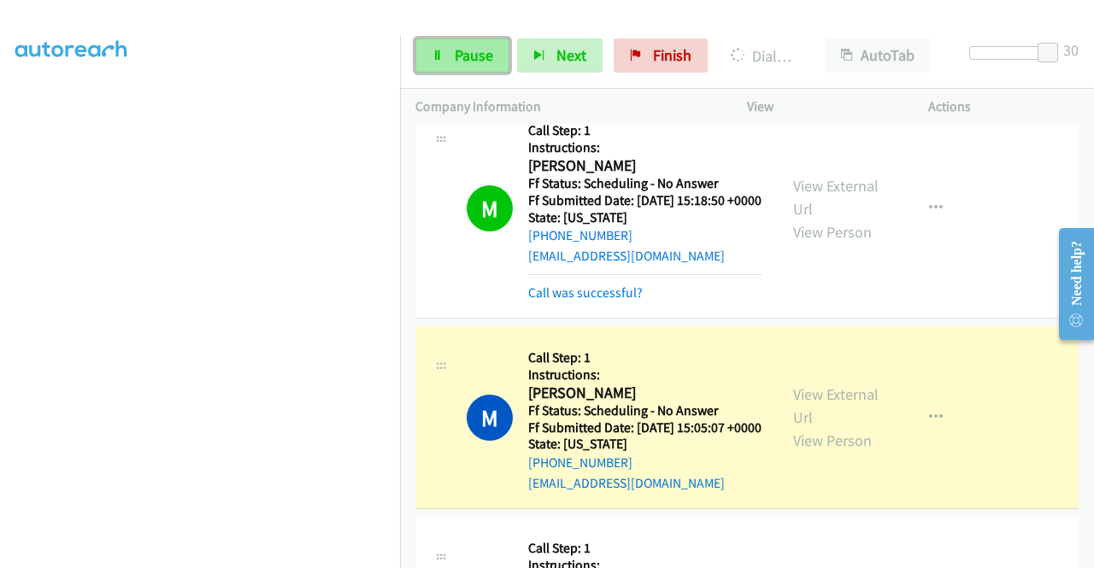
click at [456, 52] on span "Pause" at bounding box center [474, 55] width 38 height 20
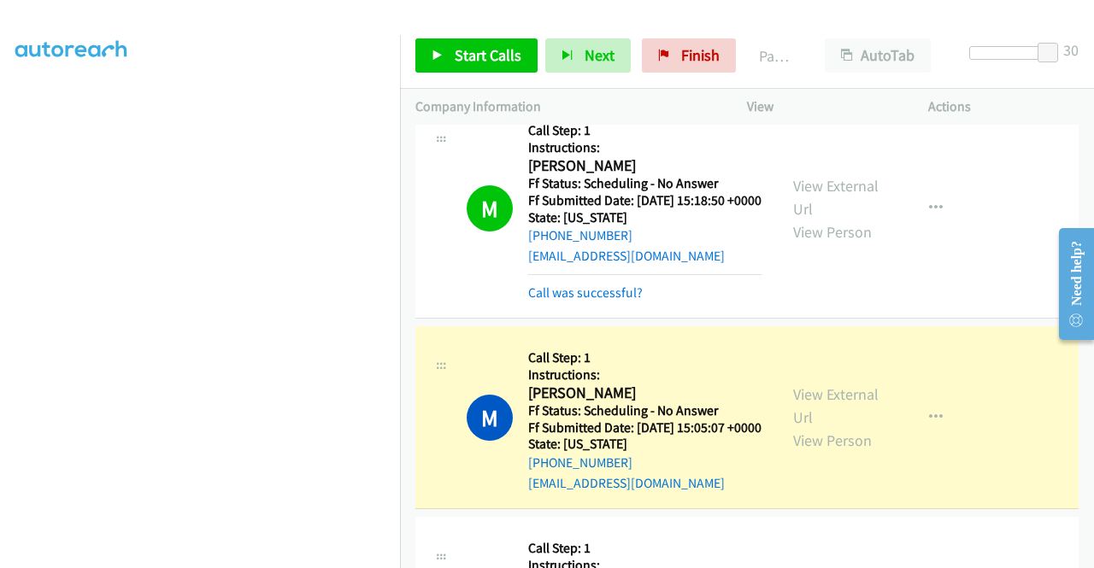
scroll to position [48, 0]
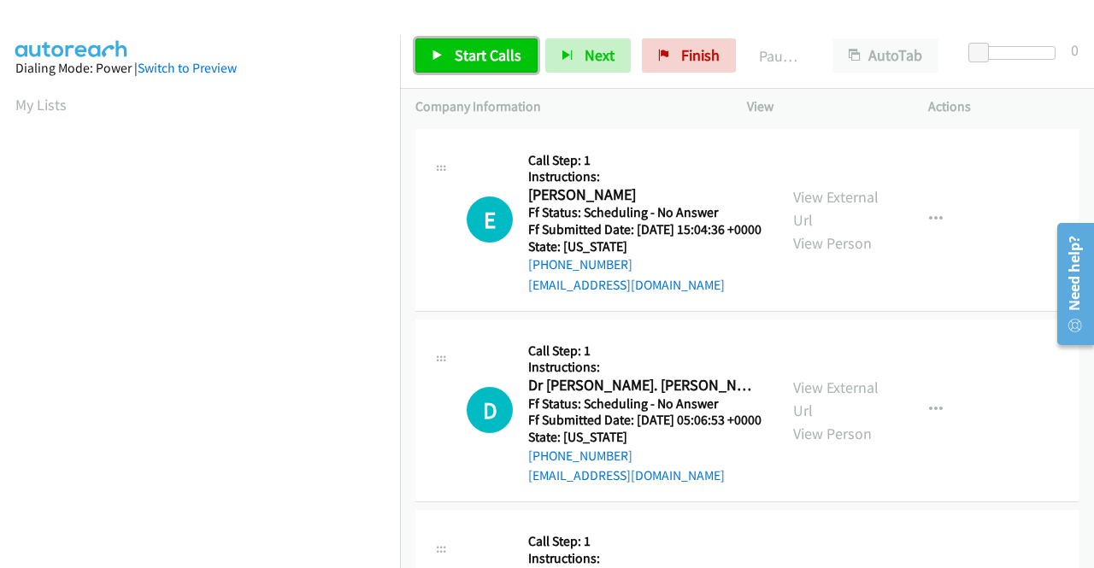
click at [494, 55] on span "Start Calls" at bounding box center [488, 55] width 67 height 20
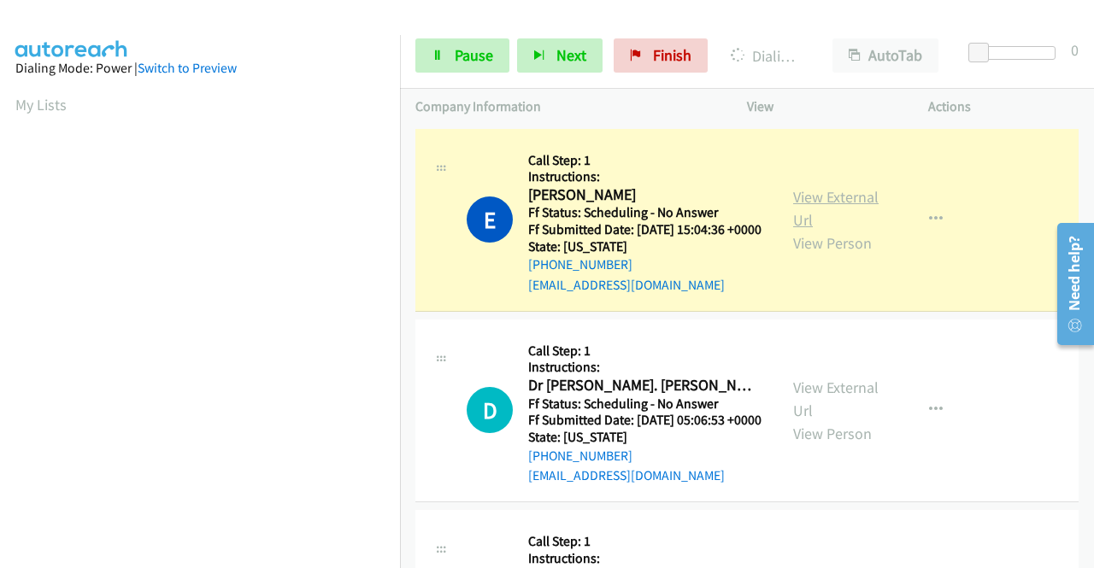
click at [836, 203] on link "View External Url" at bounding box center [835, 208] width 85 height 43
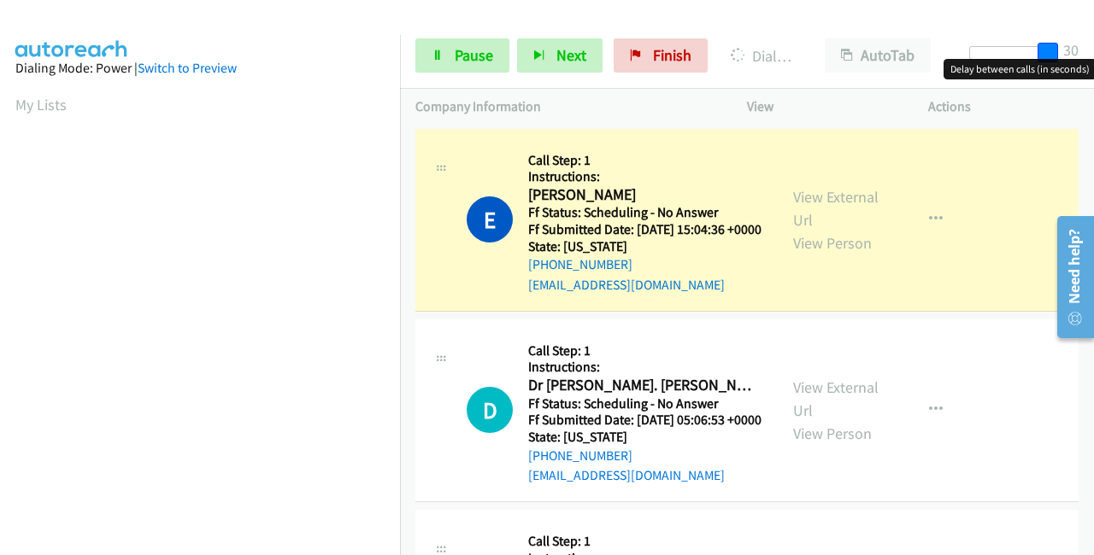
drag, startPoint x: 973, startPoint y: 52, endPoint x: 1093, endPoint y: 49, distance: 119.7
click at [1093, 49] on div "Start Calls Pause Next Finish Dialing Emily Hill AutoTab AutoTab 30" at bounding box center [747, 56] width 694 height 66
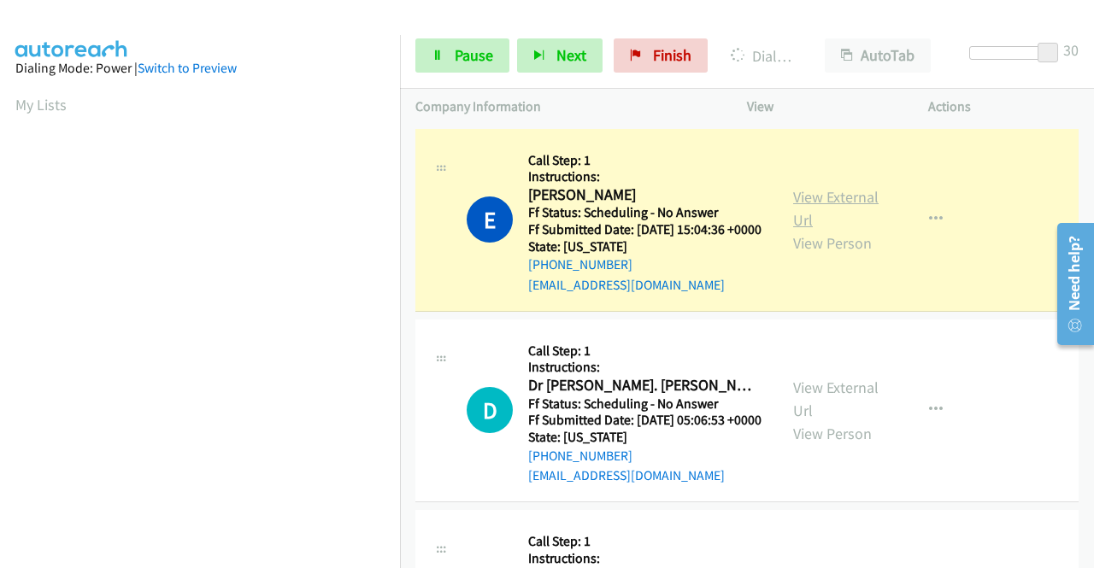
click at [832, 203] on link "View External Url" at bounding box center [835, 208] width 85 height 43
click at [446, 65] on link "Pause" at bounding box center [462, 55] width 94 height 34
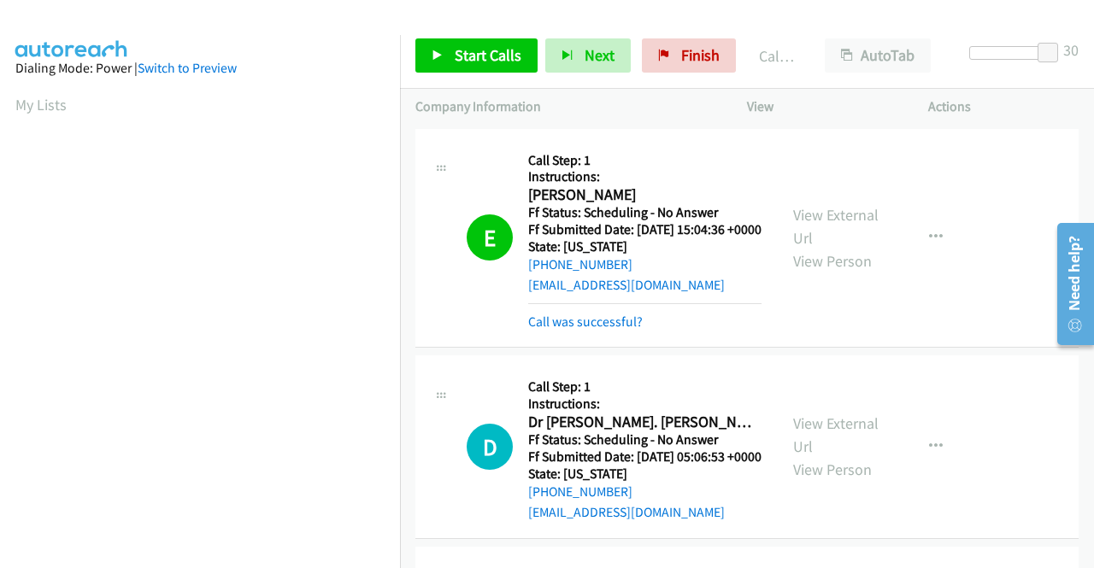
scroll to position [390, 0]
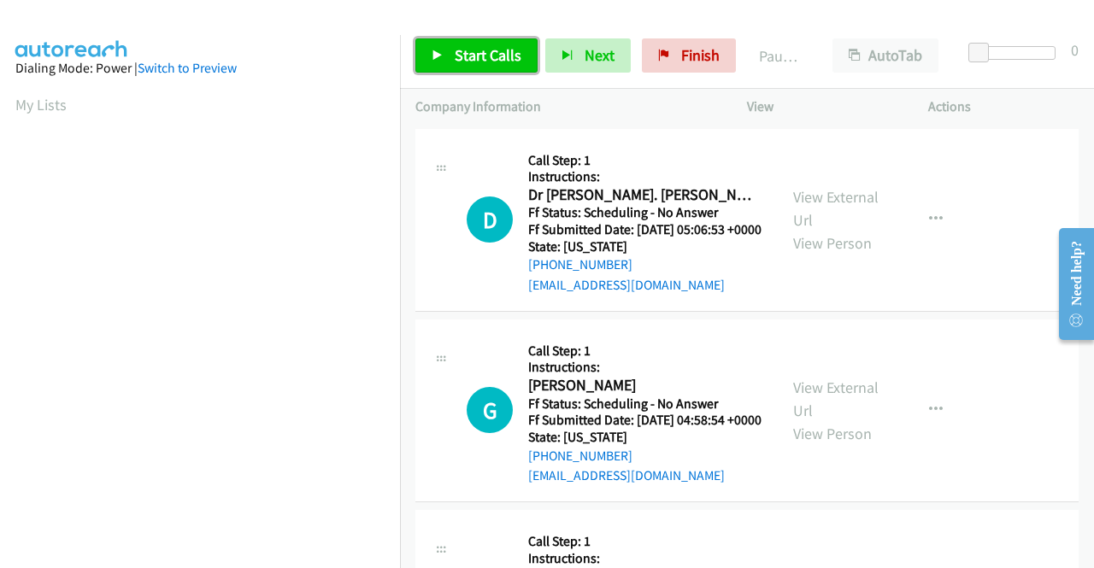
click at [496, 50] on span "Start Calls" at bounding box center [488, 55] width 67 height 20
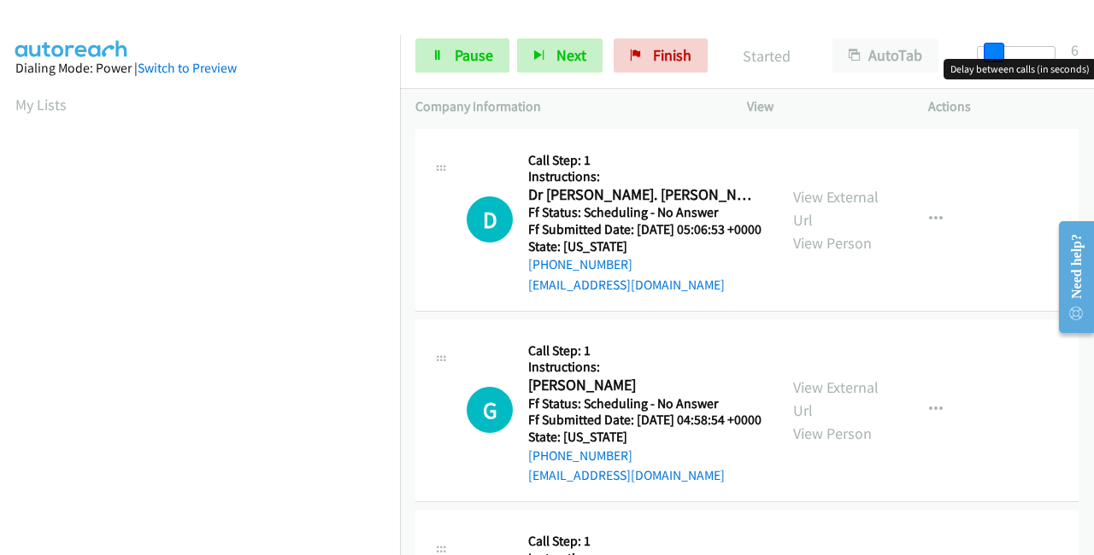
drag, startPoint x: 982, startPoint y: 44, endPoint x: 1092, endPoint y: 44, distance: 110.2
click at [1093, 44] on div "Start Calls Pause Next Finish Started AutoTab AutoTab 6" at bounding box center [747, 56] width 694 height 66
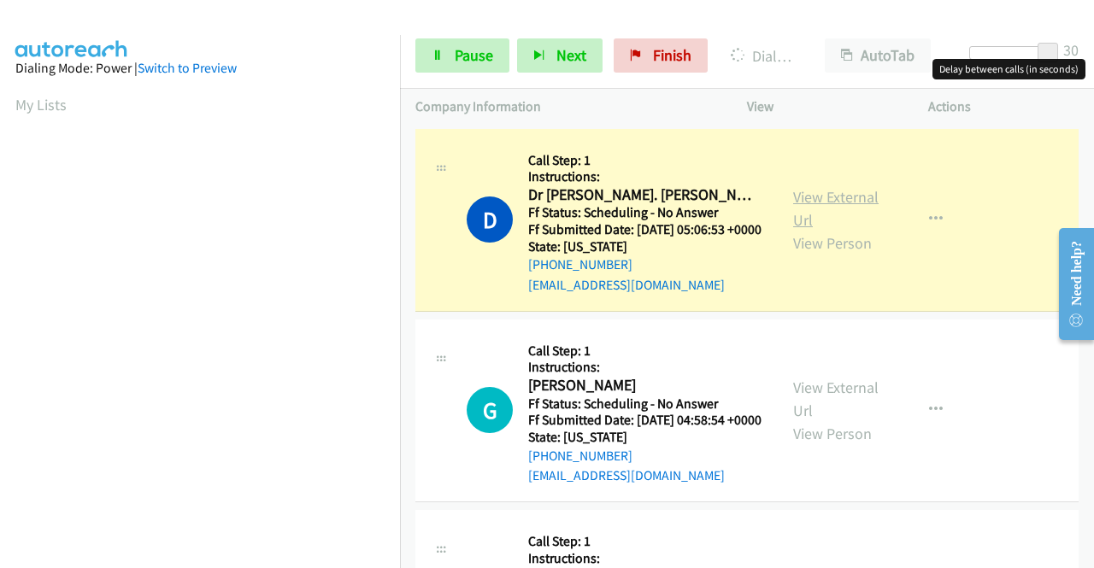
click at [811, 203] on link "View External Url" at bounding box center [835, 208] width 85 height 43
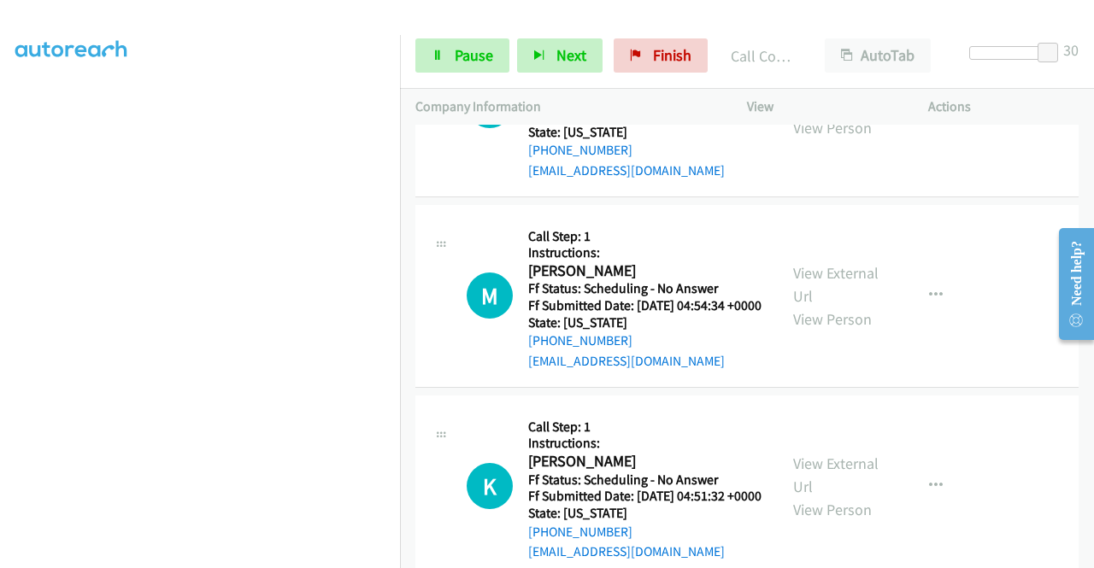
scroll to position [256, 0]
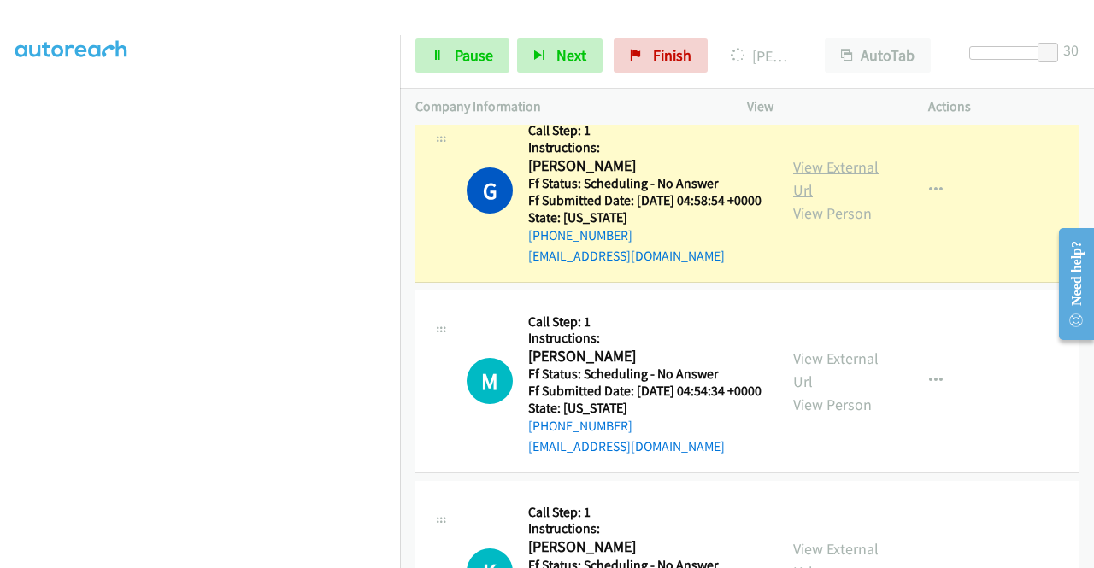
click at [839, 191] on link "View External Url" at bounding box center [835, 178] width 85 height 43
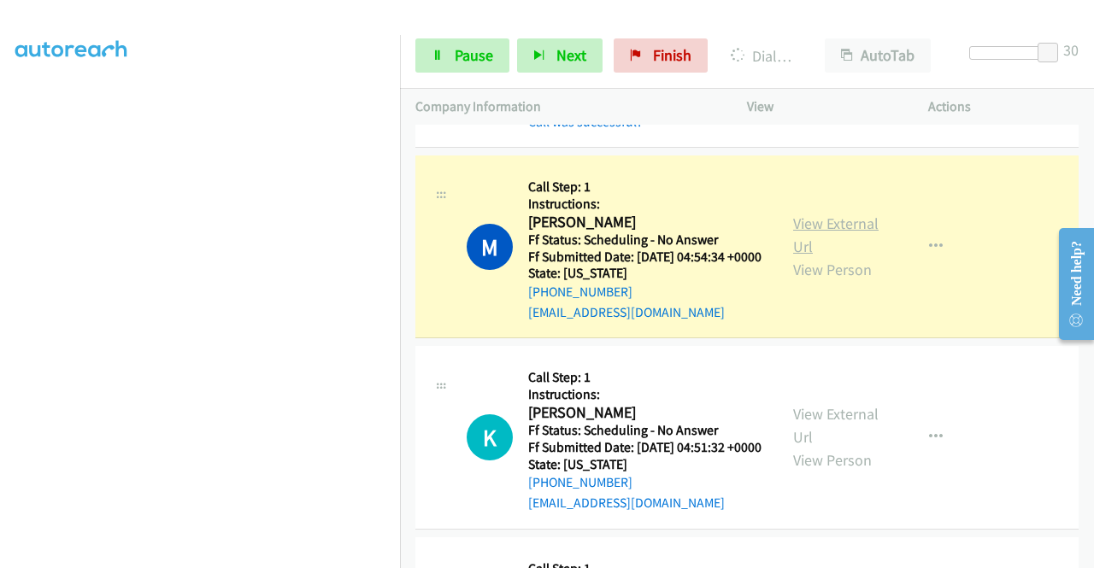
scroll to position [390, 0]
click at [820, 256] on link "View External Url" at bounding box center [835, 235] width 85 height 43
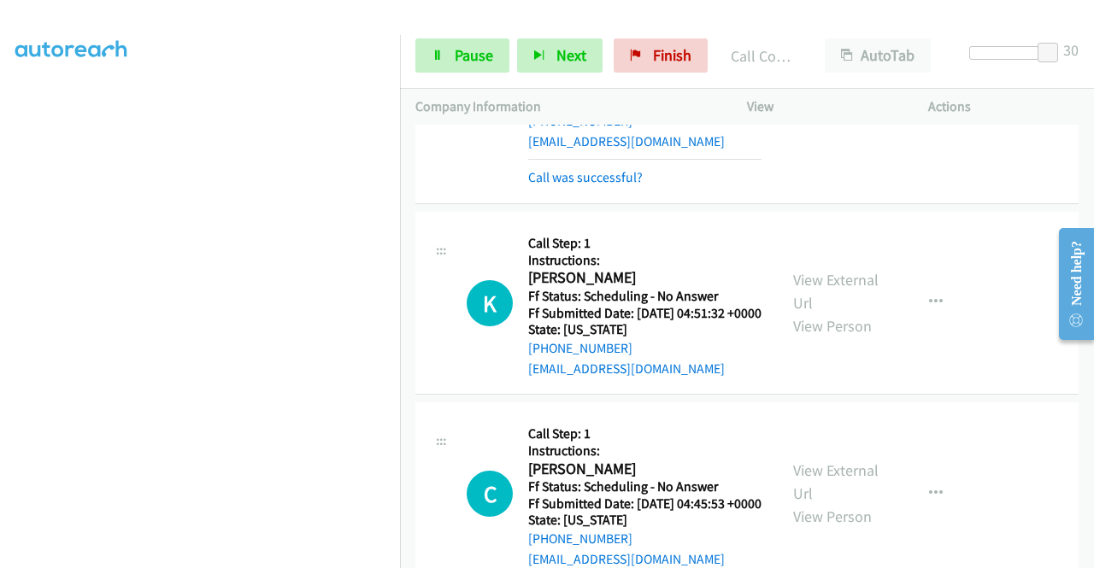
scroll to position [684, 0]
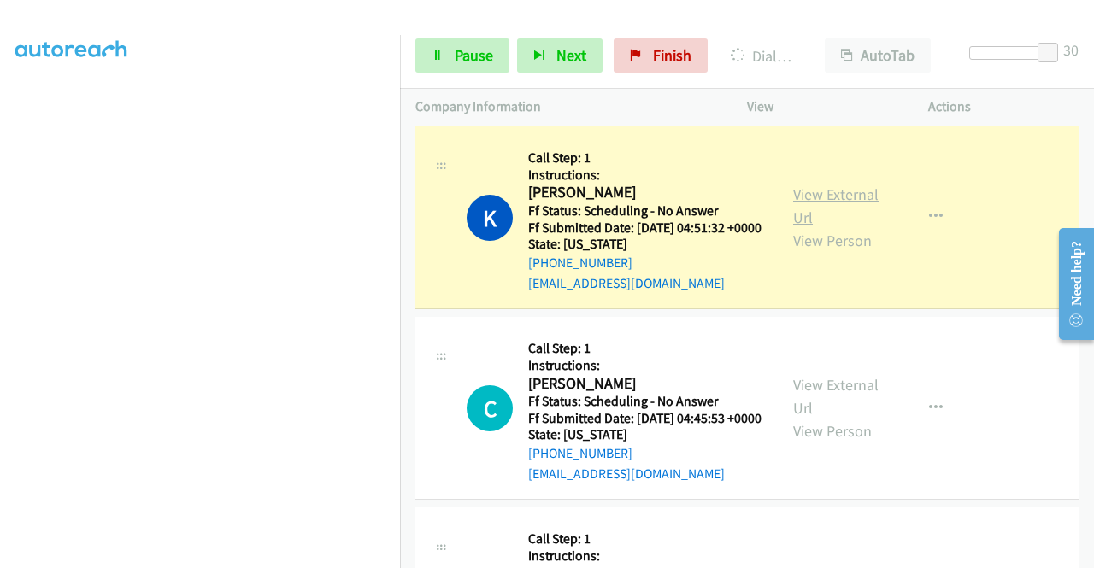
click at [850, 227] on link "View External Url" at bounding box center [835, 206] width 85 height 43
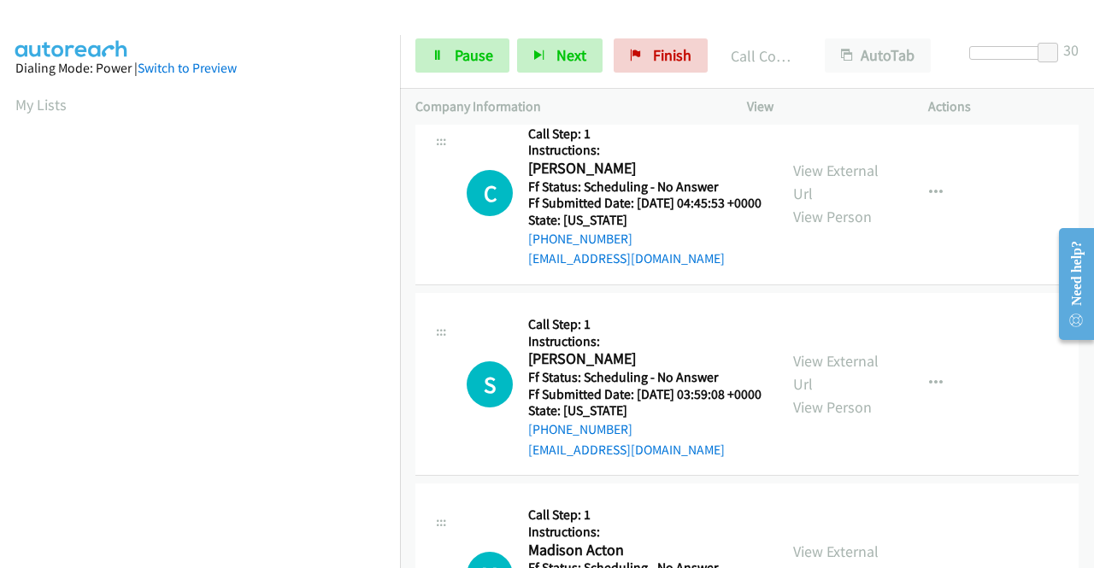
scroll to position [940, 0]
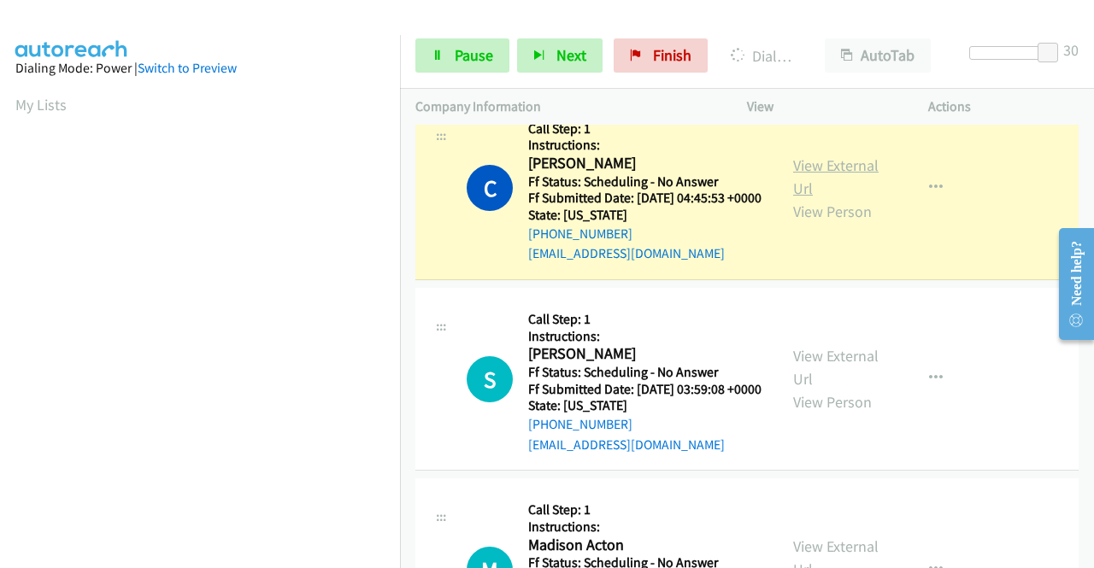
click at [800, 198] on link "View External Url" at bounding box center [835, 177] width 85 height 43
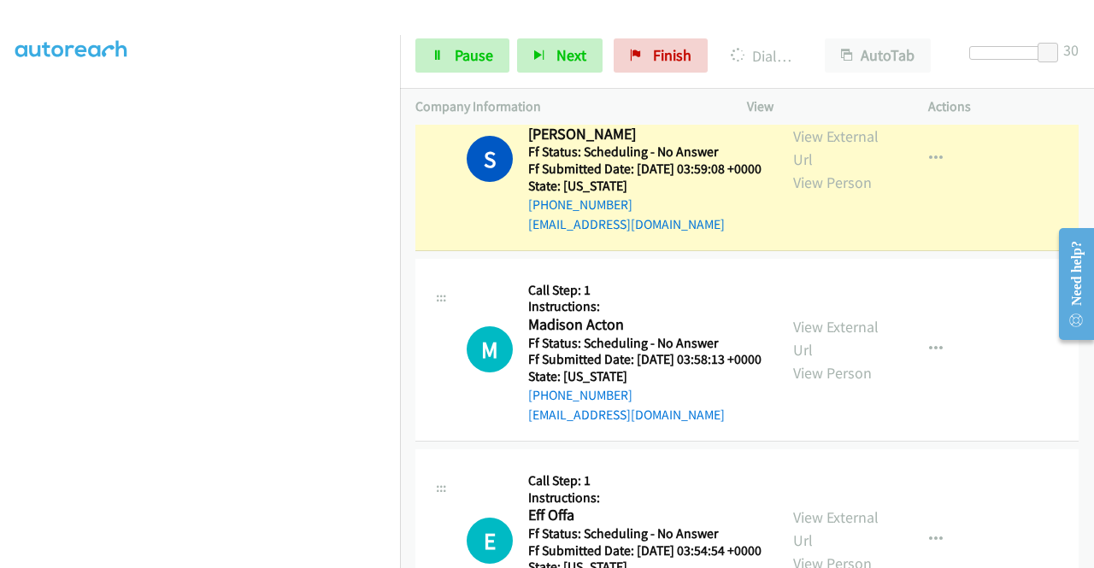
scroll to position [0, 0]
click at [831, 169] on link "View External Url" at bounding box center [835, 147] width 85 height 43
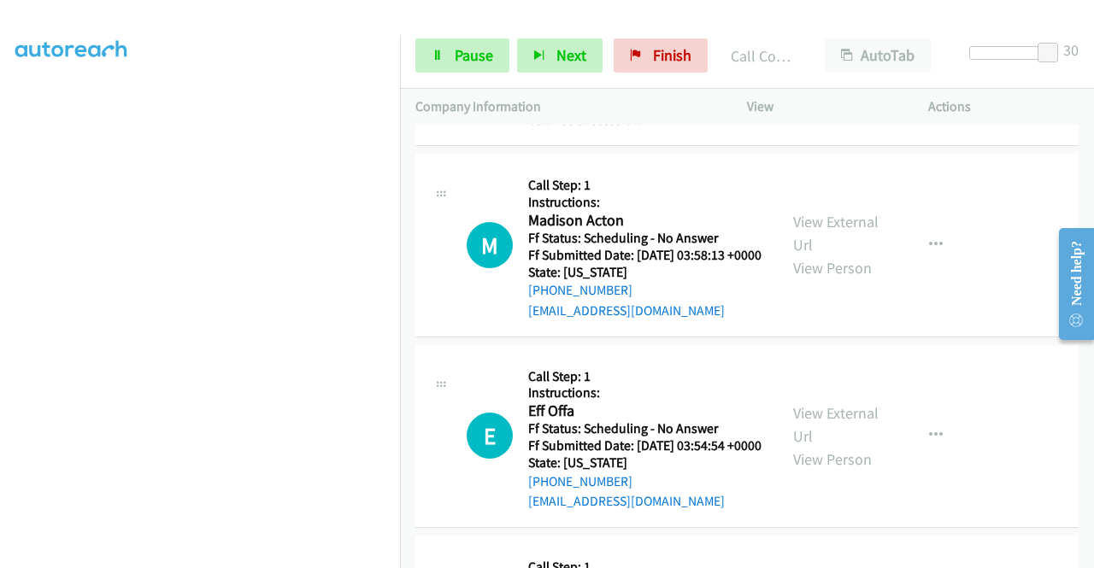
scroll to position [1367, 0]
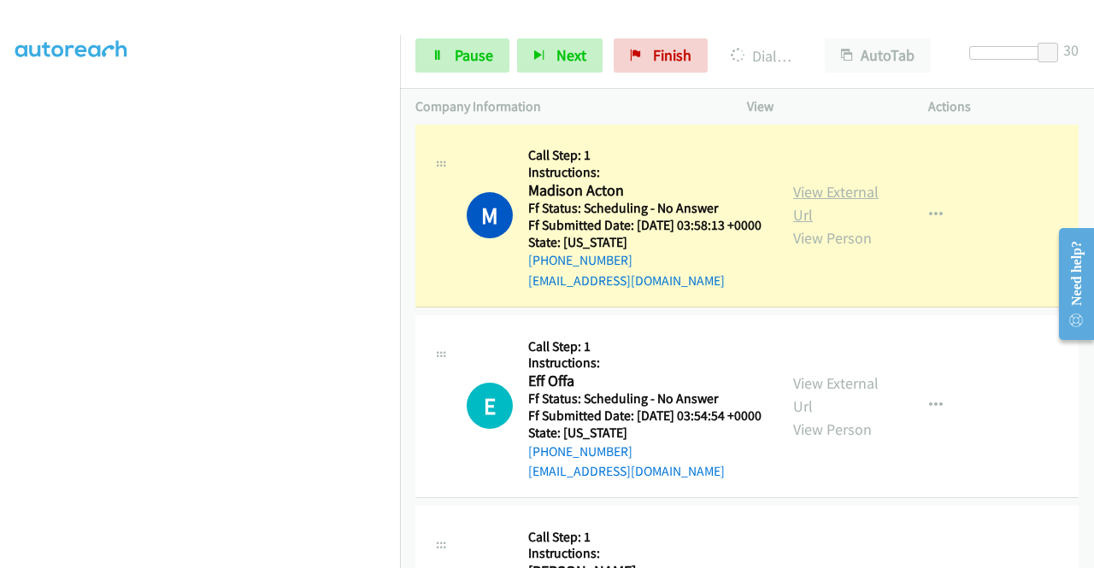
click at [800, 225] on link "View External Url" at bounding box center [835, 203] width 85 height 43
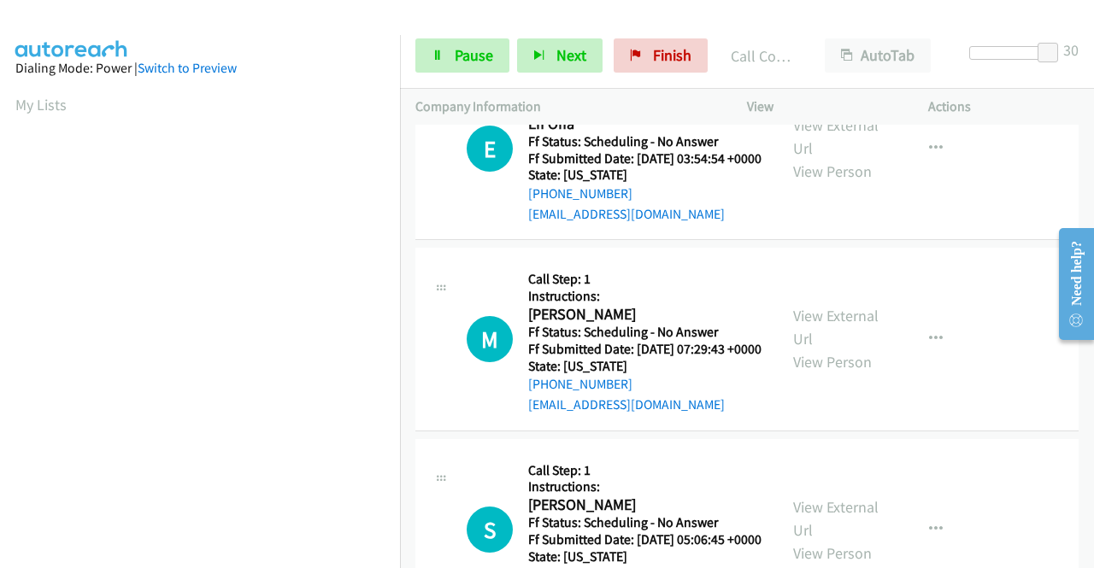
scroll to position [1709, 0]
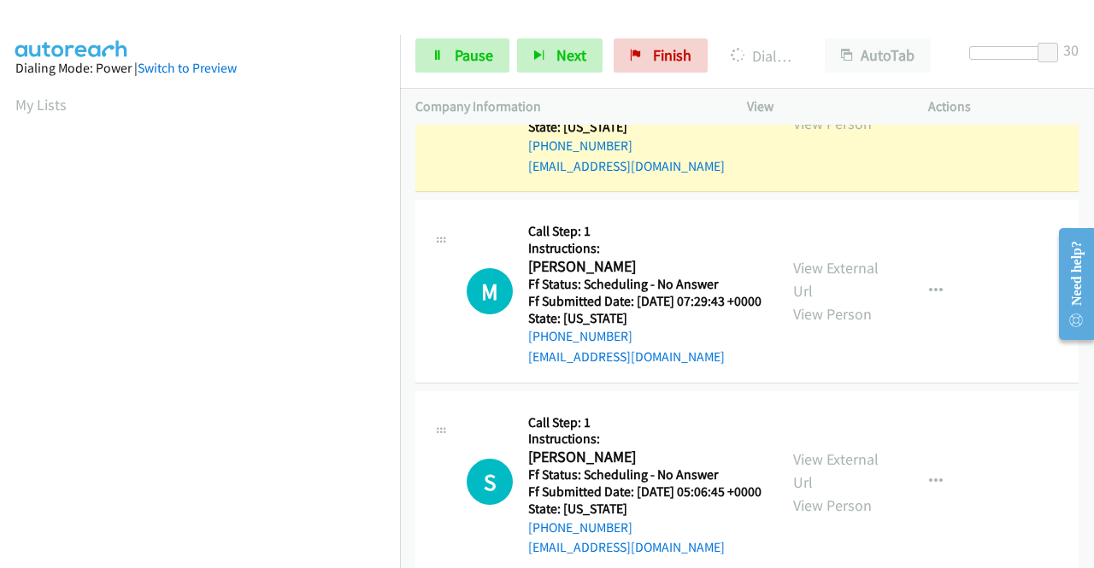
click at [820, 110] on link "View External Url" at bounding box center [835, 89] width 85 height 43
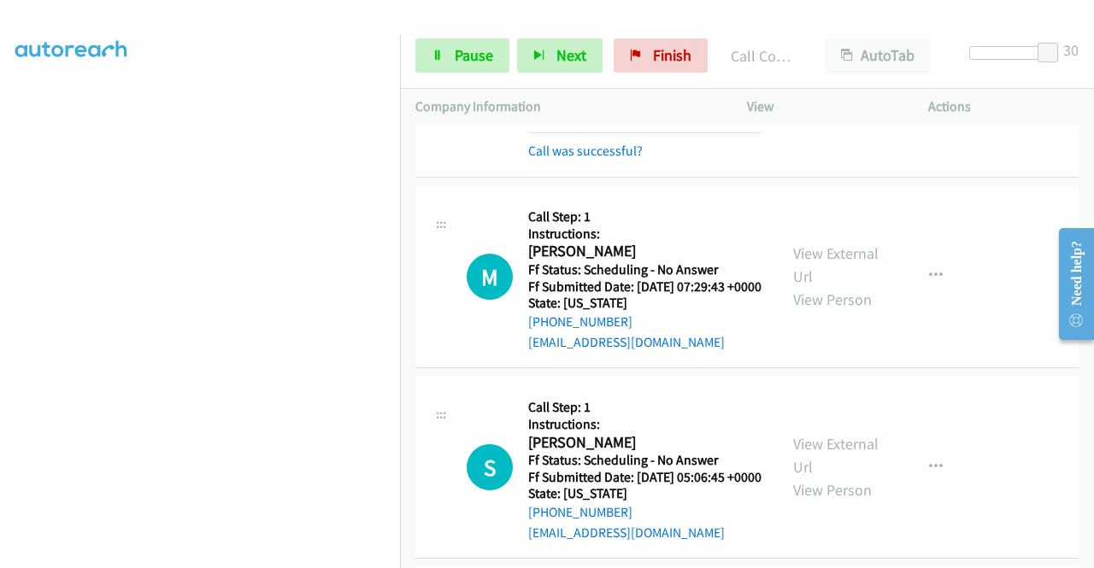
scroll to position [1880, 0]
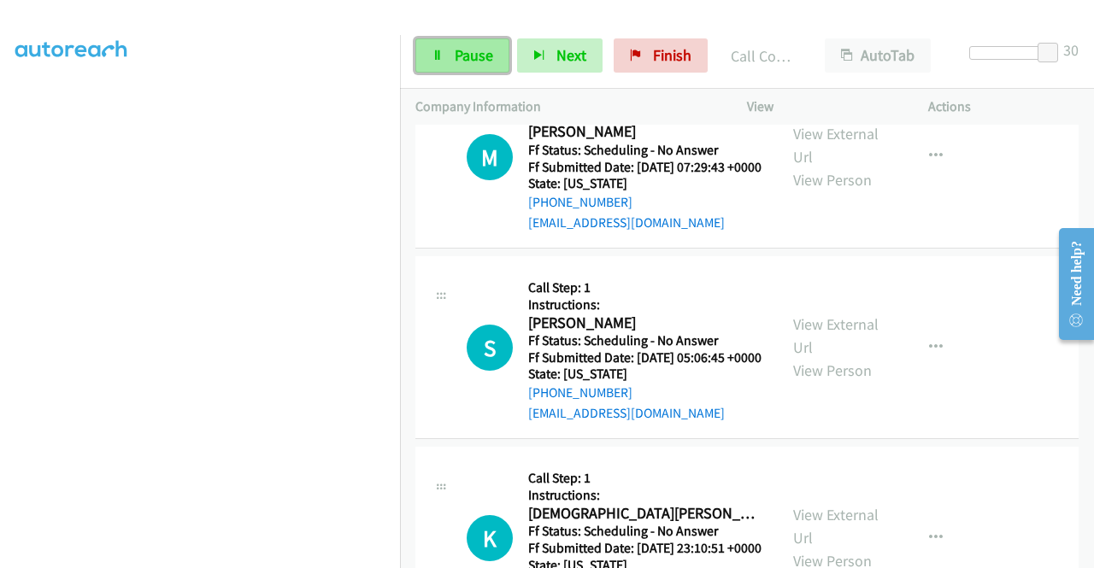
click at [450, 68] on link "Pause" at bounding box center [462, 55] width 94 height 34
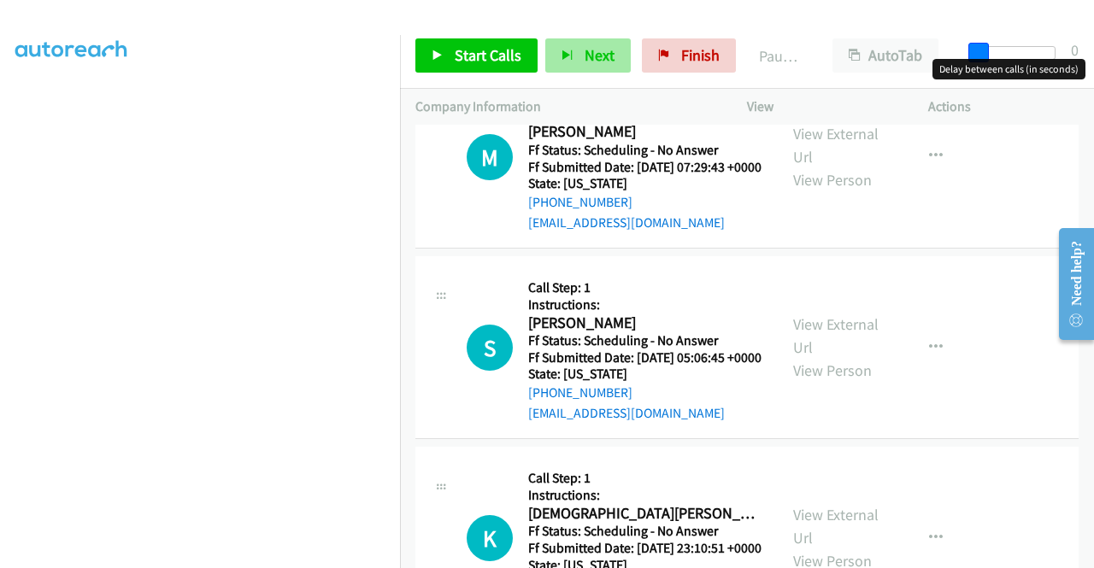
drag, startPoint x: 1046, startPoint y: 50, endPoint x: 554, endPoint y: 57, distance: 492.3
click at [555, 56] on div "Start Calls Pause Next Finish Paused AutoTab AutoTab 0" at bounding box center [747, 56] width 694 height 66
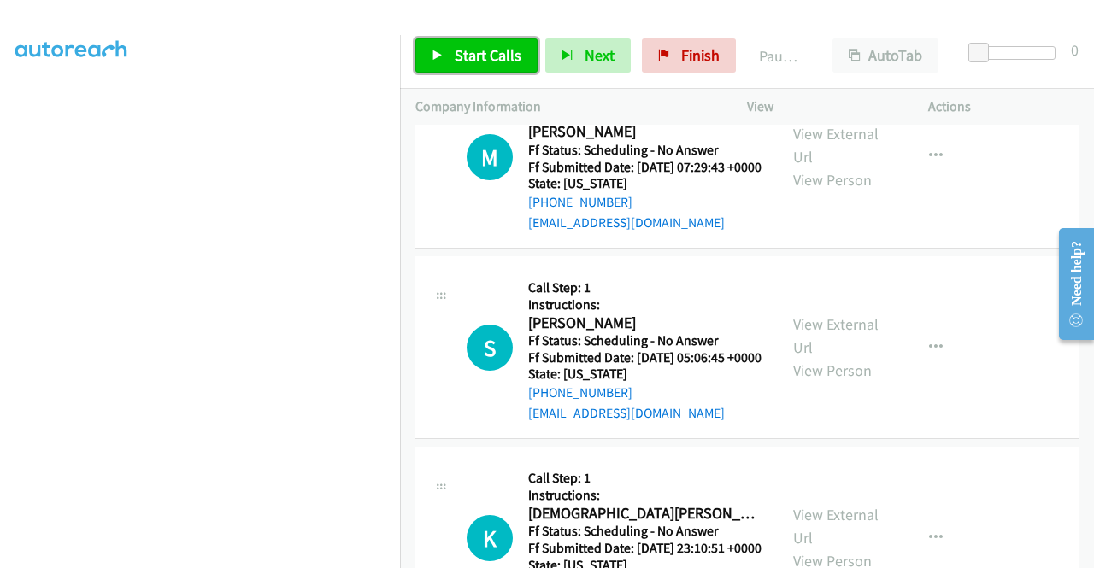
click at [497, 55] on span "Start Calls" at bounding box center [488, 55] width 67 height 20
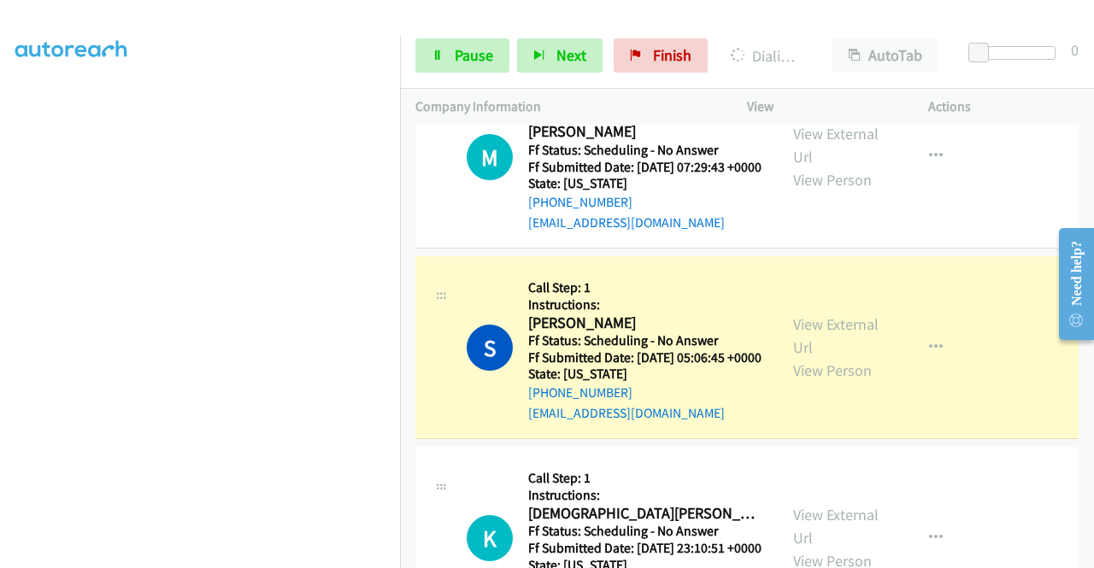
scroll to position [390, 0]
click at [802, 357] on link "View External Url" at bounding box center [835, 335] width 85 height 43
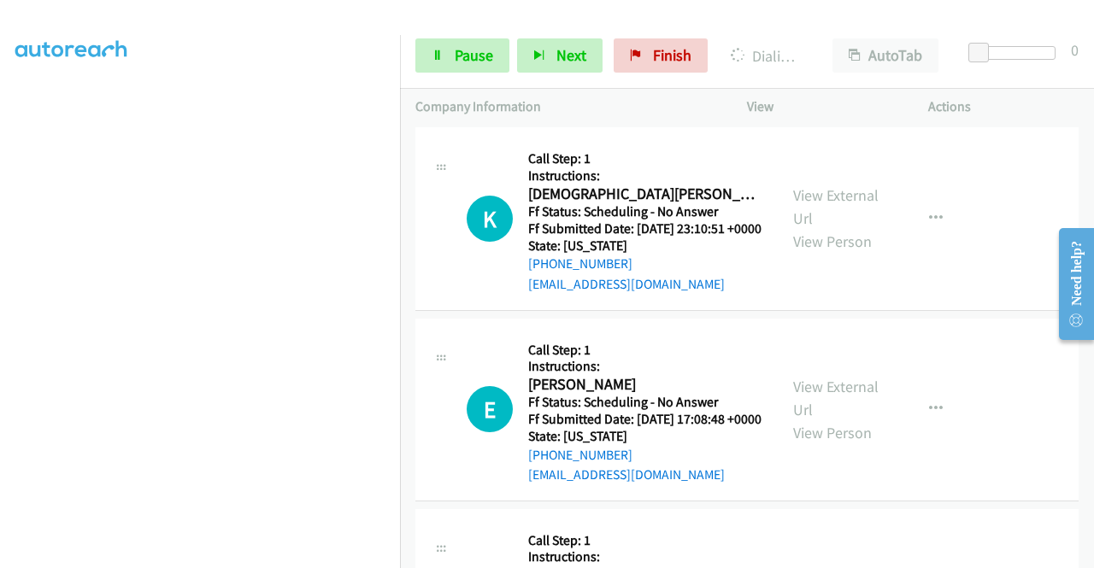
scroll to position [2222, 0]
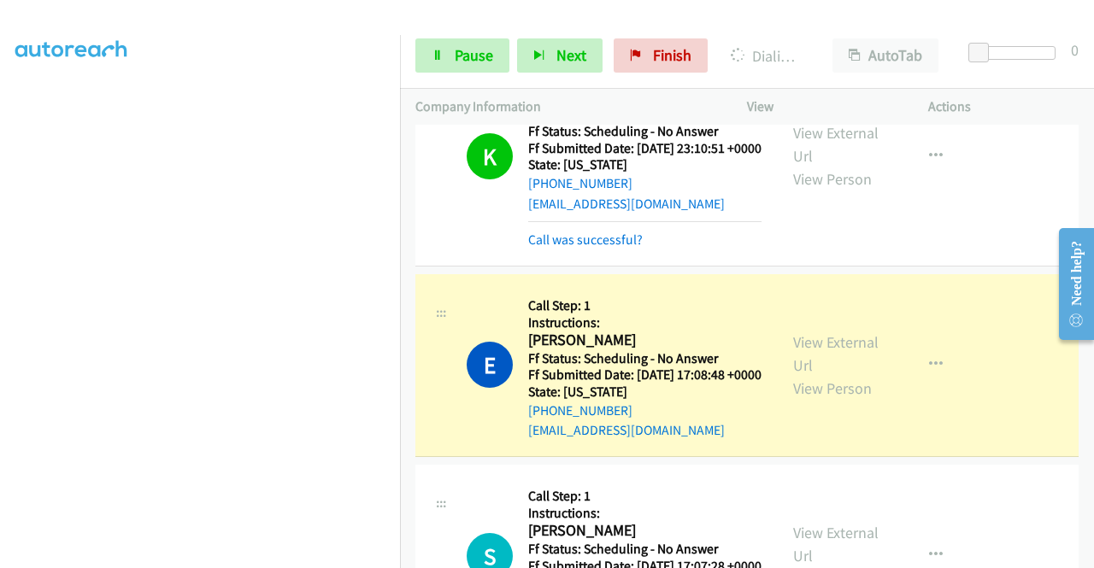
scroll to position [2410, 0]
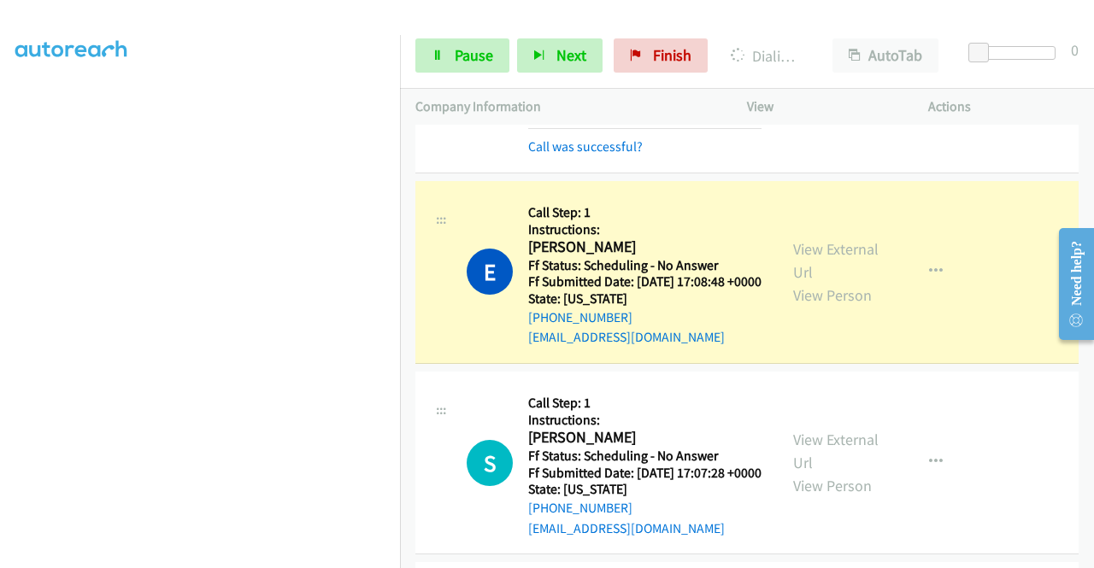
click at [836, 73] on link "View External Url" at bounding box center [835, 51] width 85 height 43
click at [803, 282] on link "View External Url" at bounding box center [835, 260] width 85 height 43
drag, startPoint x: 974, startPoint y: 49, endPoint x: 1070, endPoint y: 45, distance: 95.8
click at [1070, 45] on div "Start Calls Pause Next Finish Dialing [PERSON_NAME] AutoTab AutoTab 30" at bounding box center [747, 56] width 694 height 66
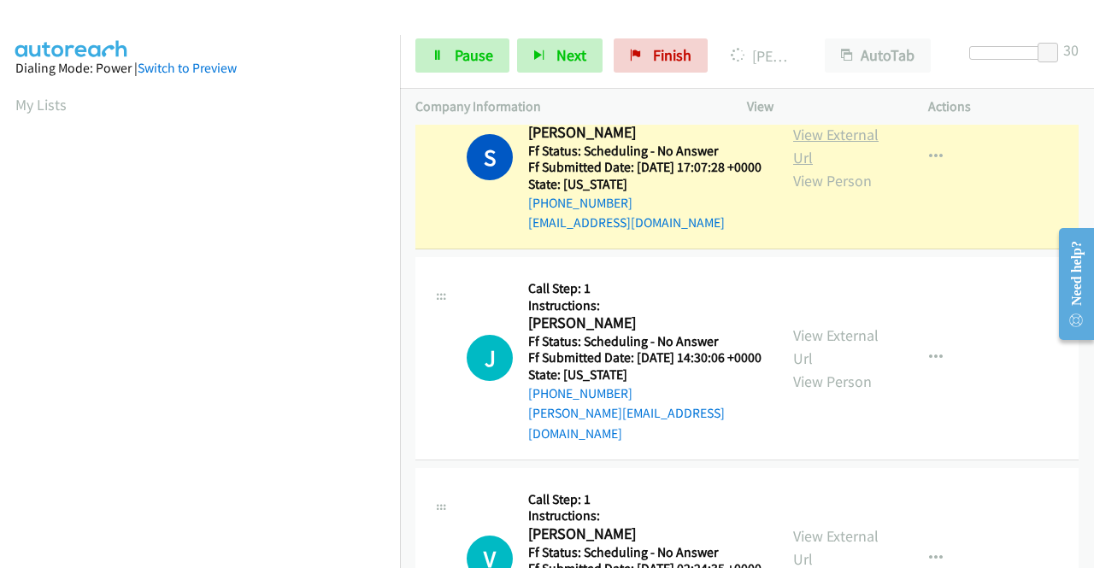
scroll to position [390, 0]
click at [793, 168] on link "View External Url" at bounding box center [835, 146] width 85 height 43
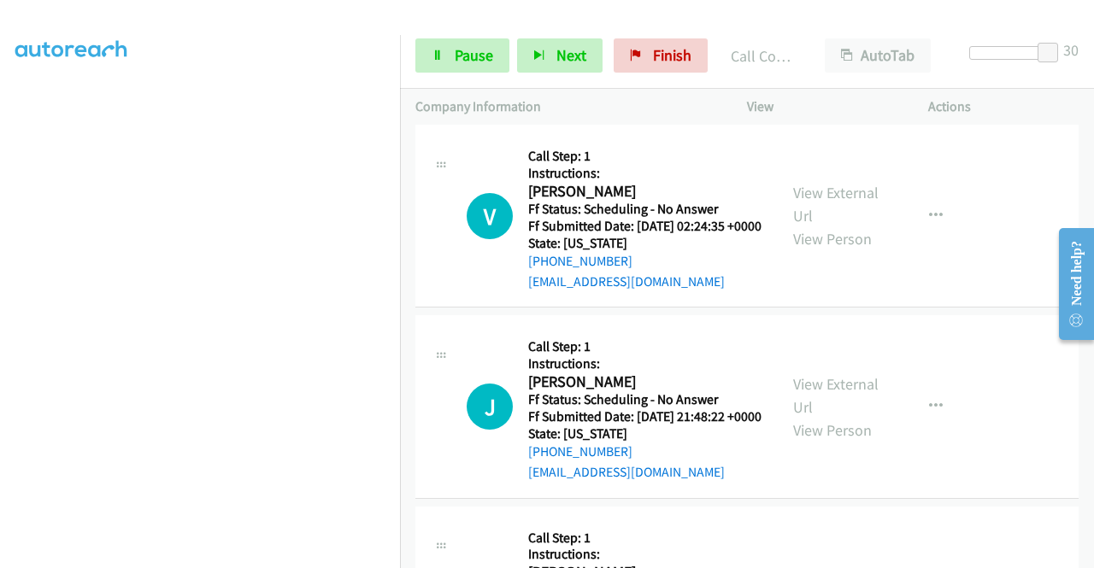
scroll to position [3094, 0]
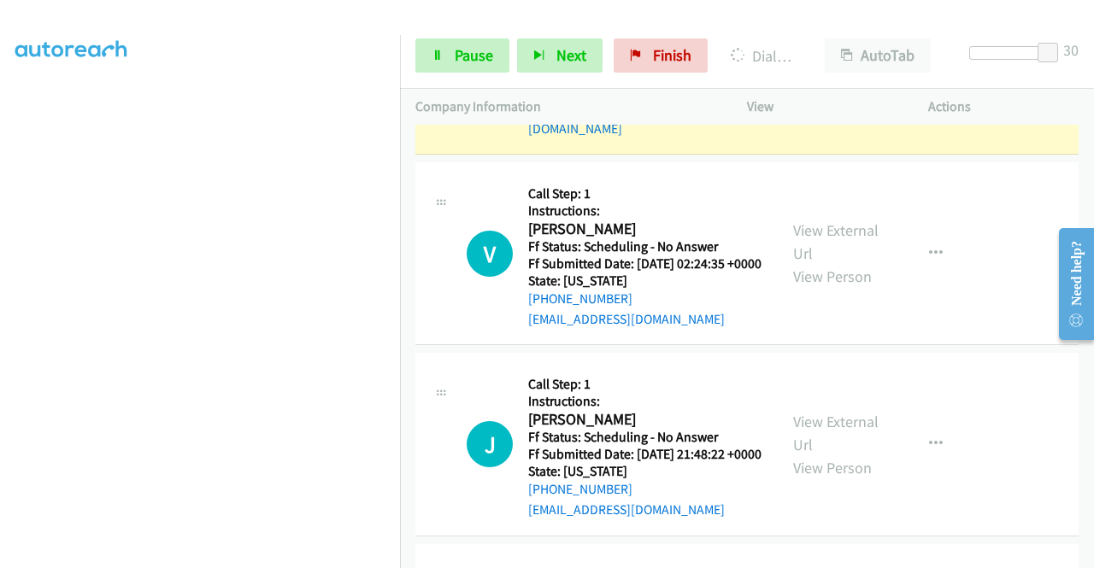
click at [843, 62] on link "View External Url" at bounding box center [835, 41] width 85 height 43
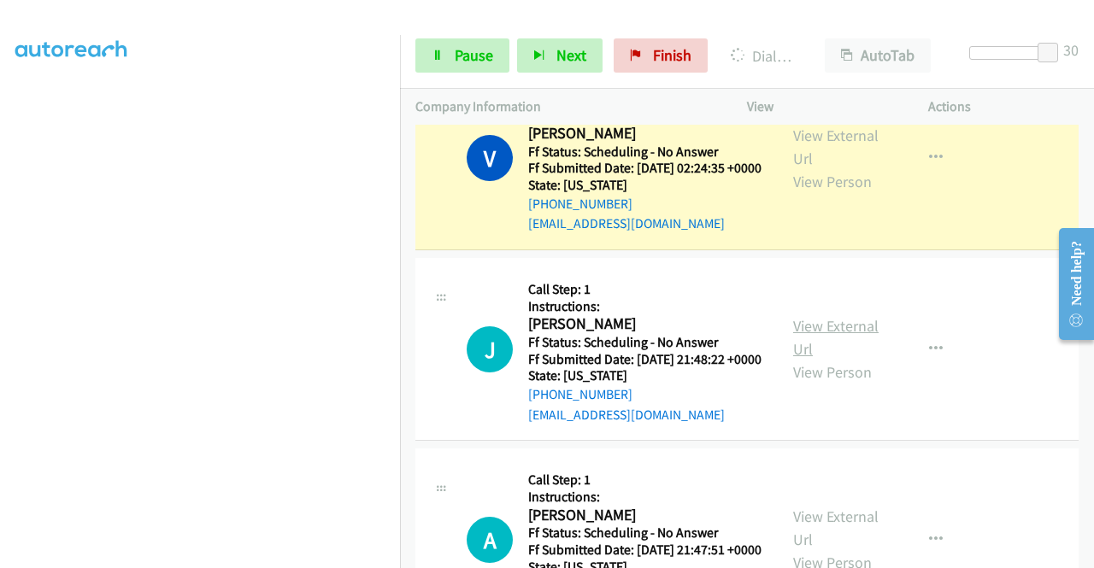
scroll to position [3350, 0]
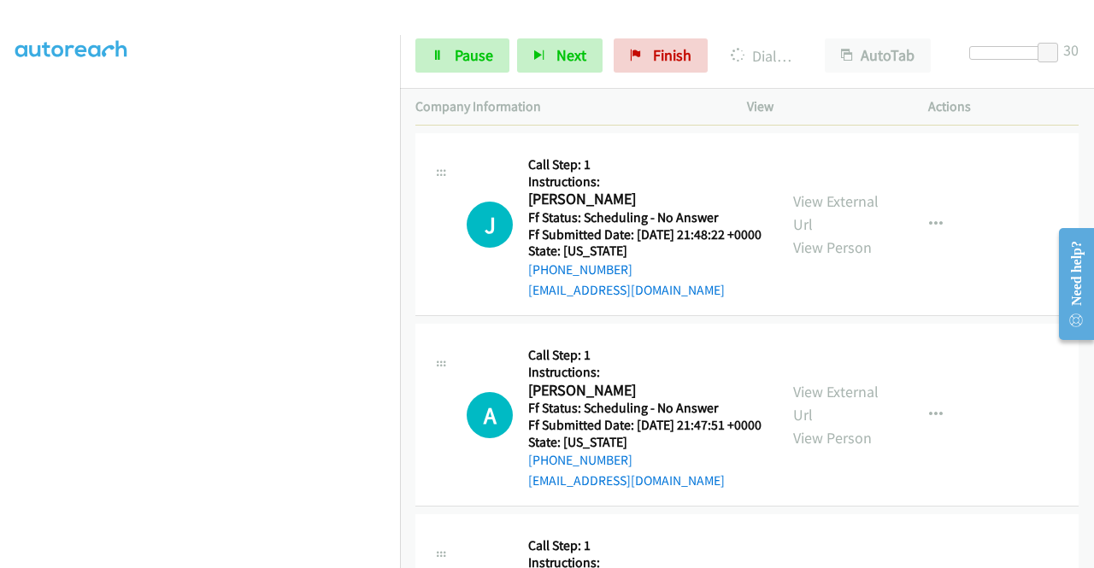
click at [838, 44] on link "View External Url" at bounding box center [835, 22] width 85 height 43
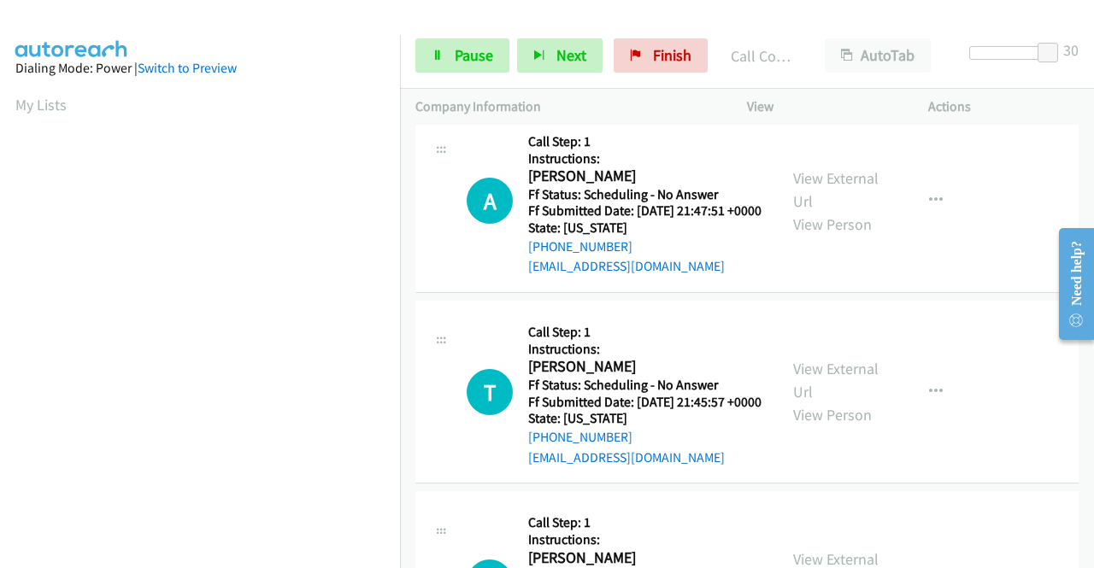
scroll to position [3606, 0]
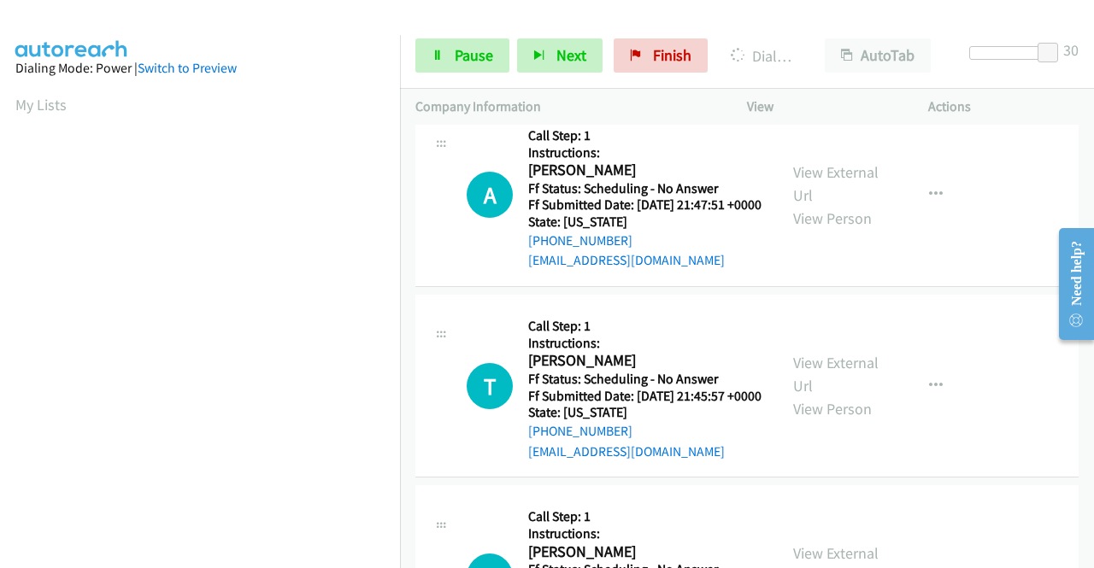
click at [420, 271] on div "A Callback Scheduled Call Step: 1 Instructions: Amy Sayers America/Los_Angeles …" at bounding box center [596, 195] width 362 height 151
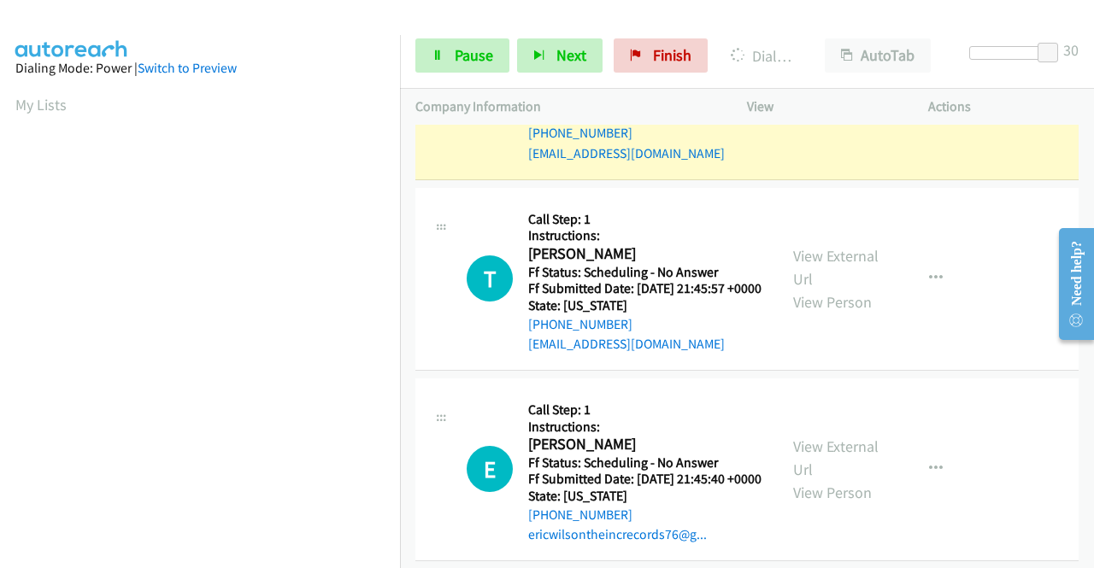
scroll to position [3777, 0]
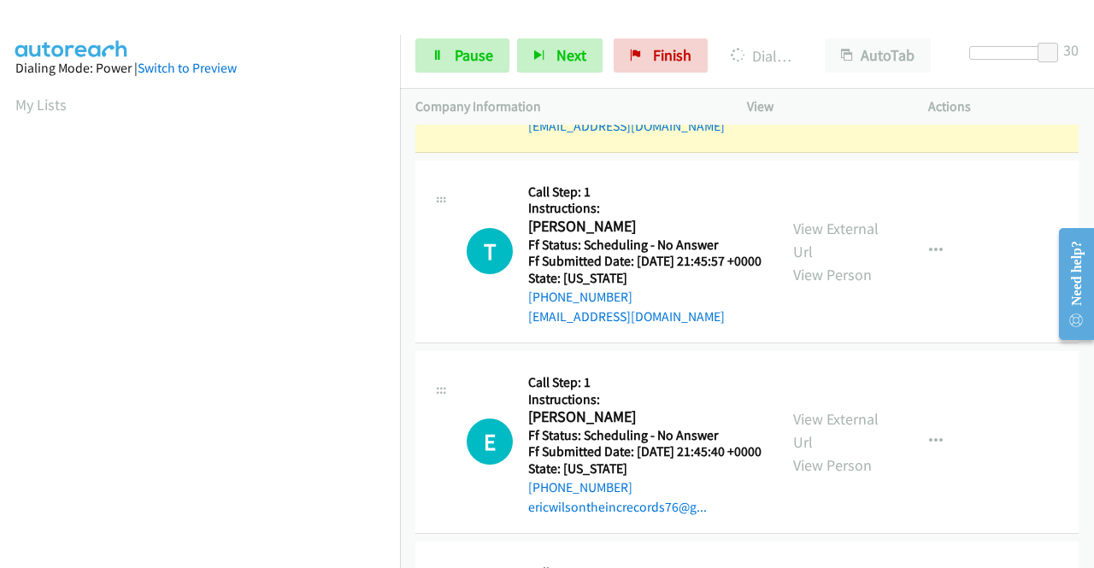
click at [843, 71] on link "View External Url" at bounding box center [835, 49] width 85 height 43
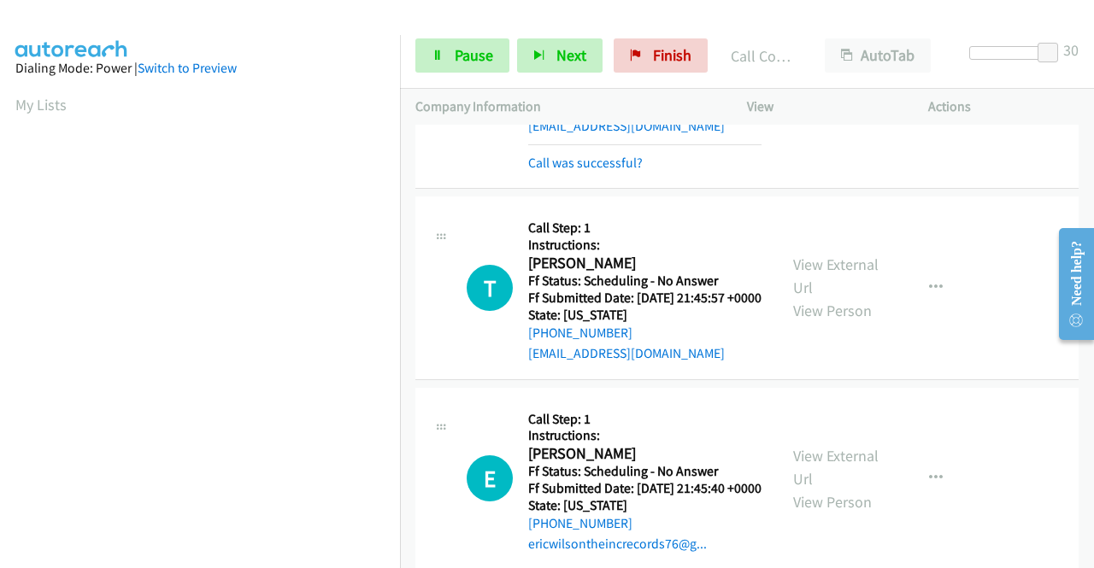
click at [766, 107] on p "View" at bounding box center [822, 107] width 150 height 21
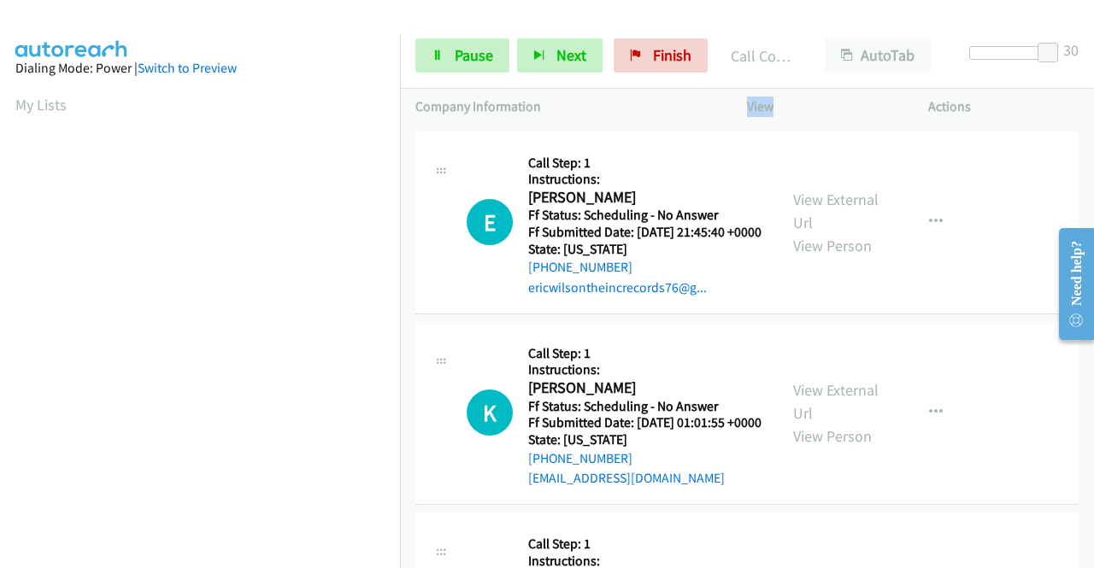
scroll to position [4119, 0]
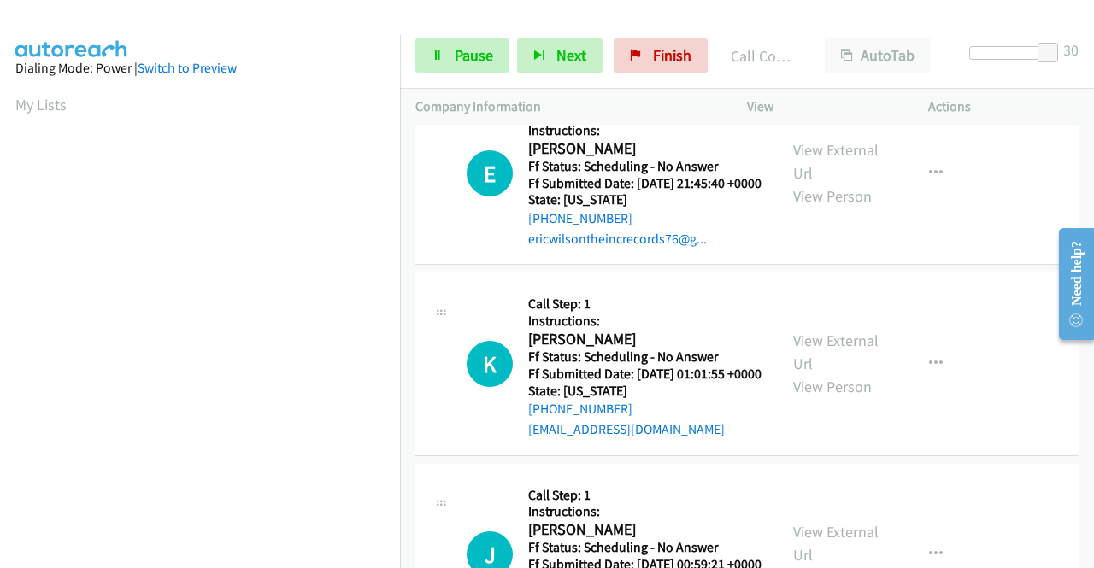
click at [525, 249] on div "E Callback Scheduled Call Step: 1 Instructions: Eric Wilson America/New_York Ff…" at bounding box center [615, 172] width 296 height 151
click at [523, 265] on div "E Callback Scheduled Call Step: 1 Instructions: Eric Wilson America/New_York Ff…" at bounding box center [746, 173] width 663 height 183
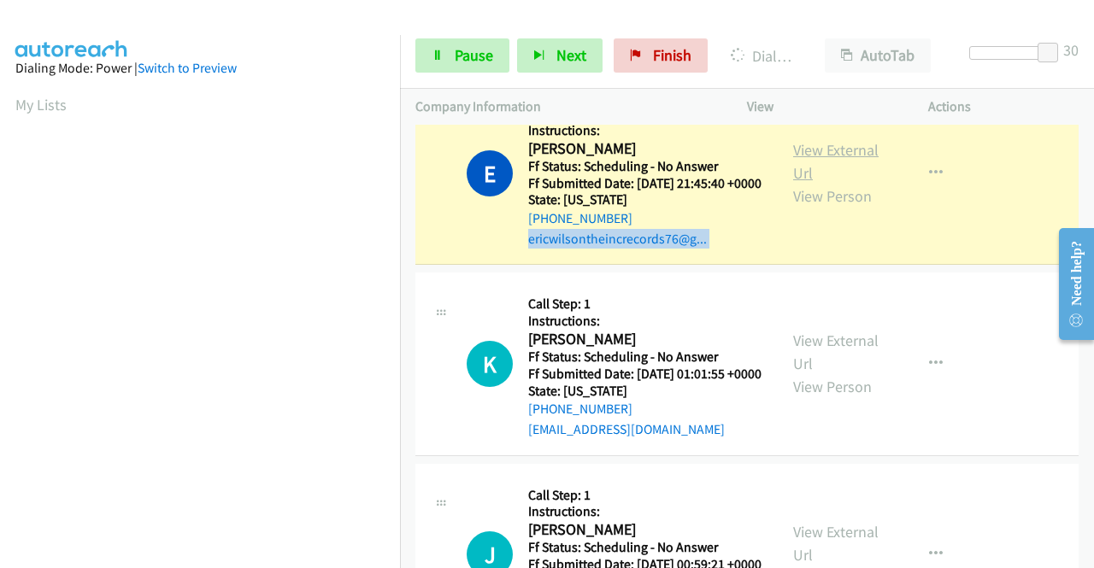
click at [793, 183] on link "View External Url" at bounding box center [835, 161] width 85 height 43
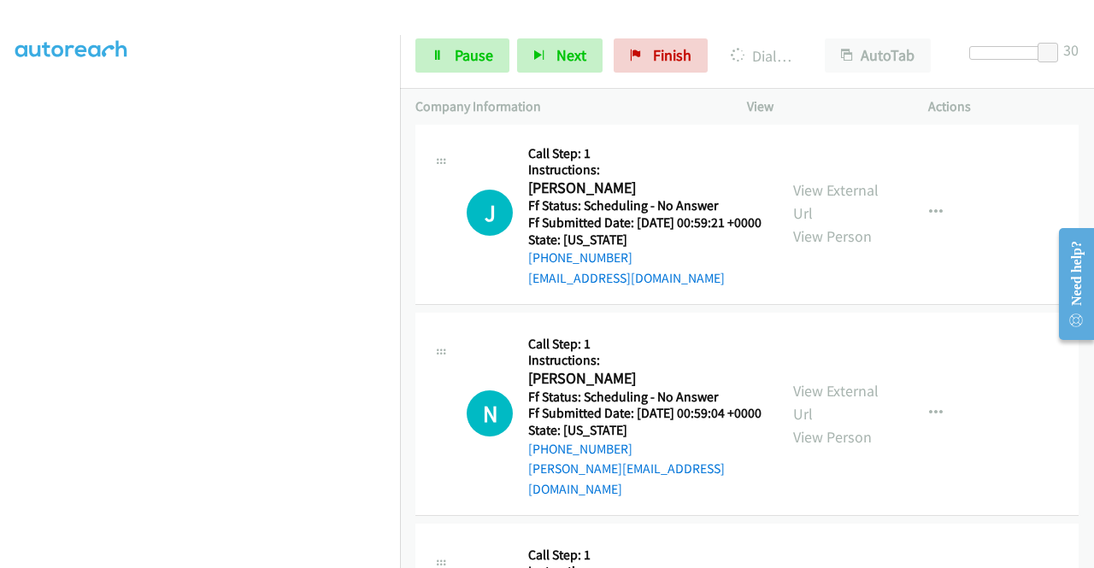
scroll to position [4480, 0]
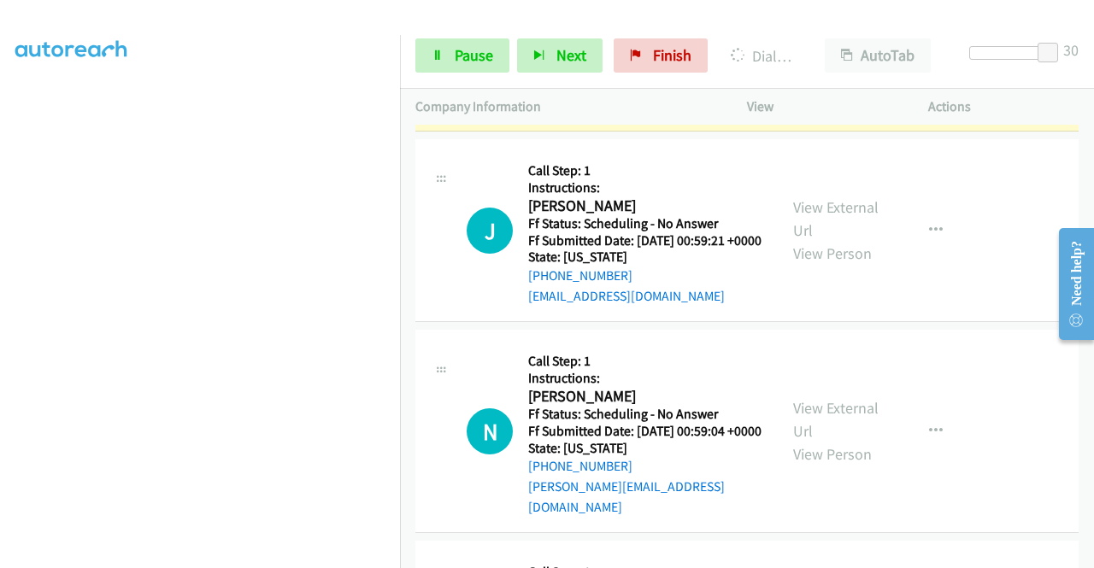
click at [822, 50] on link "View External Url" at bounding box center [835, 28] width 85 height 43
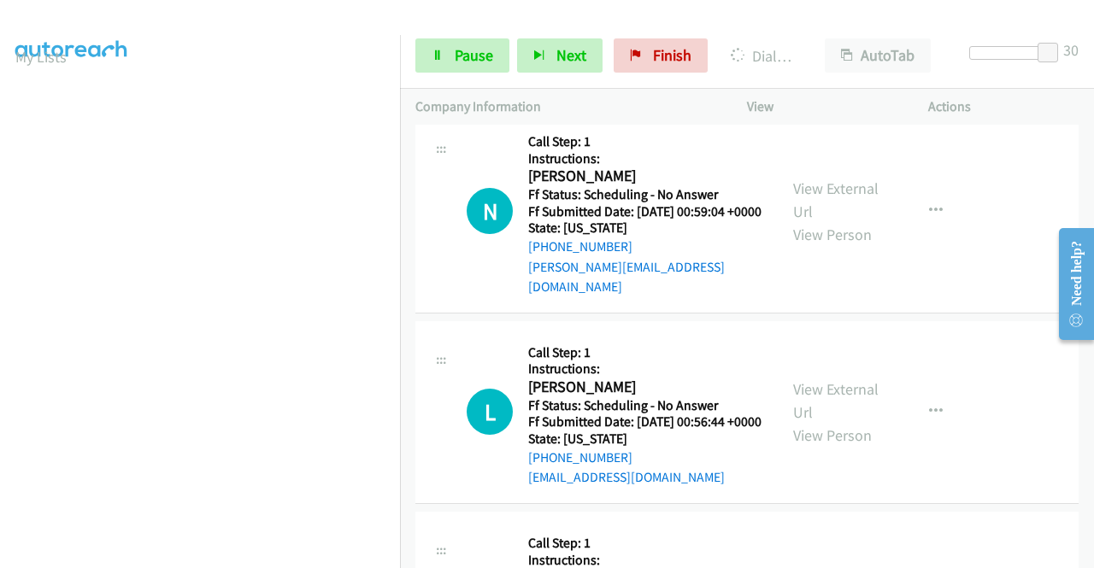
scroll to position [390, 0]
click at [467, 62] on span "Pause" at bounding box center [474, 55] width 38 height 20
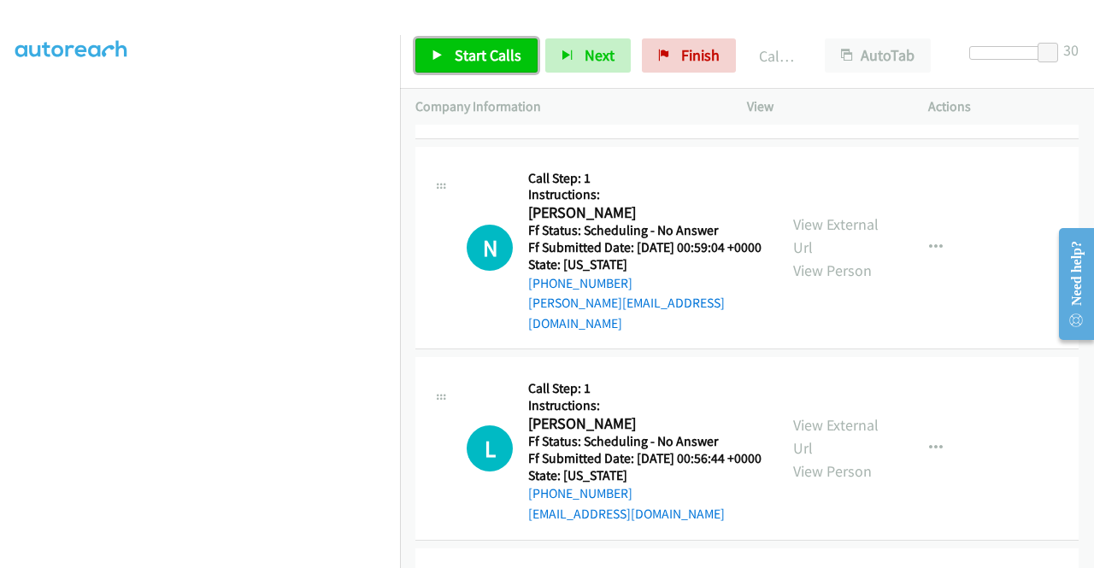
click at [455, 45] on span "Start Calls" at bounding box center [488, 55] width 67 height 20
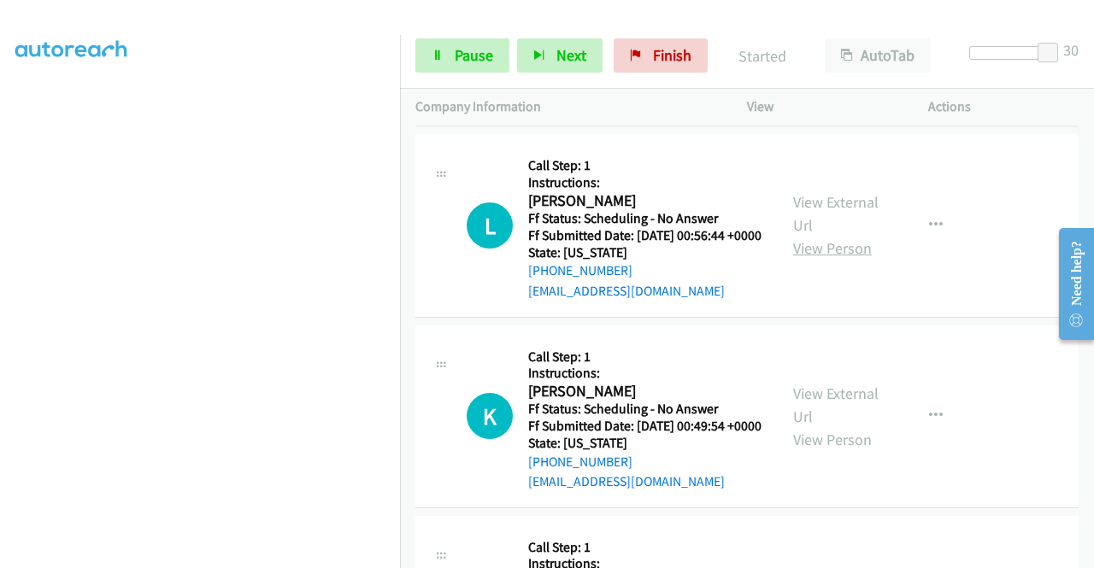
scroll to position [4993, 0]
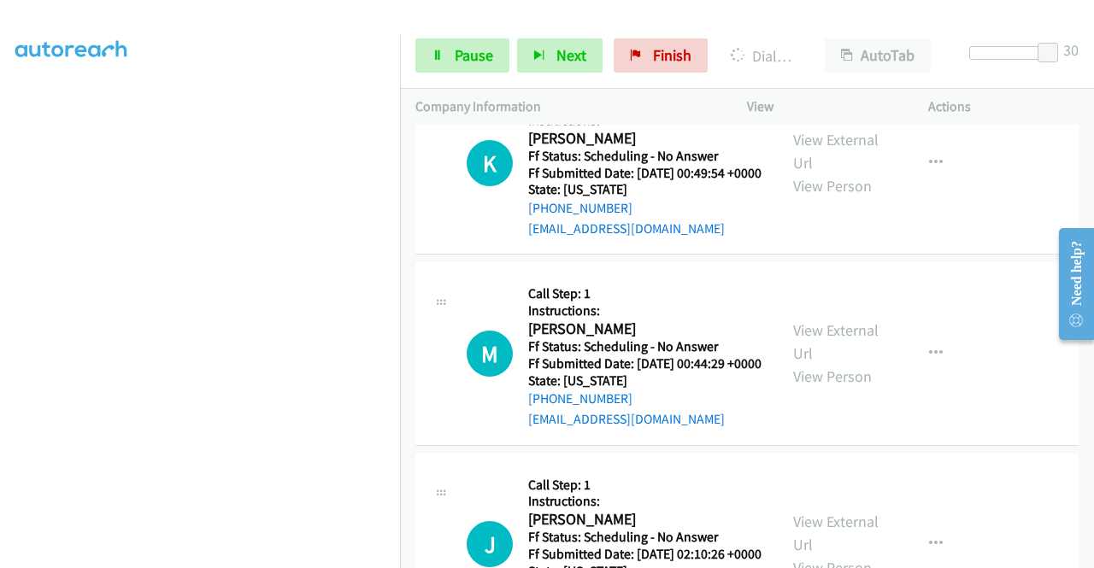
scroll to position [0, 0]
click at [444, 61] on link "Pause" at bounding box center [462, 55] width 94 height 34
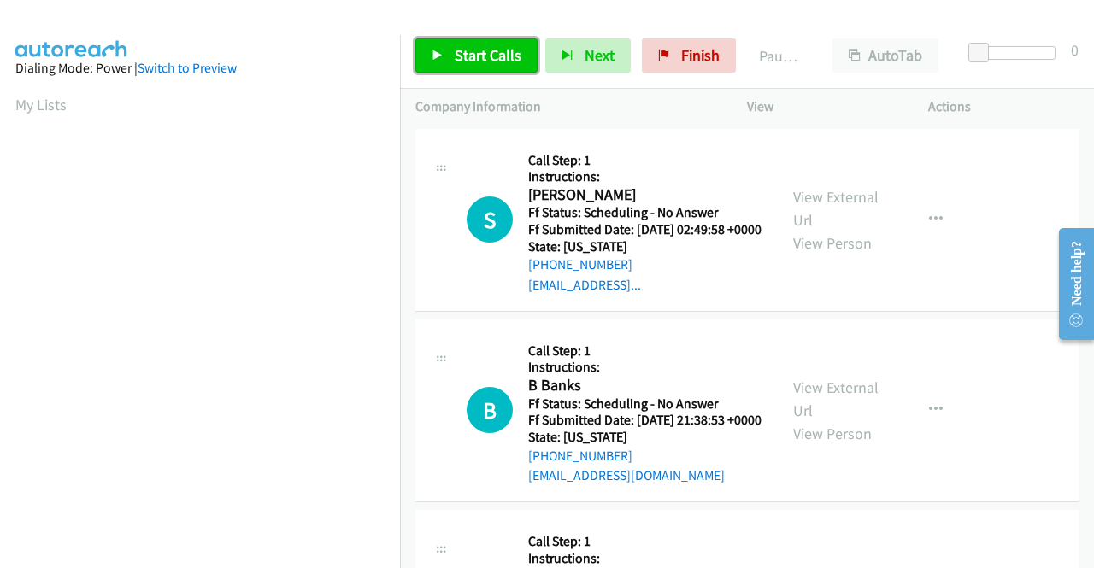
click at [469, 44] on link "Start Calls" at bounding box center [476, 55] width 122 height 34
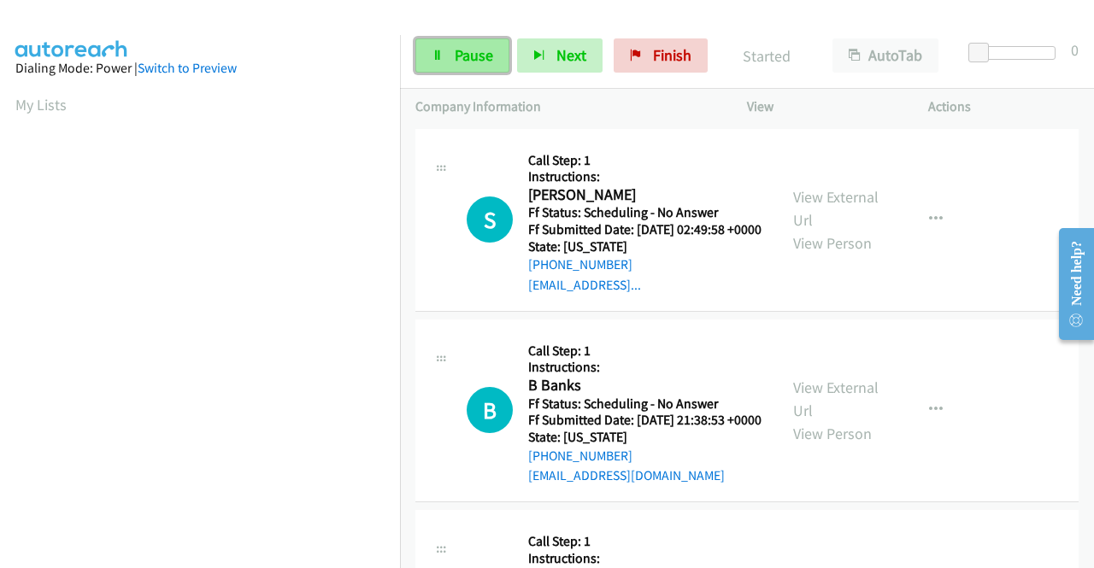
click at [465, 59] on span "Pause" at bounding box center [474, 55] width 38 height 20
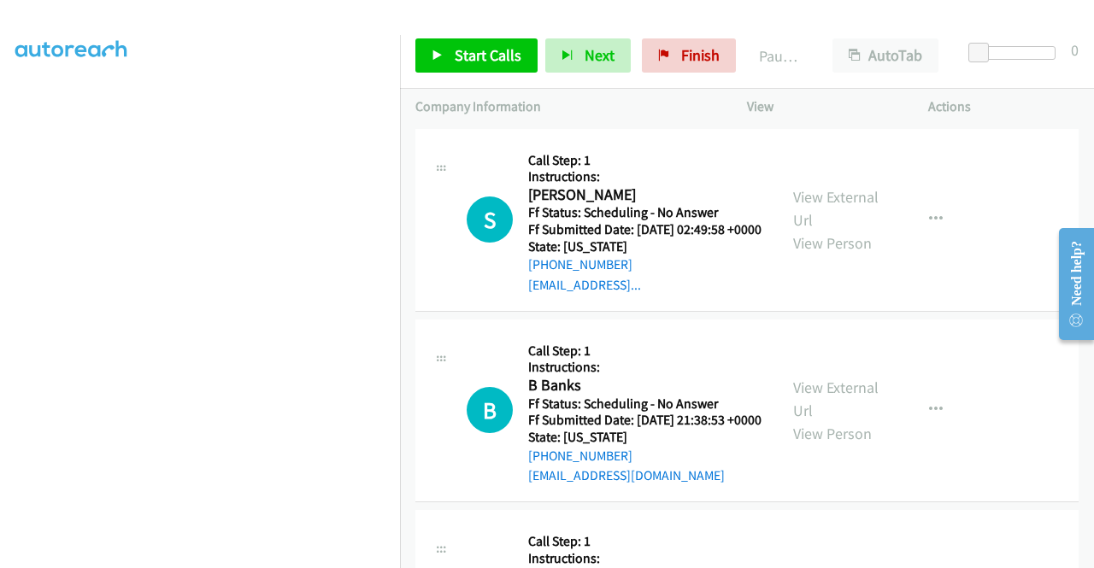
scroll to position [353, 0]
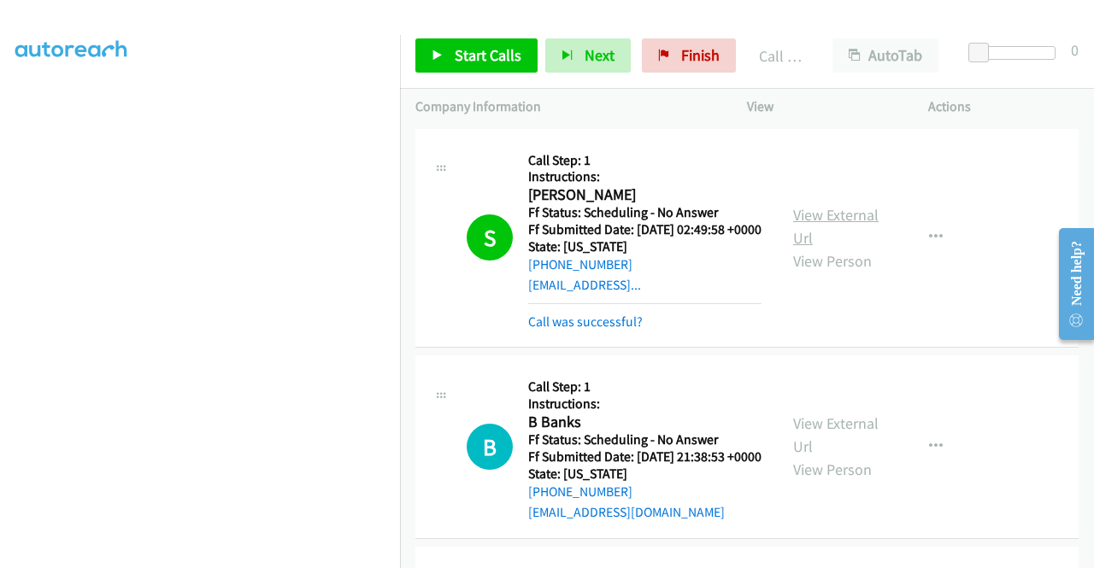
click at [837, 216] on link "View External Url" at bounding box center [835, 226] width 85 height 43
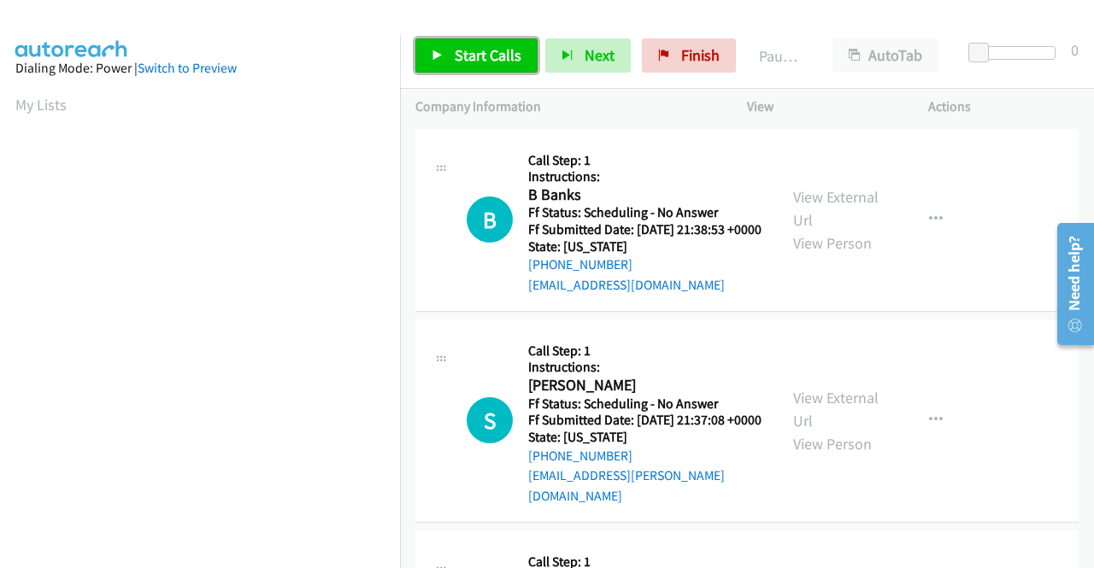
click at [457, 50] on span "Start Calls" at bounding box center [488, 55] width 67 height 20
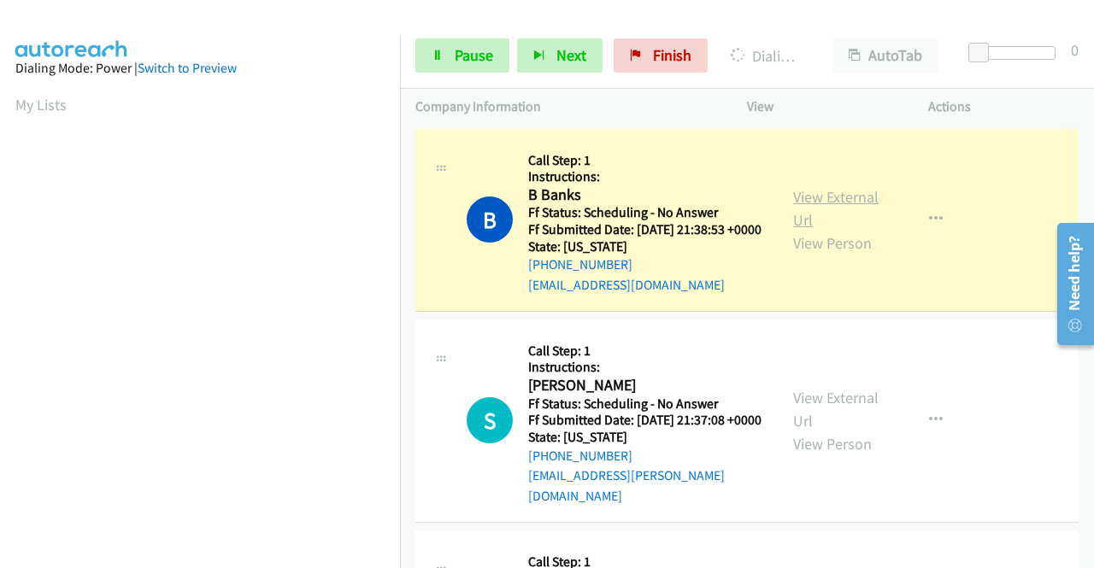
click at [841, 203] on link "View External Url" at bounding box center [835, 208] width 85 height 43
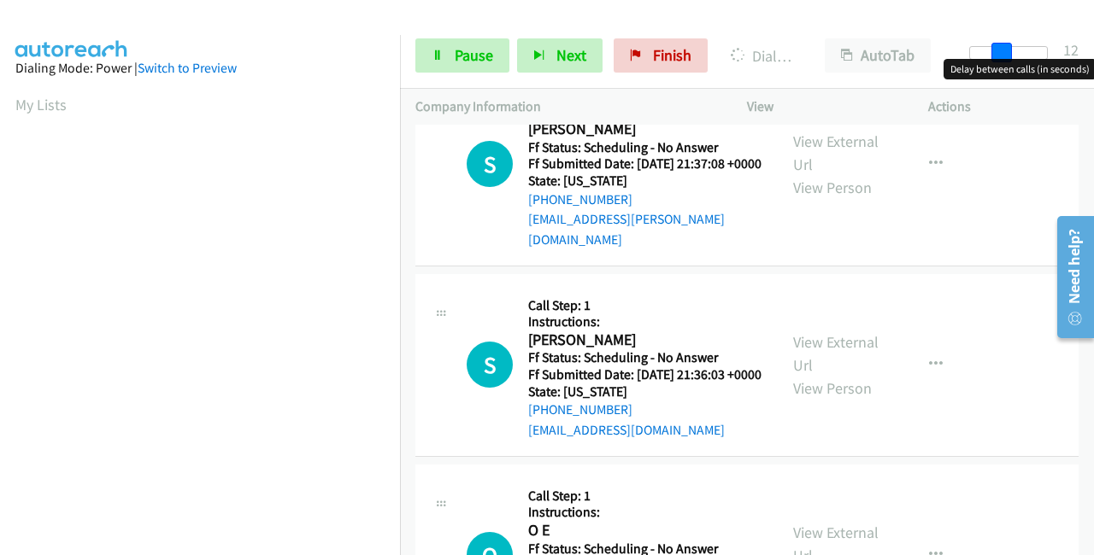
drag, startPoint x: 1010, startPoint y: 50, endPoint x: 1076, endPoint y: 47, distance: 65.9
click at [1076, 49] on div "Start Calls Pause Next Finish Dialing B Banks AutoTab AutoTab 12" at bounding box center [747, 56] width 694 height 66
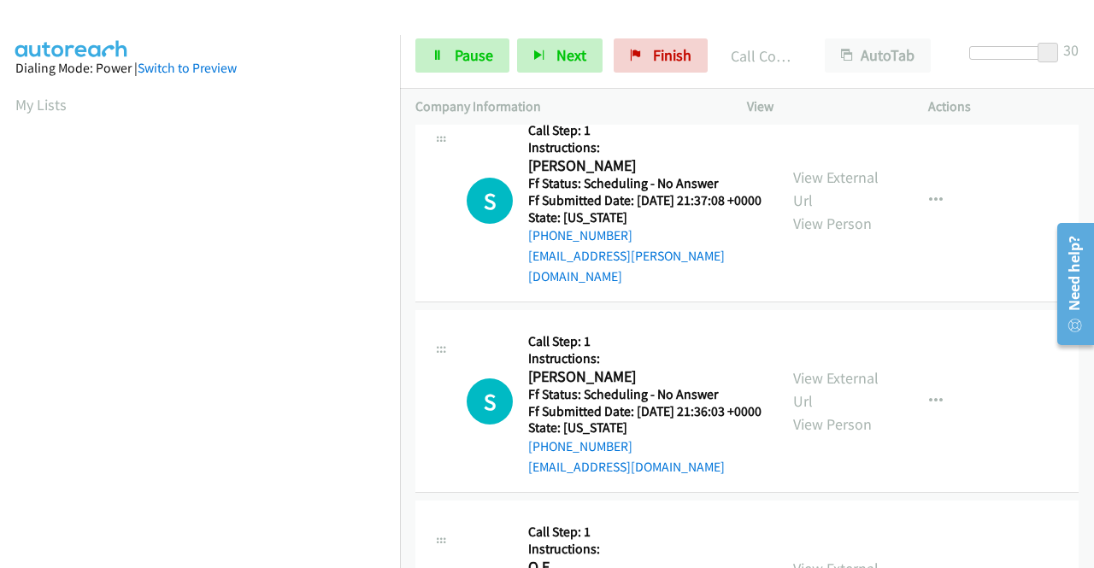
scroll to position [292, 0]
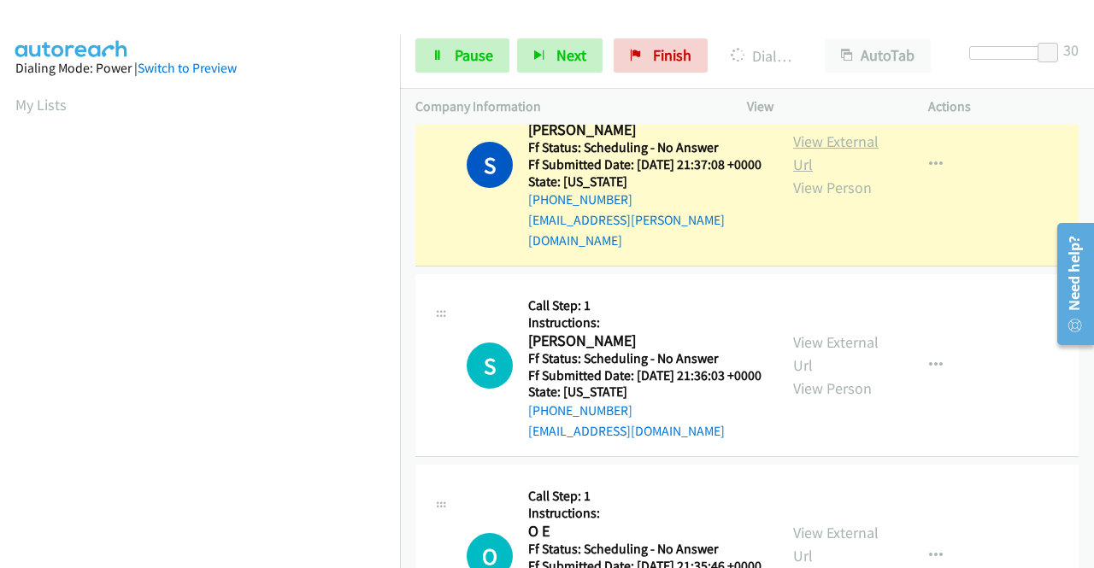
click at [830, 154] on link "View External Url" at bounding box center [835, 153] width 85 height 43
drag, startPoint x: 544, startPoint y: 14, endPoint x: 486, endPoint y: 49, distance: 67.1
click at [542, 14] on div at bounding box center [539, 33] width 1079 height 66
drag, startPoint x: 320, startPoint y: 42, endPoint x: 474, endPoint y: 71, distance: 157.4
click at [325, 44] on aside "Dialing Mode: Power | Switch to Preview My Lists" at bounding box center [200, 508] width 400 height 946
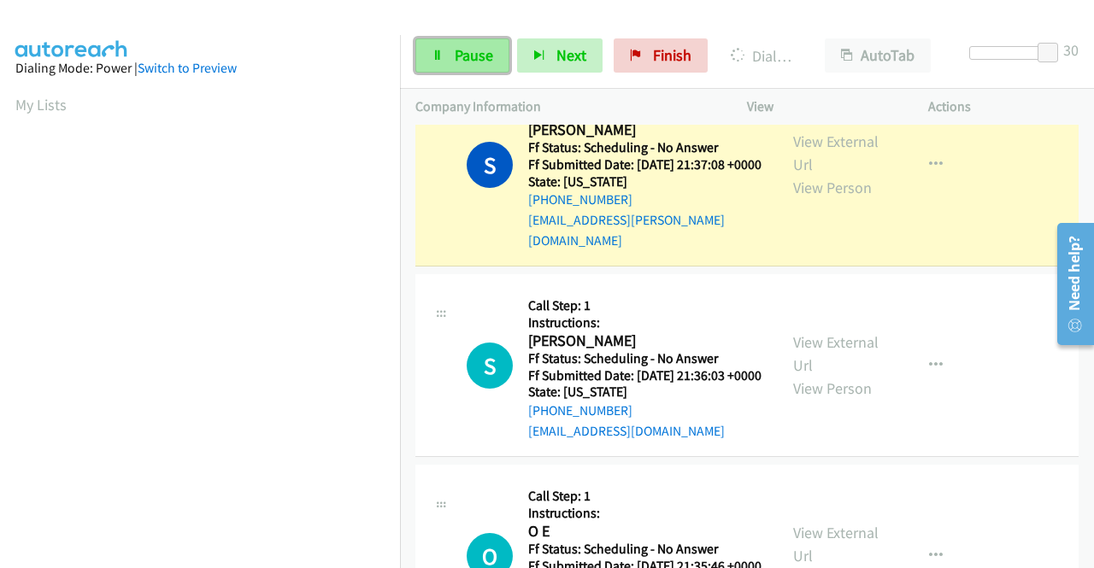
click at [438, 62] on link "Pause" at bounding box center [462, 55] width 94 height 34
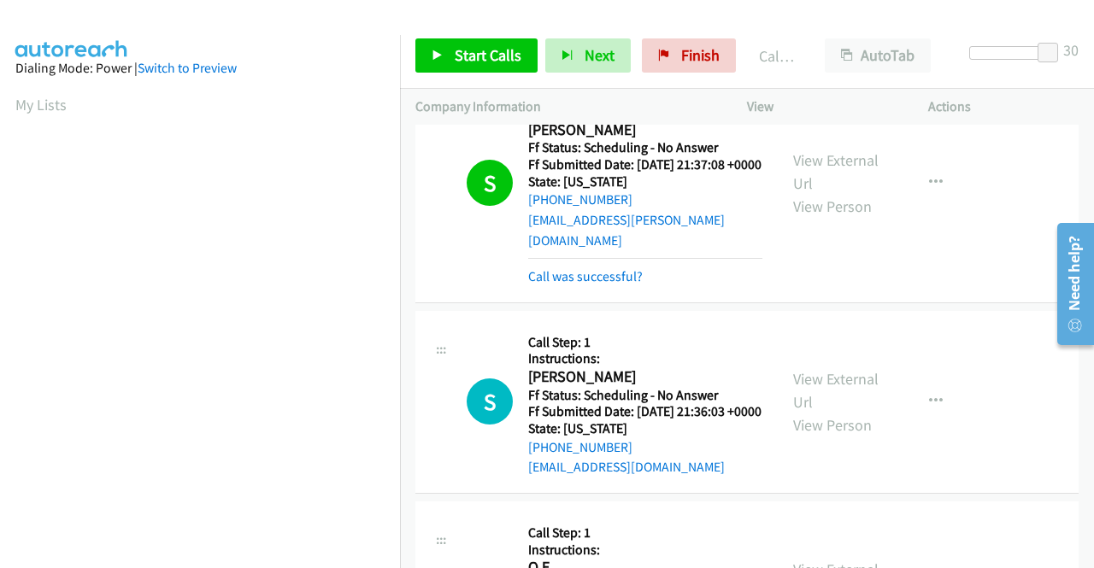
scroll to position [390, 0]
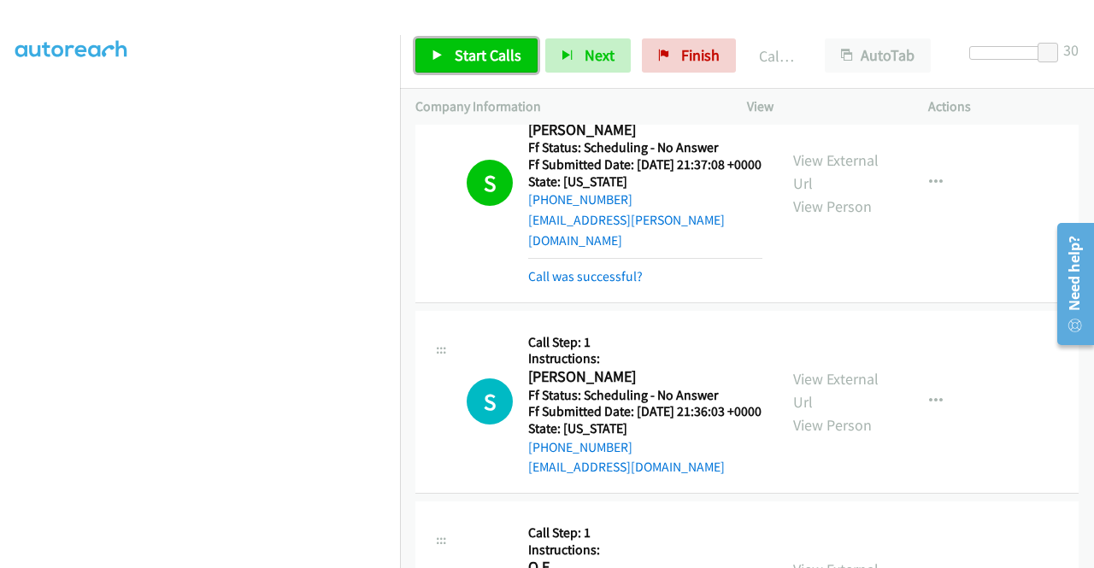
click at [484, 47] on span "Start Calls" at bounding box center [488, 55] width 67 height 20
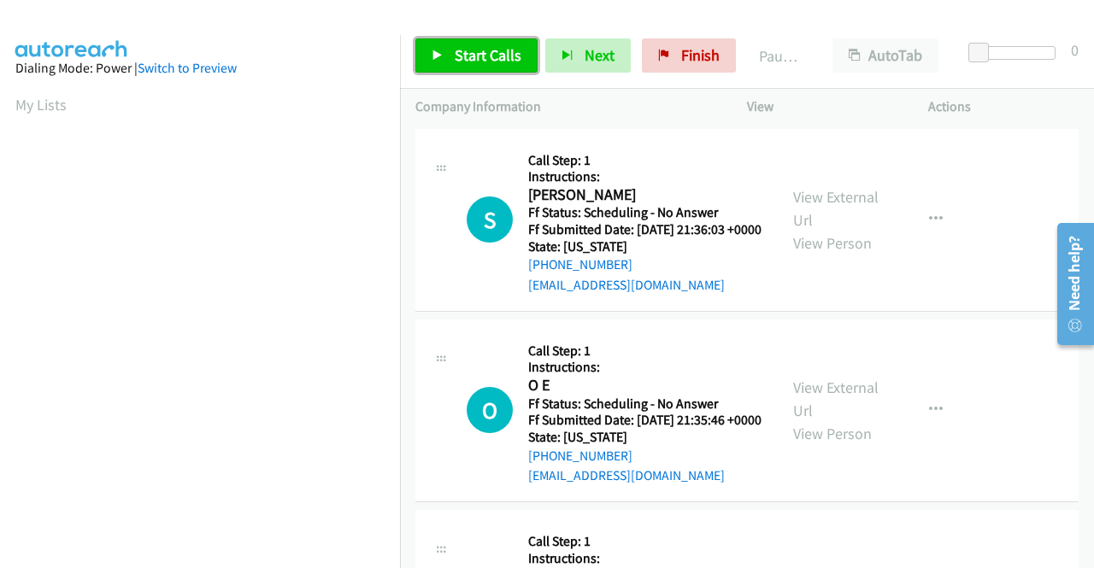
click at [503, 50] on span "Start Calls" at bounding box center [488, 55] width 67 height 20
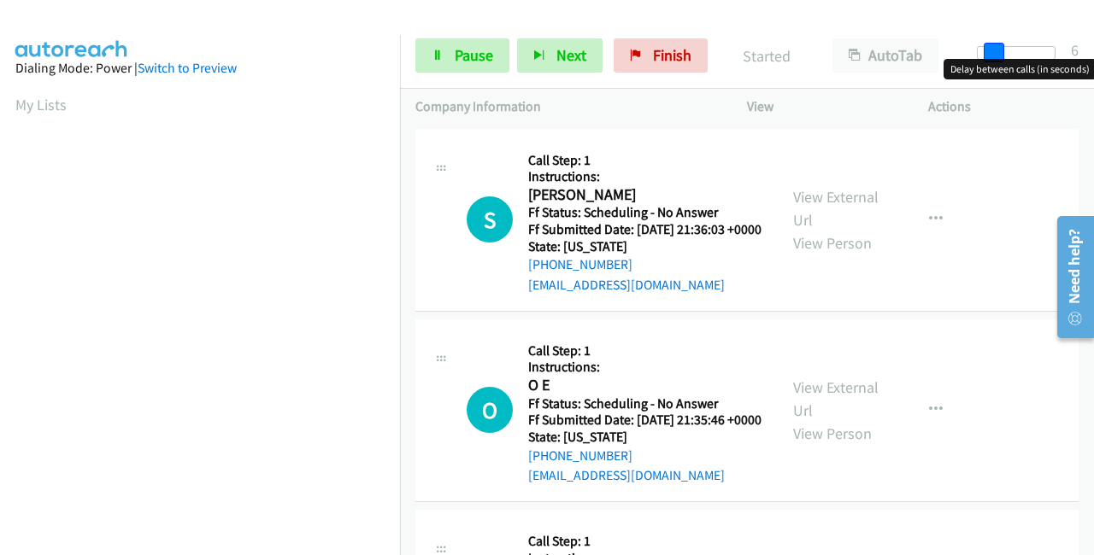
drag, startPoint x: 978, startPoint y: 50, endPoint x: 1039, endPoint y: 58, distance: 62.1
click at [1004, 52] on span at bounding box center [994, 53] width 21 height 21
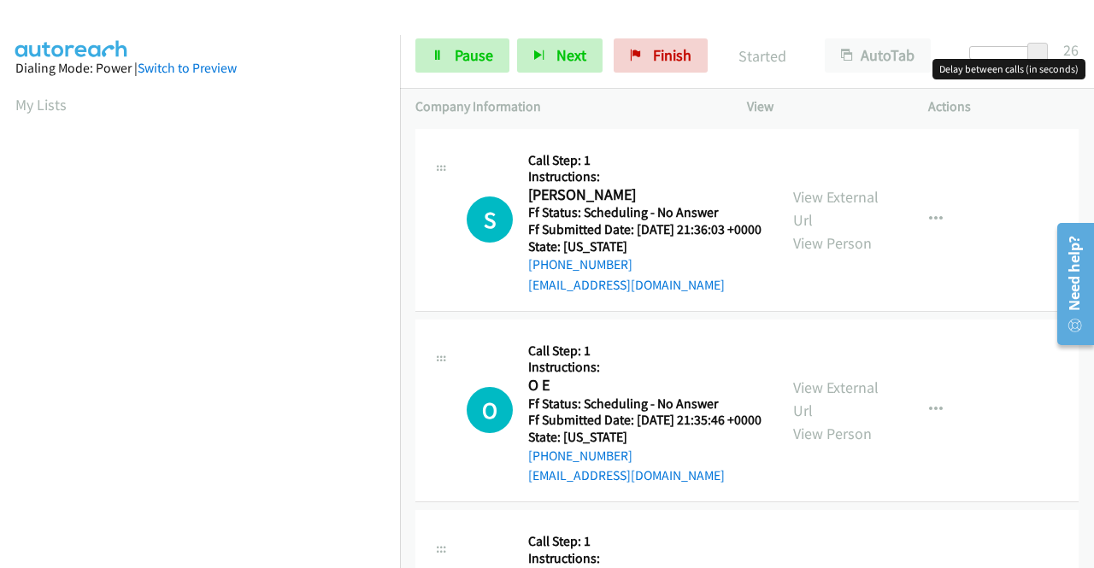
drag, startPoint x: 1039, startPoint y: 50, endPoint x: 1062, endPoint y: 48, distance: 23.1
click at [1062, 48] on div at bounding box center [1008, 59] width 109 height 26
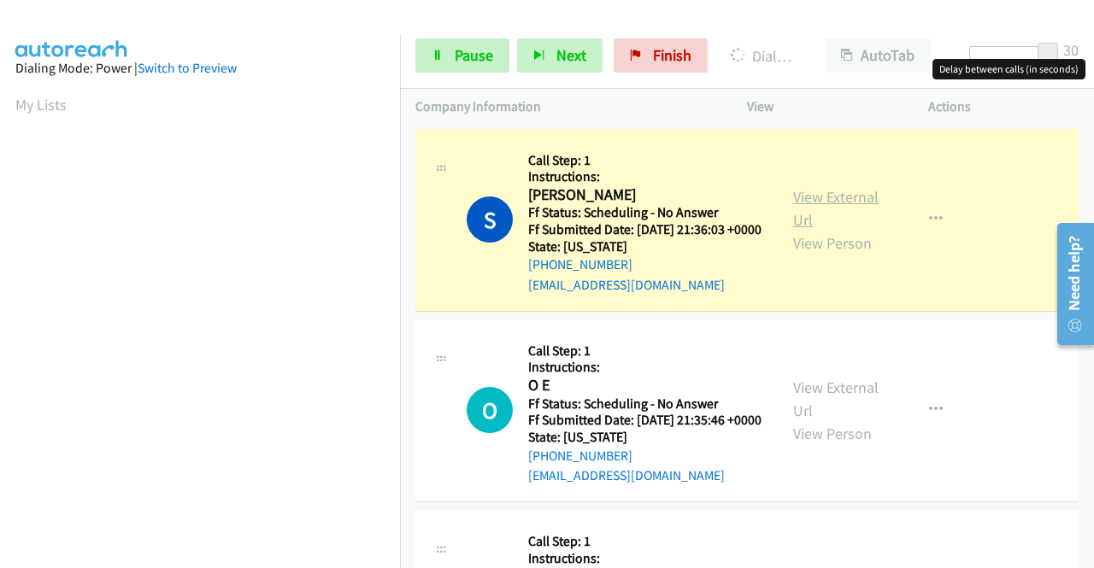
click at [849, 210] on link "View External Url" at bounding box center [835, 208] width 85 height 43
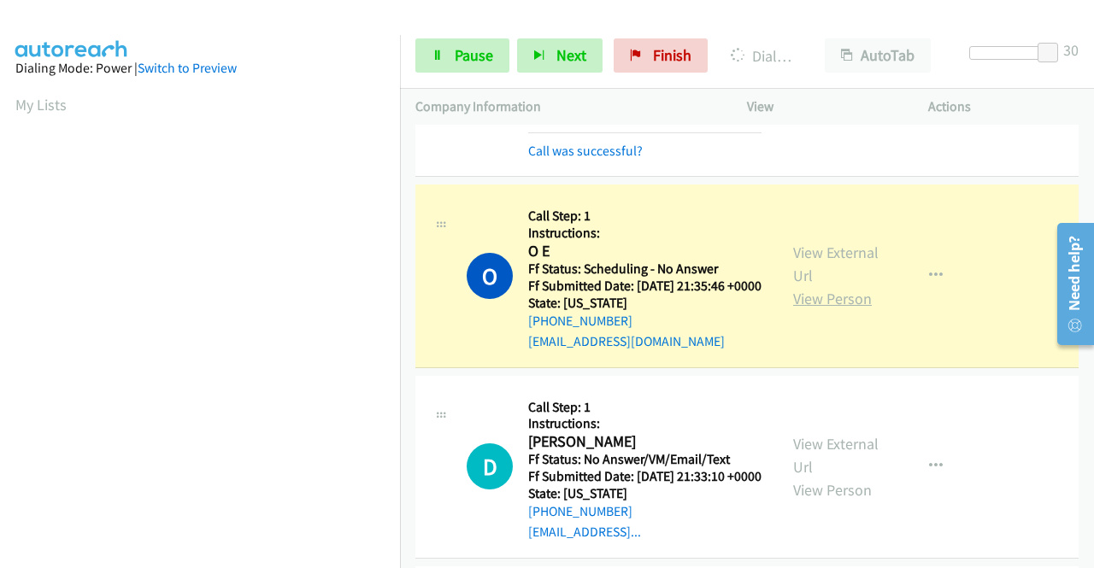
scroll to position [390, 0]
click at [793, 276] on link "View External Url" at bounding box center [835, 264] width 85 height 43
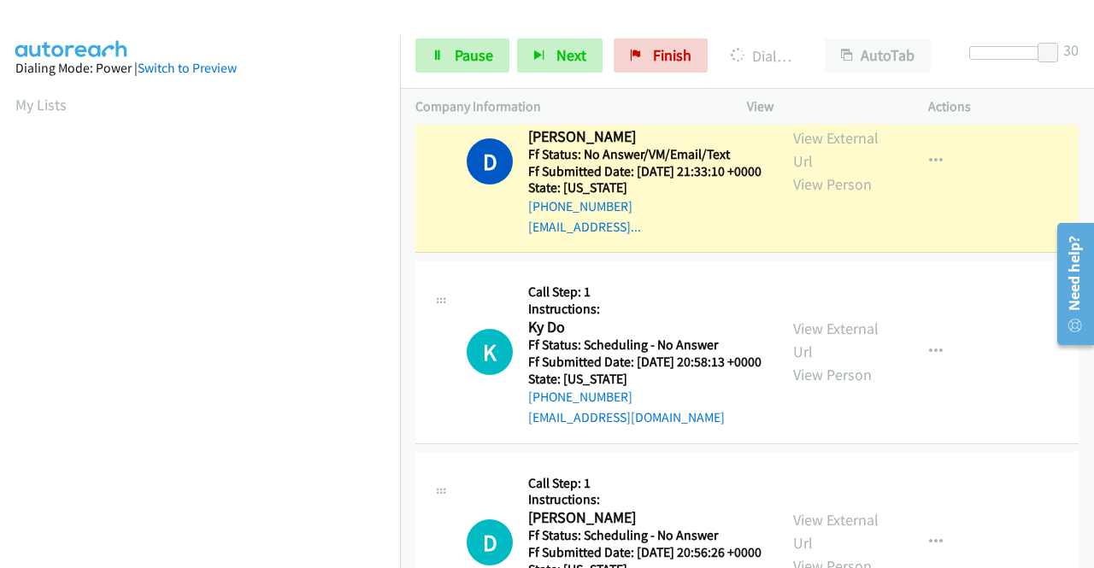
scroll to position [342, 0]
click at [805, 171] on link "View External Url" at bounding box center [835, 149] width 85 height 43
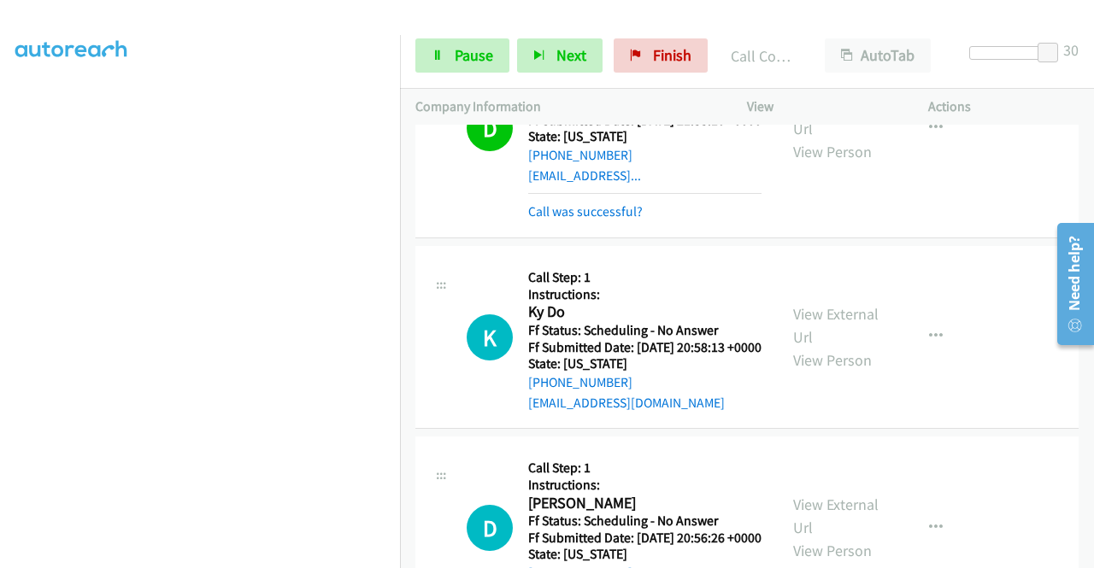
scroll to position [684, 0]
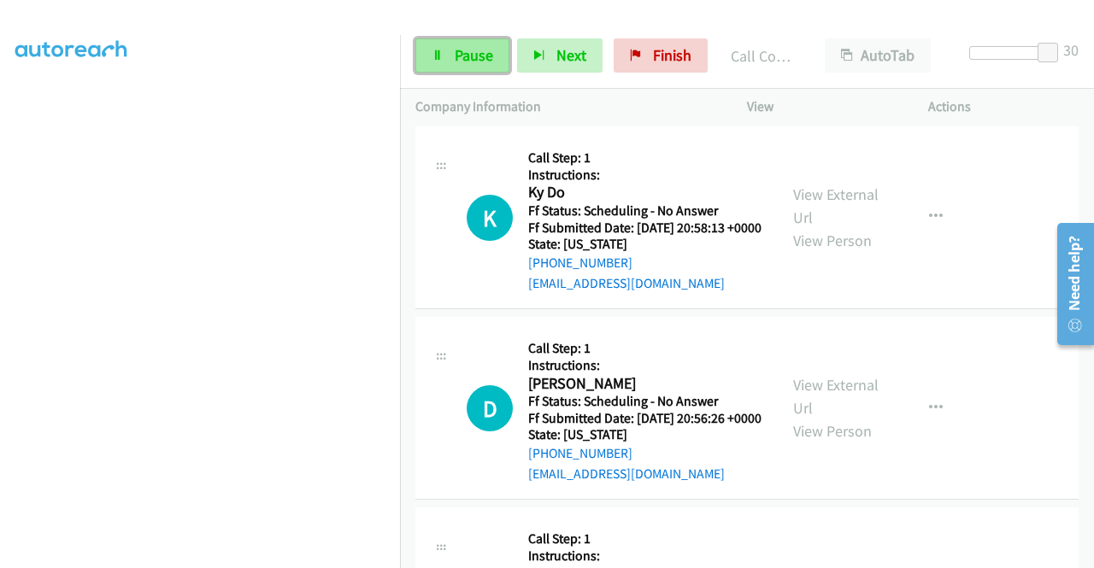
click at [434, 44] on link "Pause" at bounding box center [462, 55] width 94 height 34
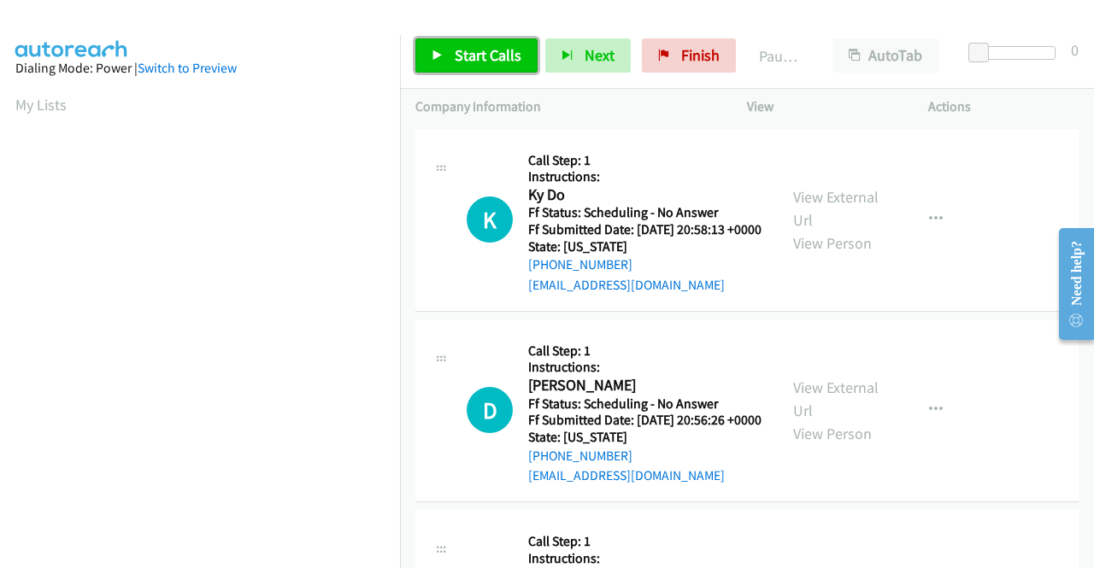
click at [506, 56] on span "Start Calls" at bounding box center [488, 55] width 67 height 20
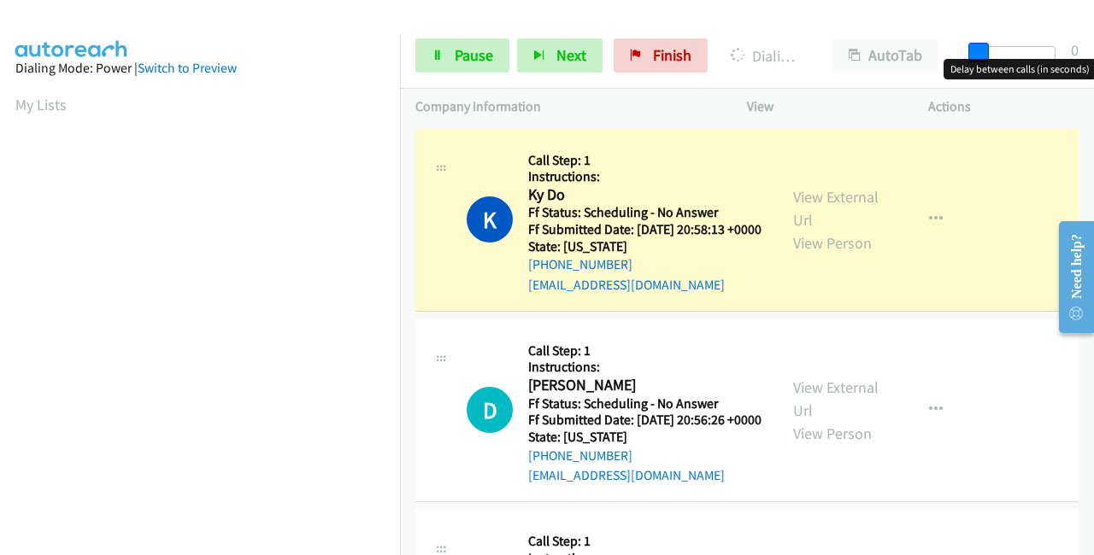
drag, startPoint x: 983, startPoint y: 45, endPoint x: 1090, endPoint y: 85, distance: 114.1
click at [1090, 85] on div "Start Calls Pause Next Finish Dialing Ky Do AutoTab AutoTab 0" at bounding box center [747, 56] width 694 height 66
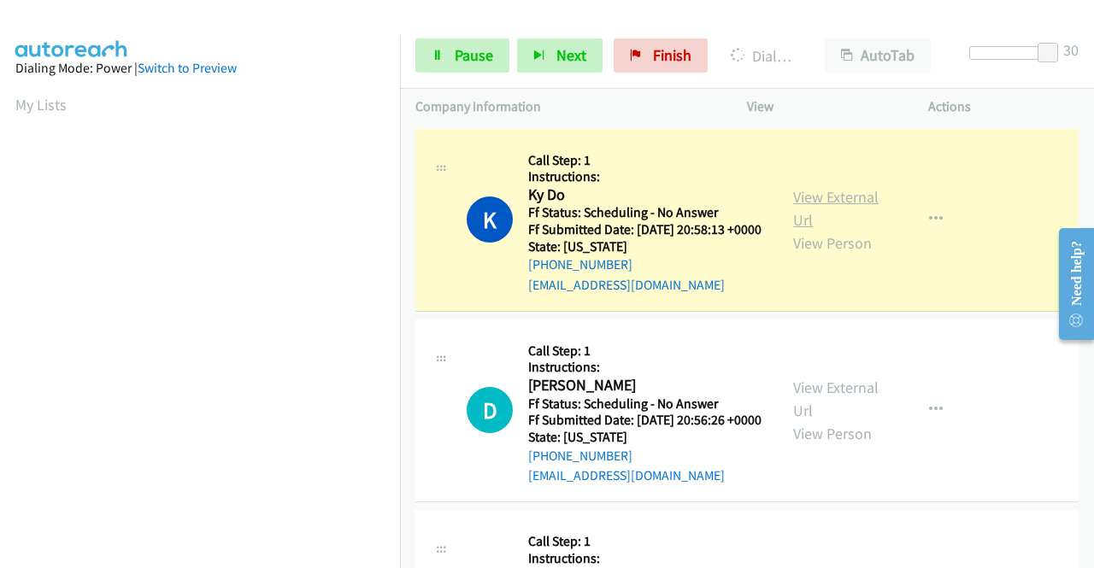
click at [802, 203] on link "View External Url" at bounding box center [835, 208] width 85 height 43
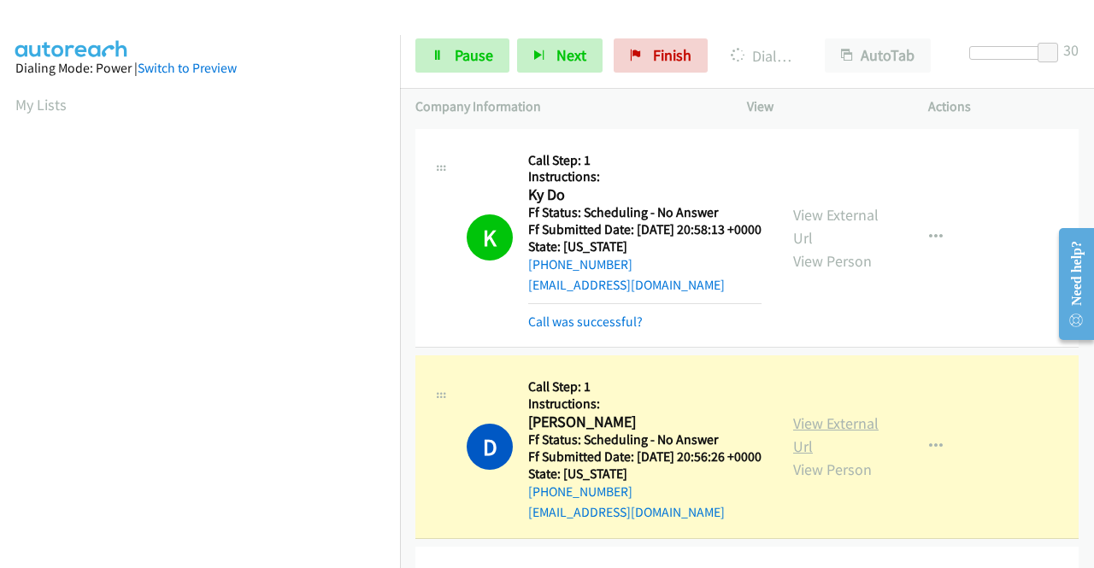
click at [814, 449] on link "View External Url" at bounding box center [835, 435] width 85 height 43
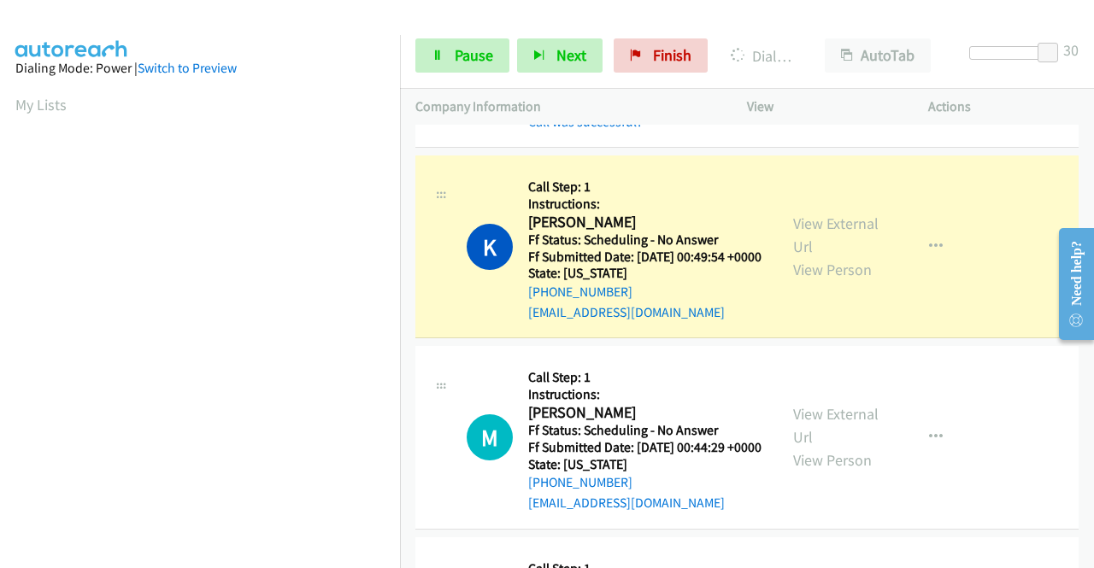
scroll to position [390, 0]
click at [802, 256] on link "View External Url" at bounding box center [835, 235] width 85 height 43
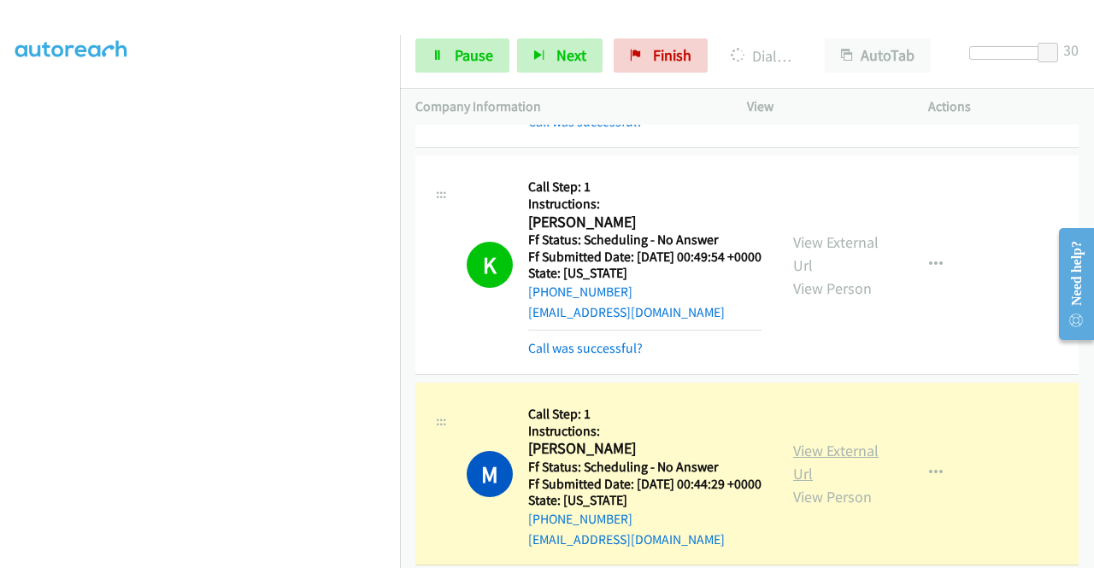
click at [803, 484] on link "View External Url" at bounding box center [835, 462] width 85 height 43
click at [450, 73] on div "Start Calls Pause Next Finish Dialing Maseray Kamara AutoTab AutoTab 30" at bounding box center [747, 56] width 694 height 66
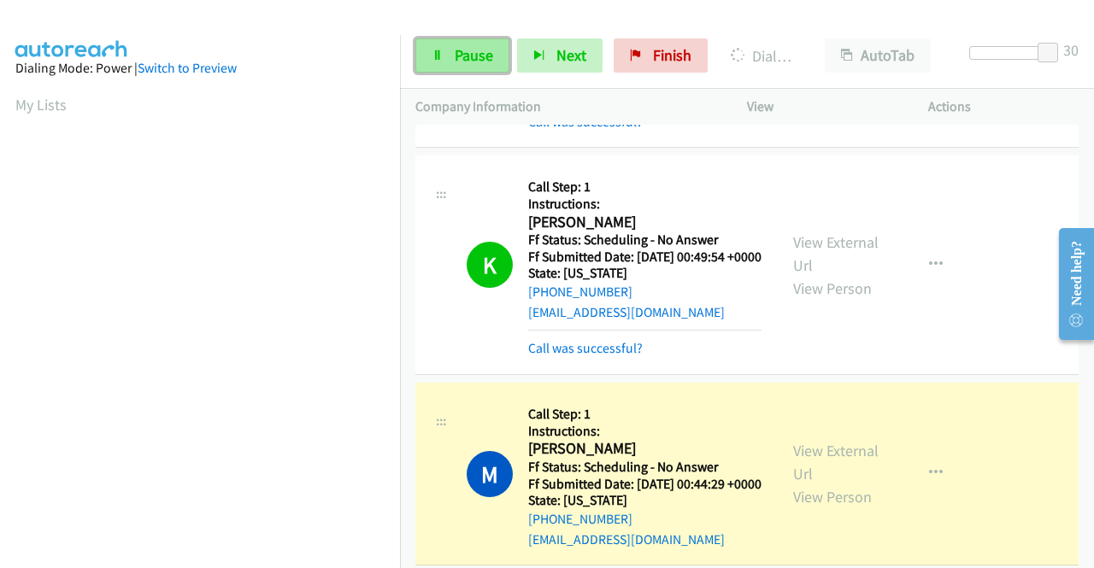
click at [451, 59] on link "Pause" at bounding box center [462, 55] width 94 height 34
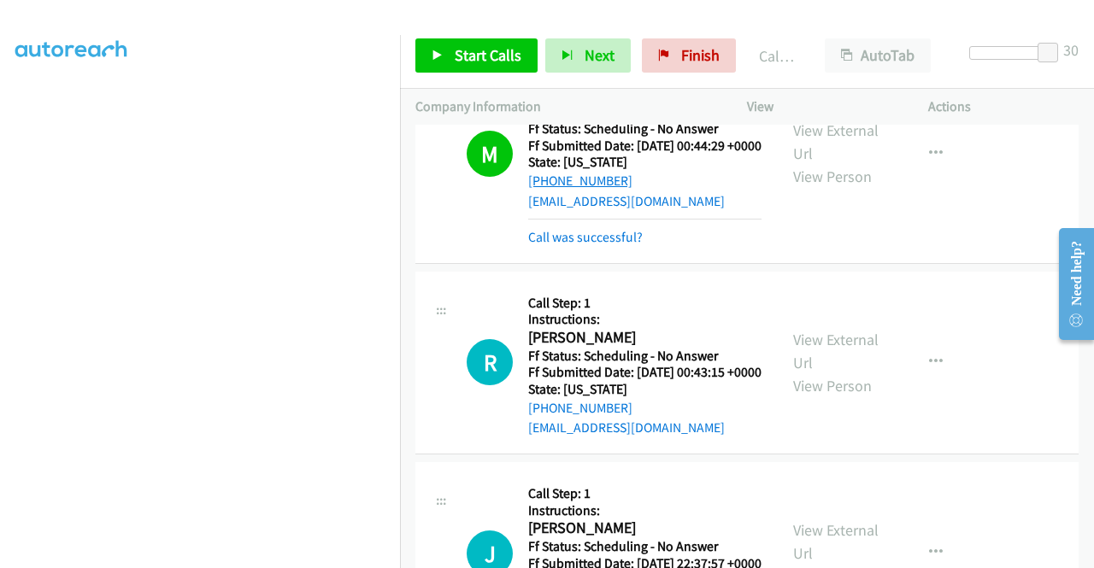
scroll to position [769, 0]
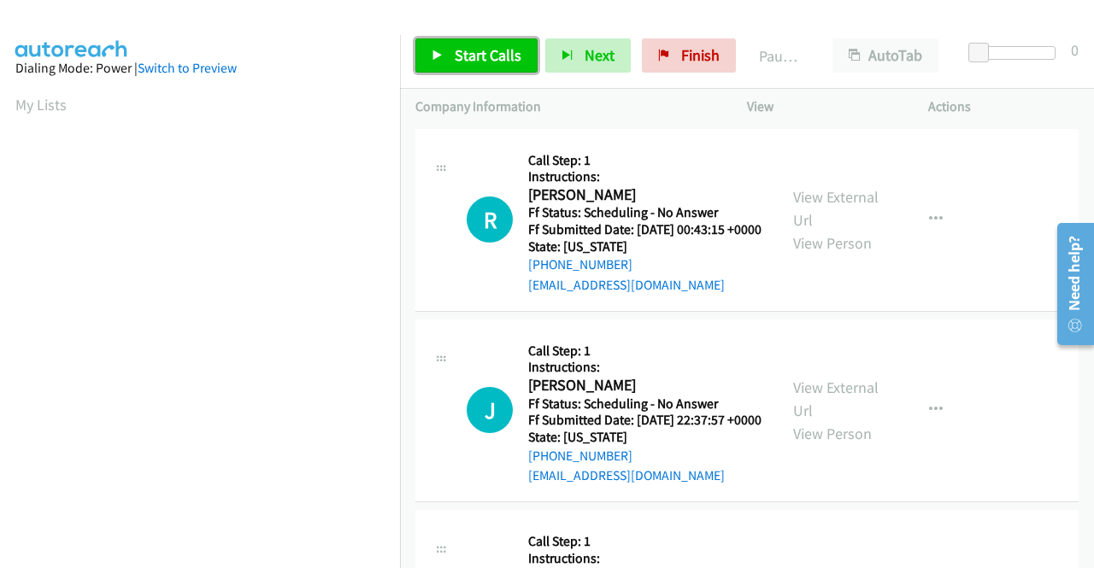
click at [489, 57] on span "Start Calls" at bounding box center [488, 55] width 67 height 20
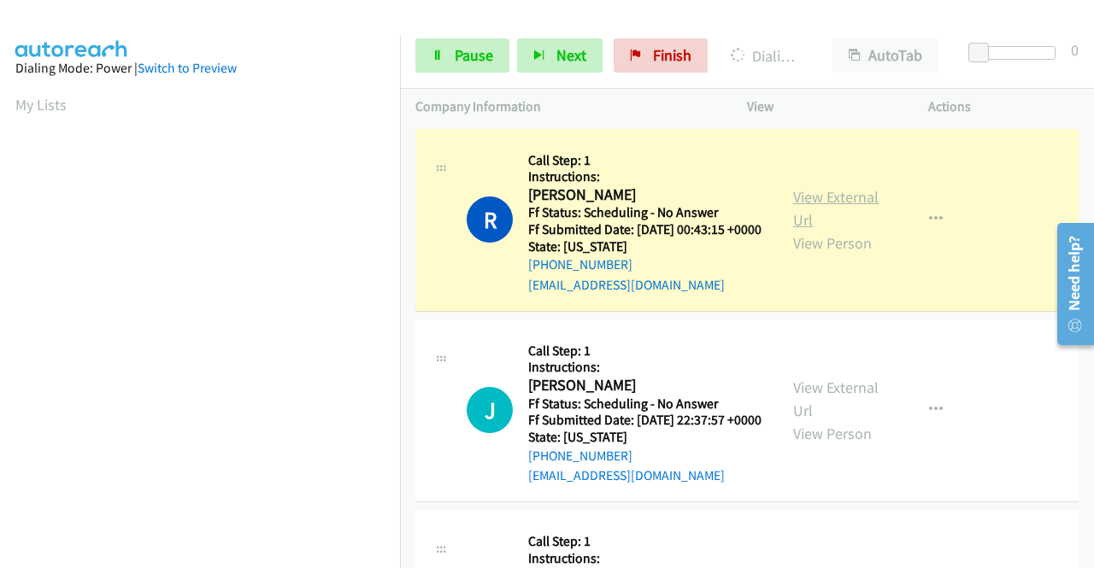
click at [829, 205] on link "View External Url" at bounding box center [835, 208] width 85 height 43
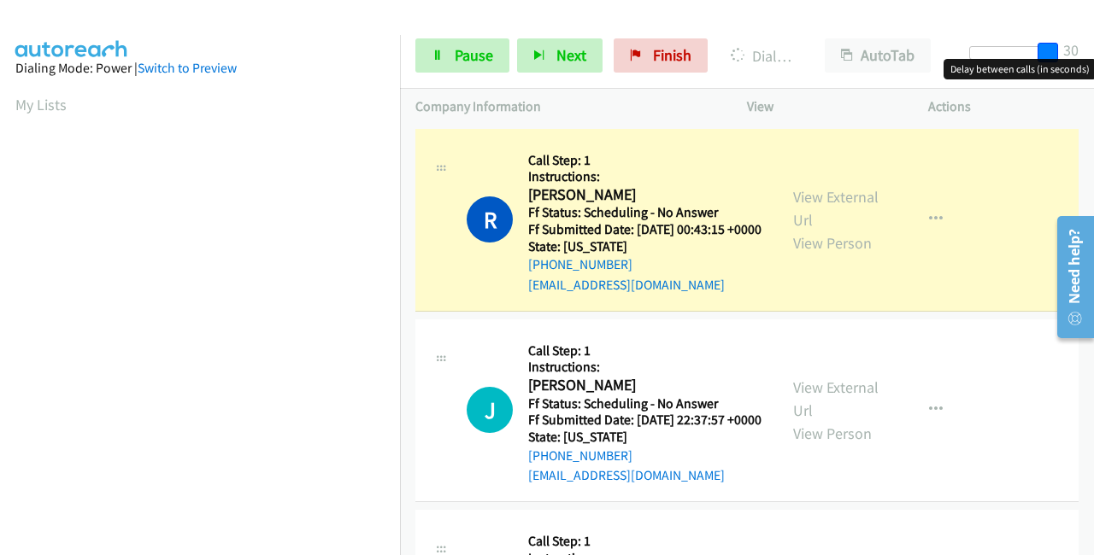
drag, startPoint x: 1015, startPoint y: 59, endPoint x: 1089, endPoint y: 66, distance: 73.8
click at [1093, 59] on body "Start Calls Pause Next Finish Dialing [PERSON_NAME] AutoTab AutoTab 30 Company …" at bounding box center [547, 40] width 1094 height 81
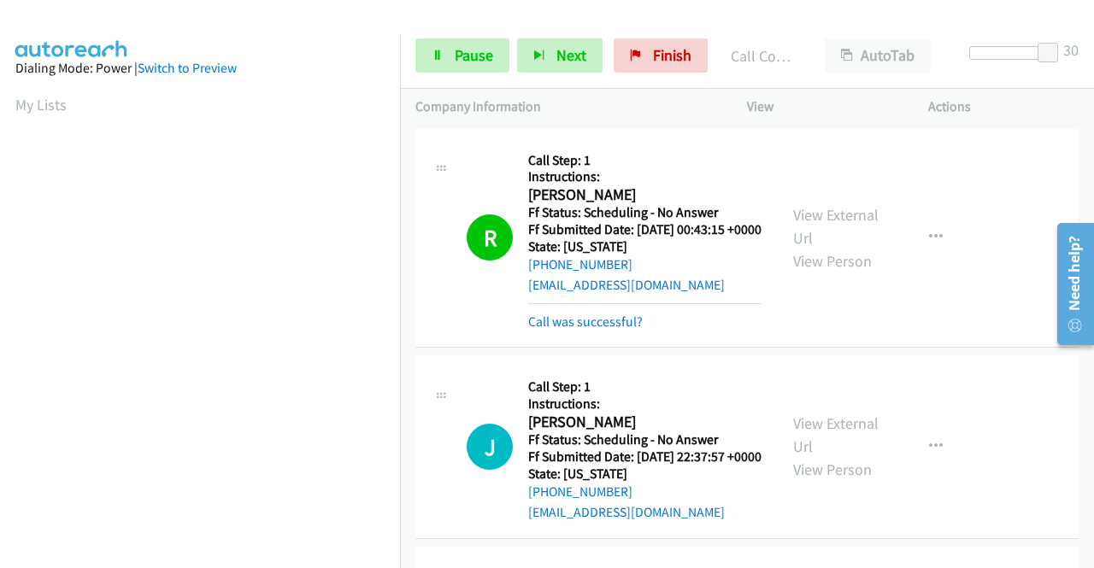
scroll to position [390, 0]
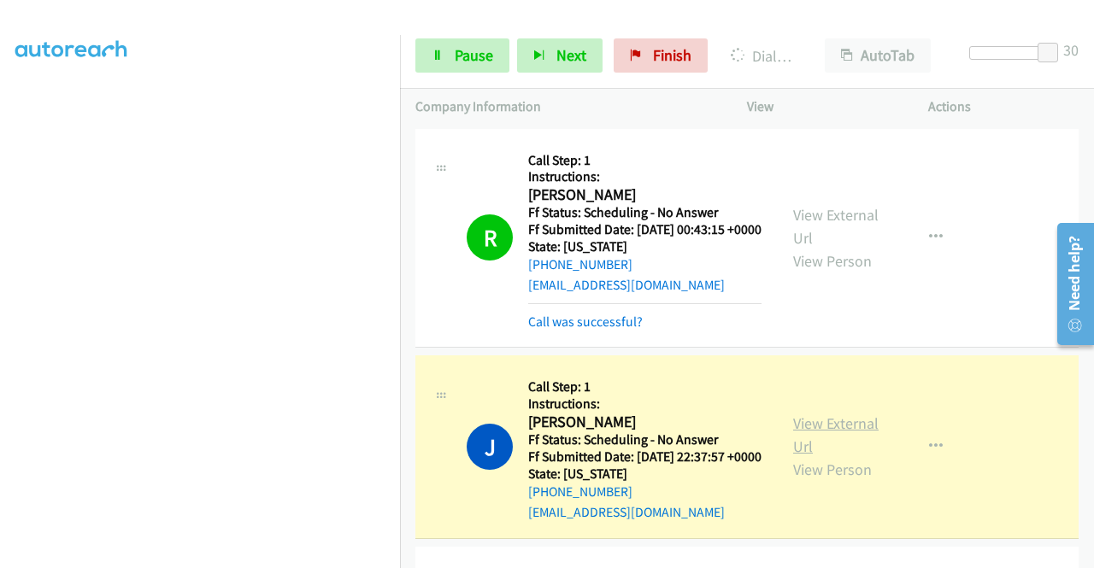
click at [832, 446] on link "View External Url" at bounding box center [835, 435] width 85 height 43
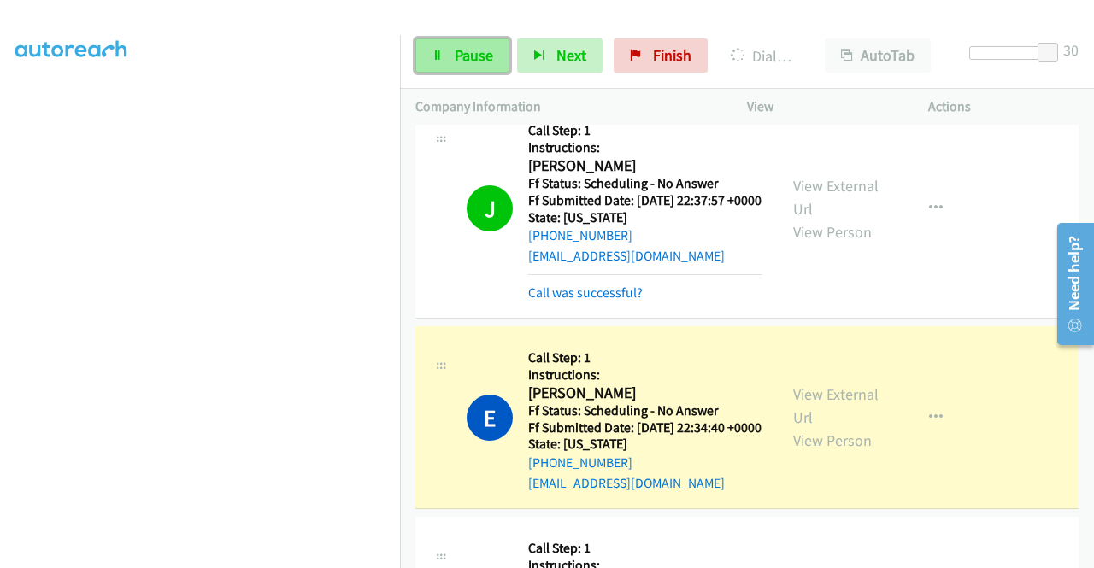
click at [477, 68] on link "Pause" at bounding box center [462, 55] width 94 height 34
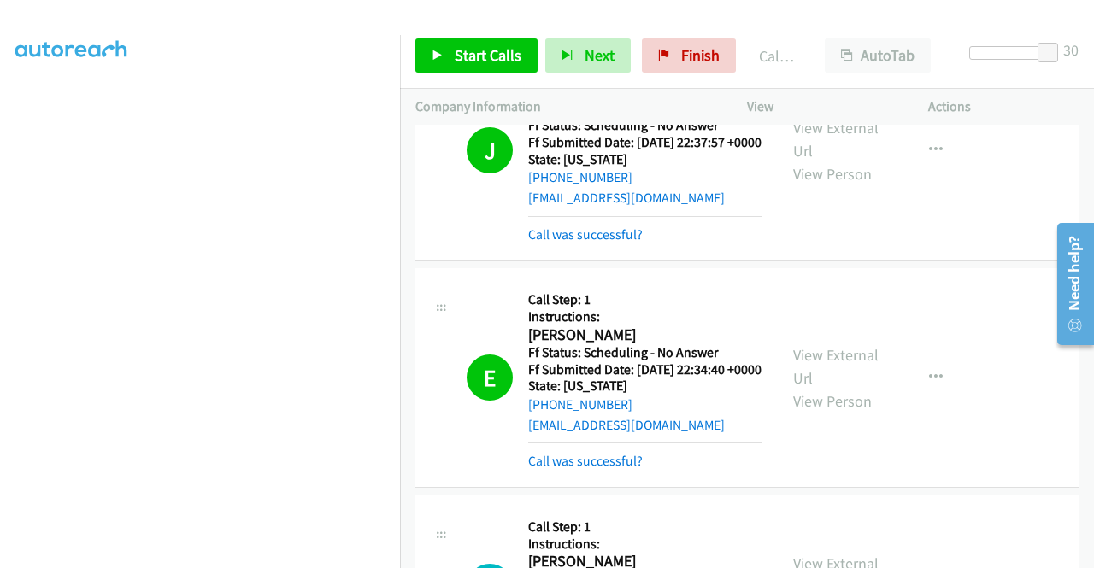
scroll to position [342, 0]
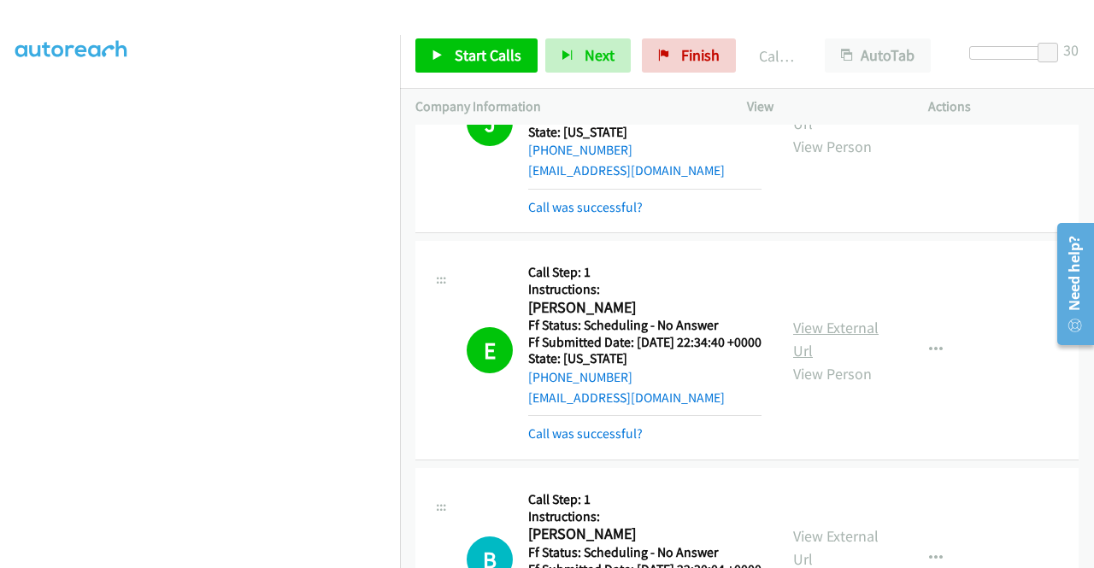
click at [851, 361] on link "View External Url" at bounding box center [835, 339] width 85 height 43
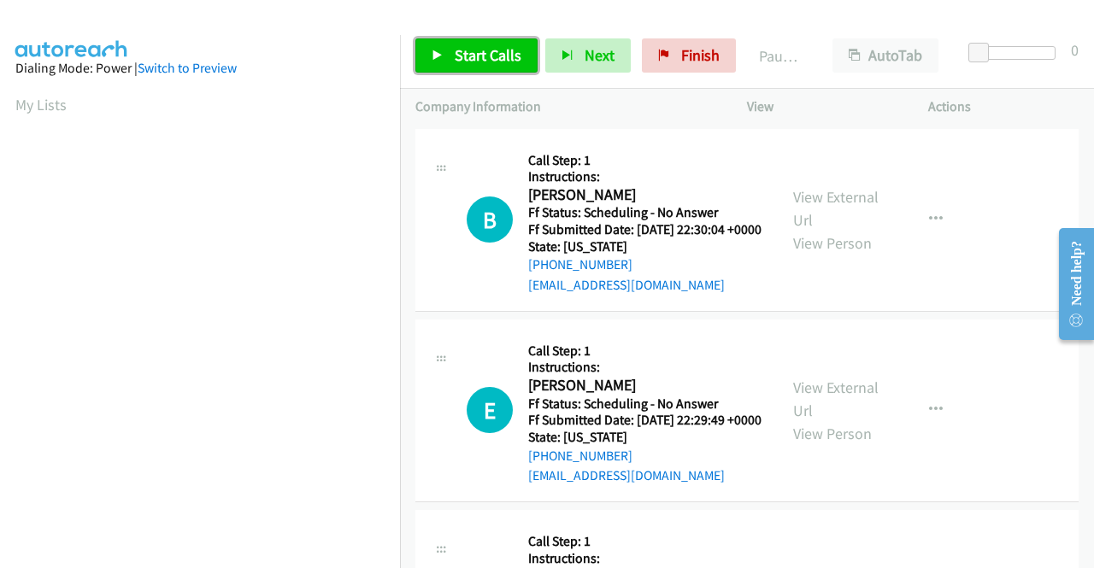
click at [486, 50] on span "Start Calls" at bounding box center [488, 55] width 67 height 20
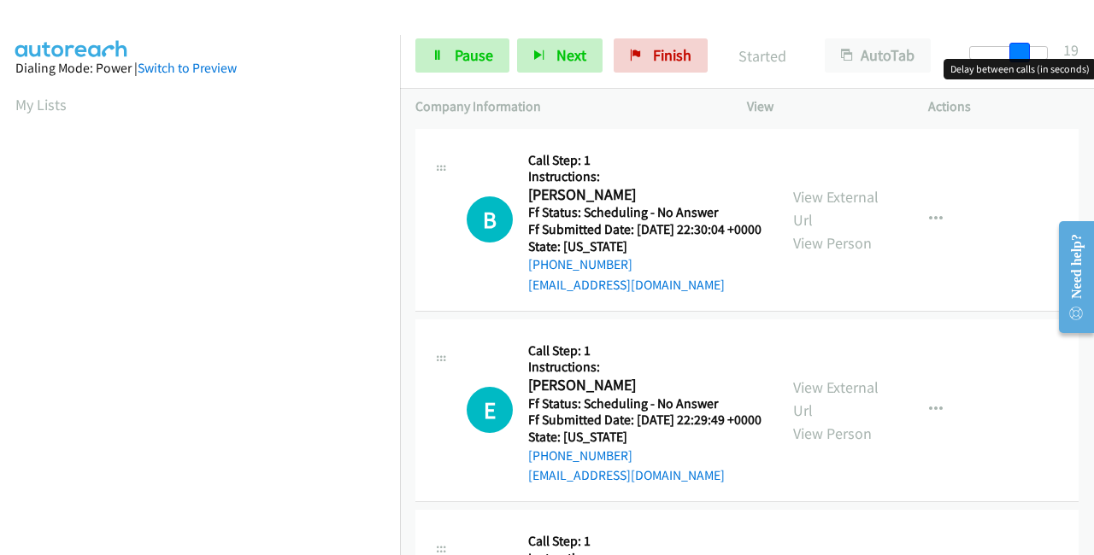
drag, startPoint x: 974, startPoint y: 47, endPoint x: 1061, endPoint y: 69, distance: 90.0
click at [1093, 68] on body "Start Calls Pause Next Finish Started AutoTab AutoTab 19 Company Information In…" at bounding box center [547, 40] width 1094 height 81
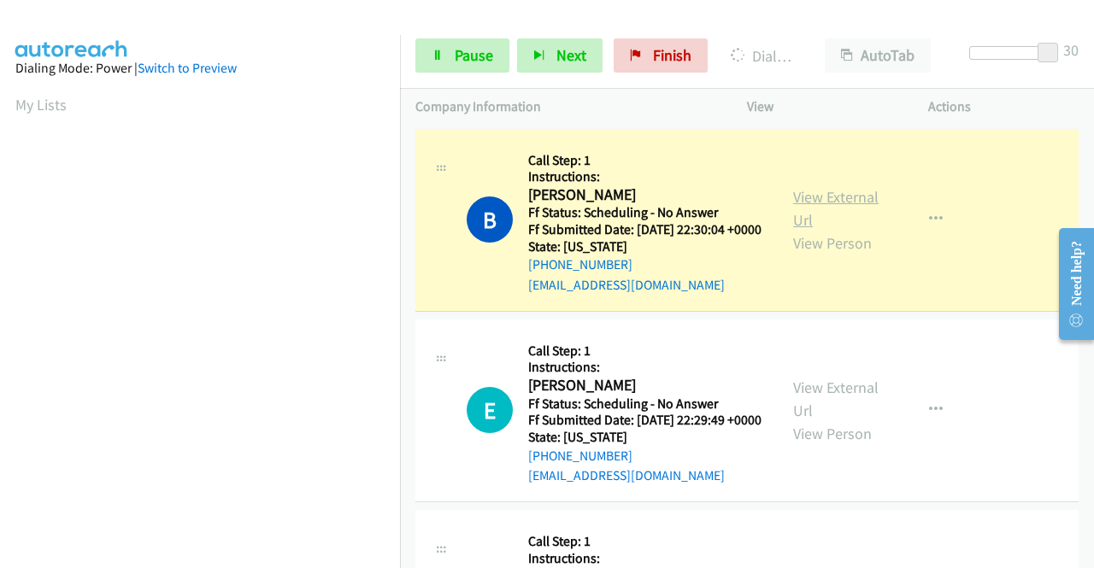
click at [855, 206] on link "View External Url" at bounding box center [835, 208] width 85 height 43
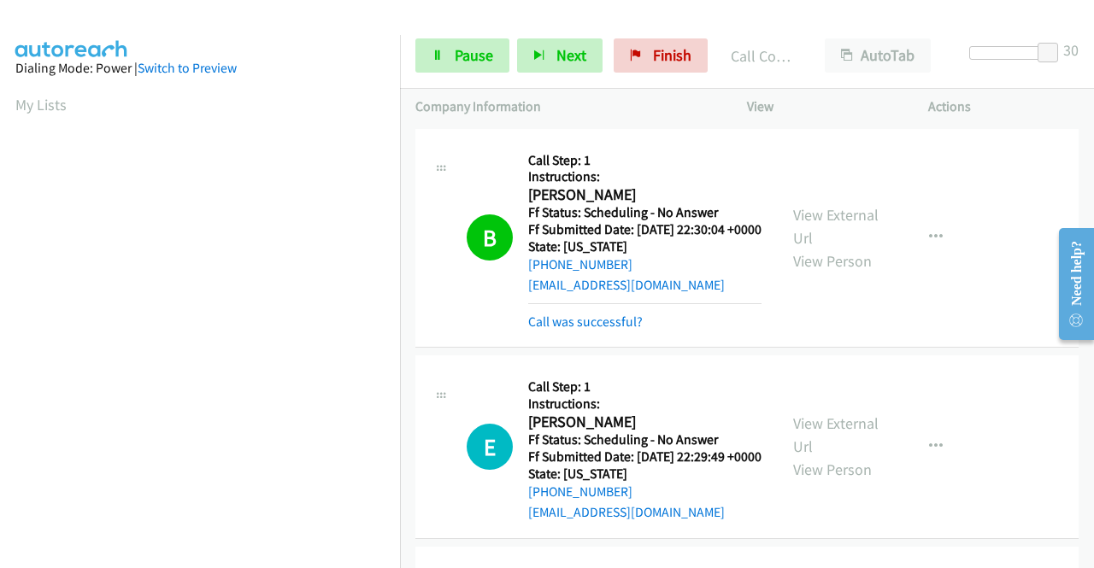
scroll to position [390, 0]
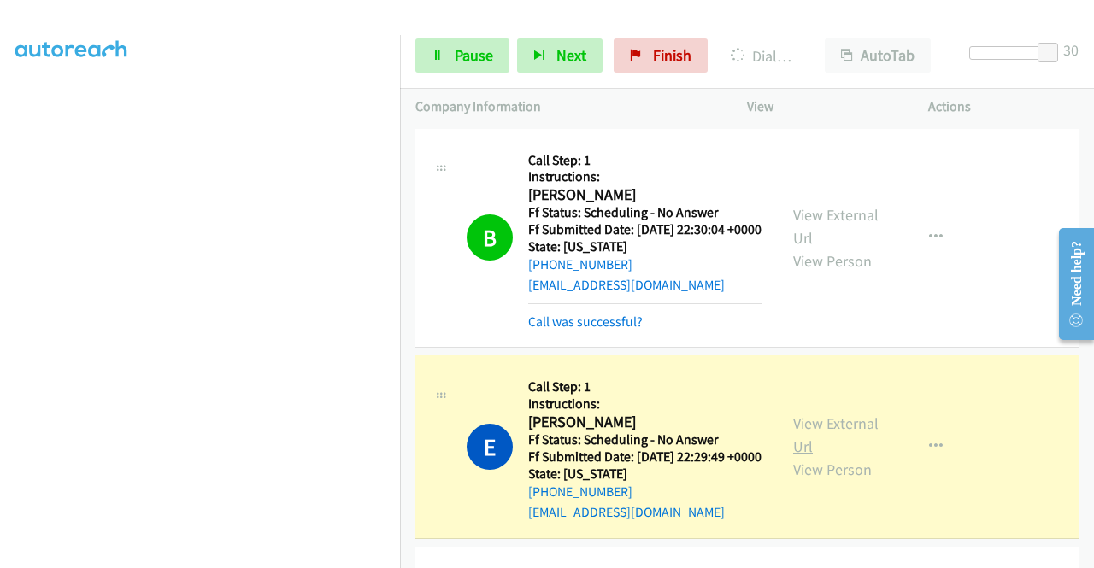
click at [839, 452] on link "View External Url" at bounding box center [835, 435] width 85 height 43
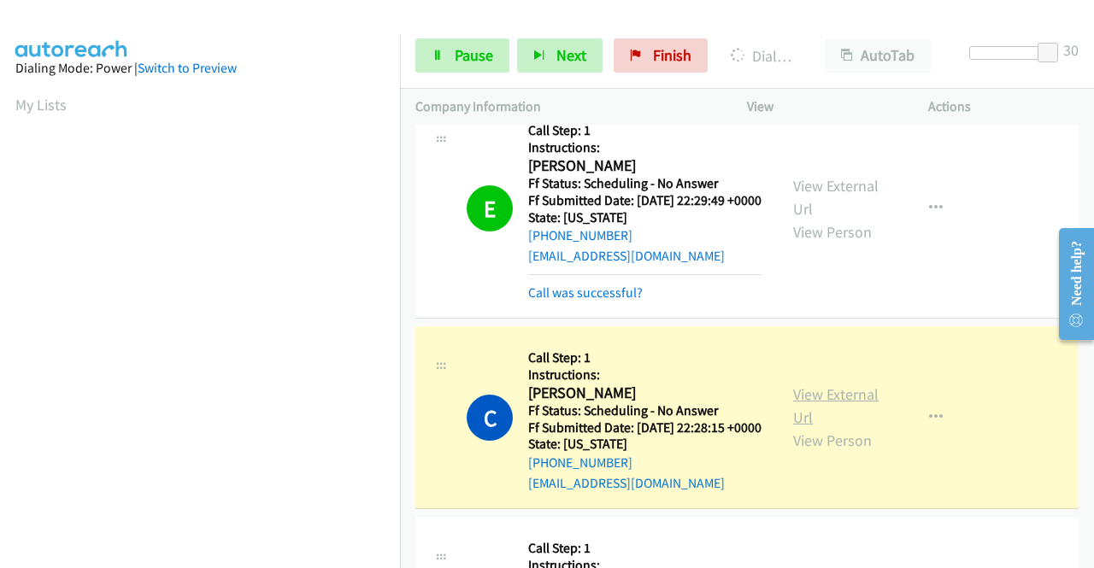
scroll to position [427, 0]
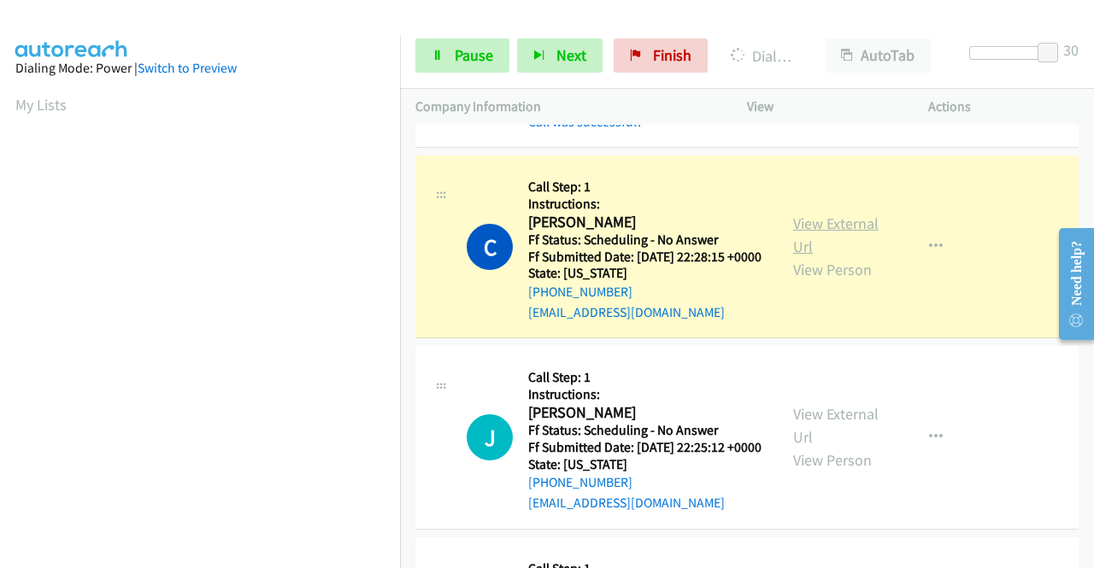
click at [824, 256] on link "View External Url" at bounding box center [835, 235] width 85 height 43
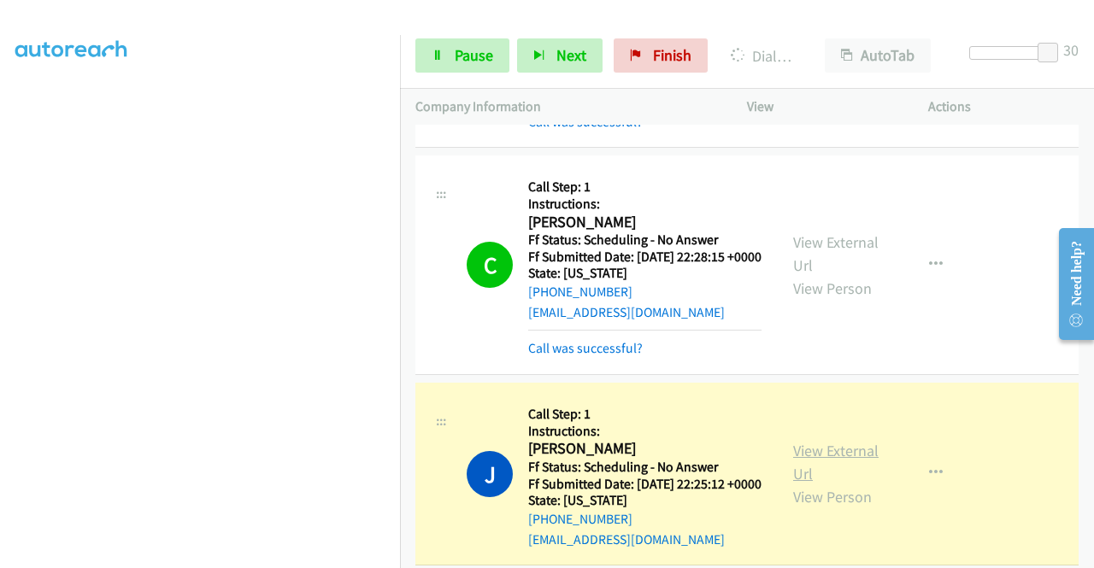
click at [814, 484] on link "View External Url" at bounding box center [835, 462] width 85 height 43
click at [448, 57] on link "Pause" at bounding box center [462, 55] width 94 height 34
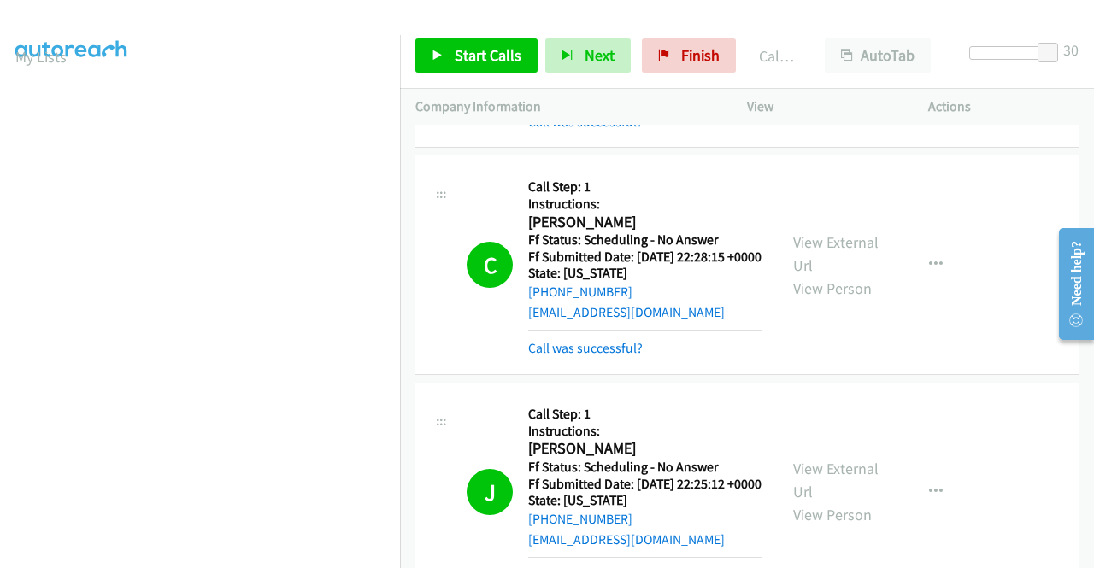
scroll to position [390, 0]
click at [648, 54] on link "Finish" at bounding box center [689, 55] width 94 height 34
